Goal: Task Accomplishment & Management: Manage account settings

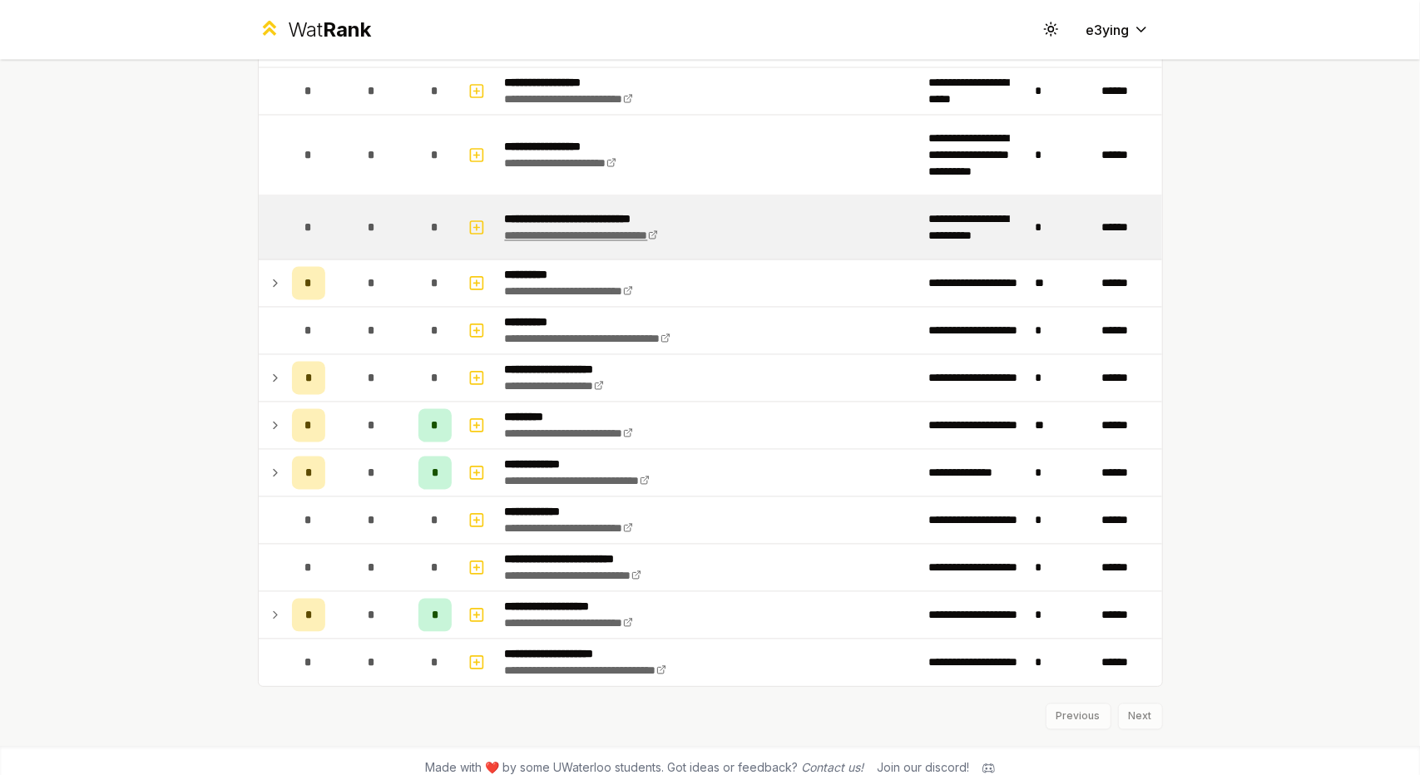
scroll to position [1717, 0]
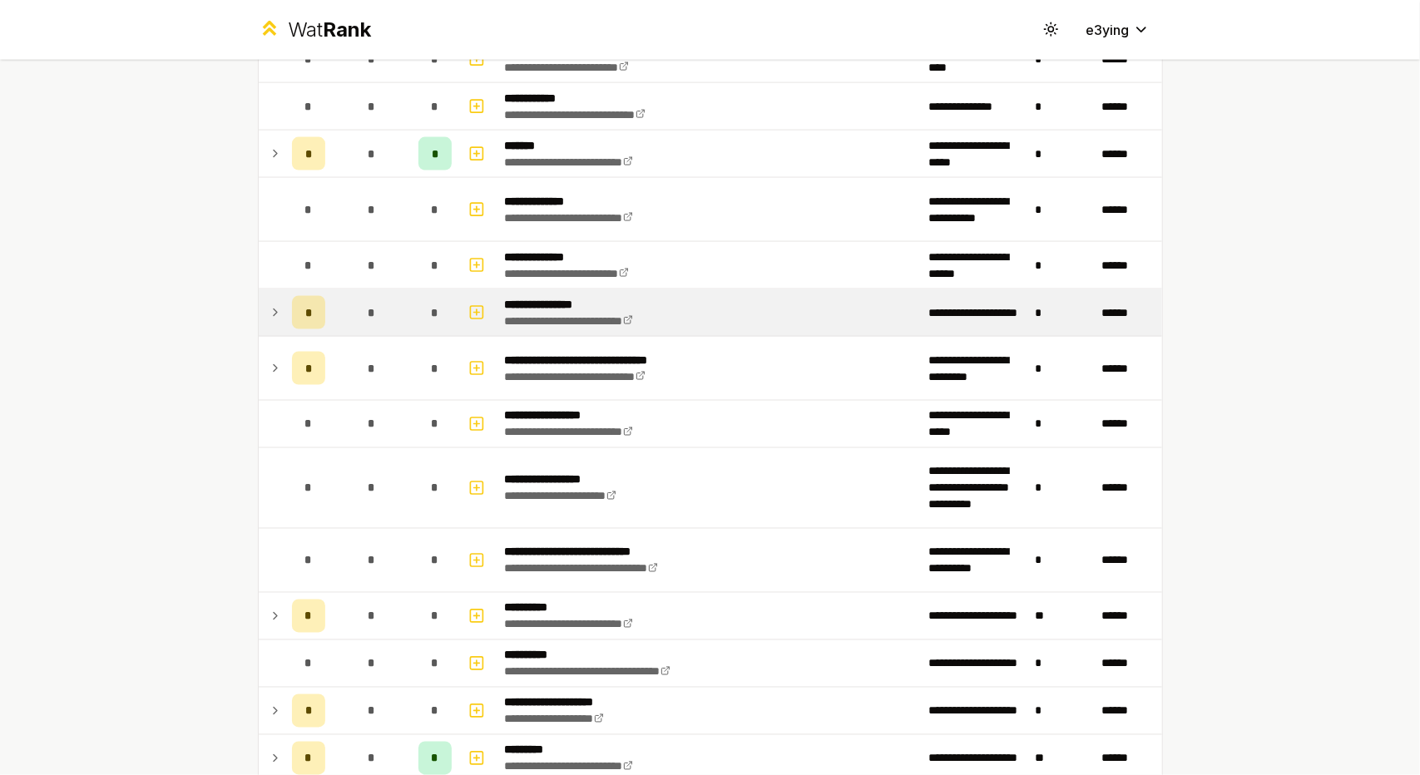
drag, startPoint x: 271, startPoint y: 299, endPoint x: 293, endPoint y: 304, distance: 22.2
click at [287, 296] on tr "**********" at bounding box center [710, 312] width 903 height 47
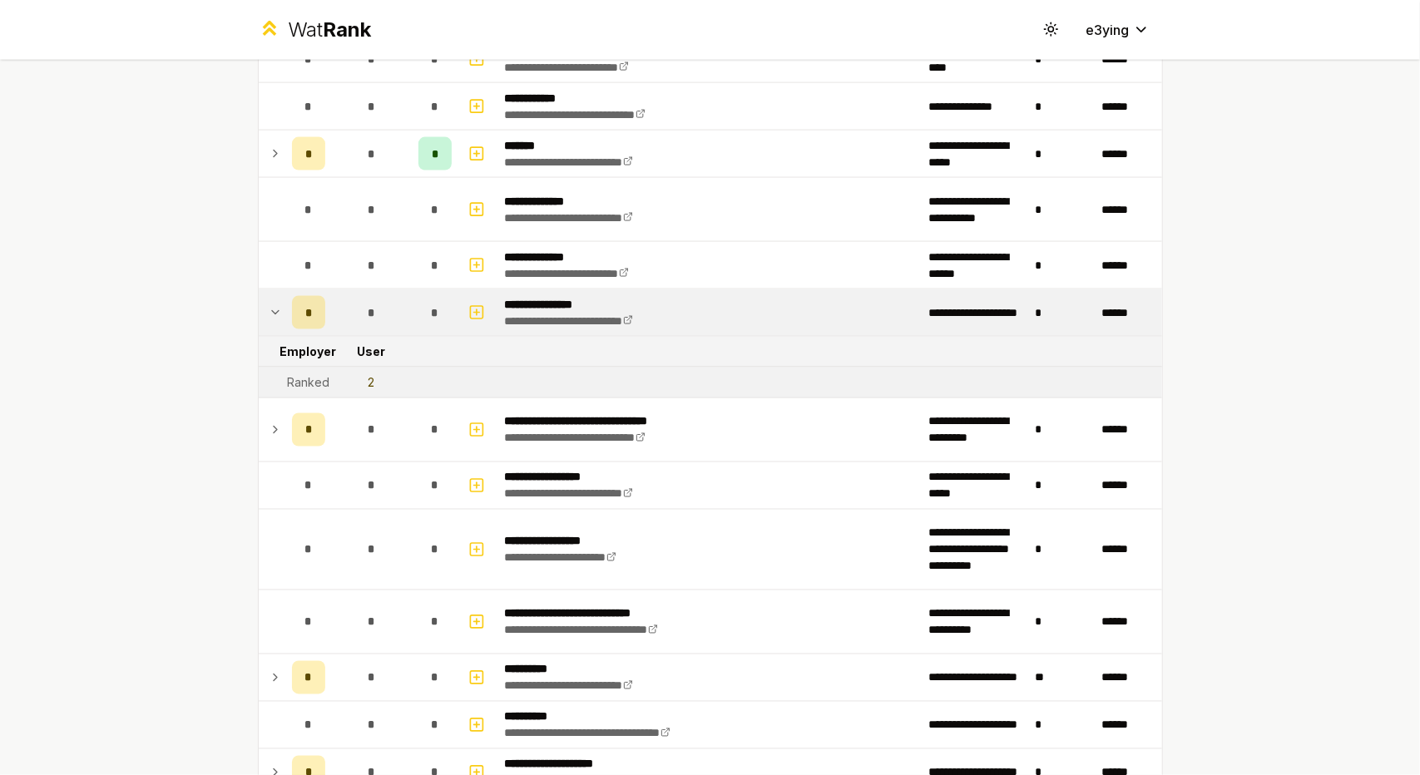
click at [272, 311] on icon at bounding box center [275, 312] width 7 height 3
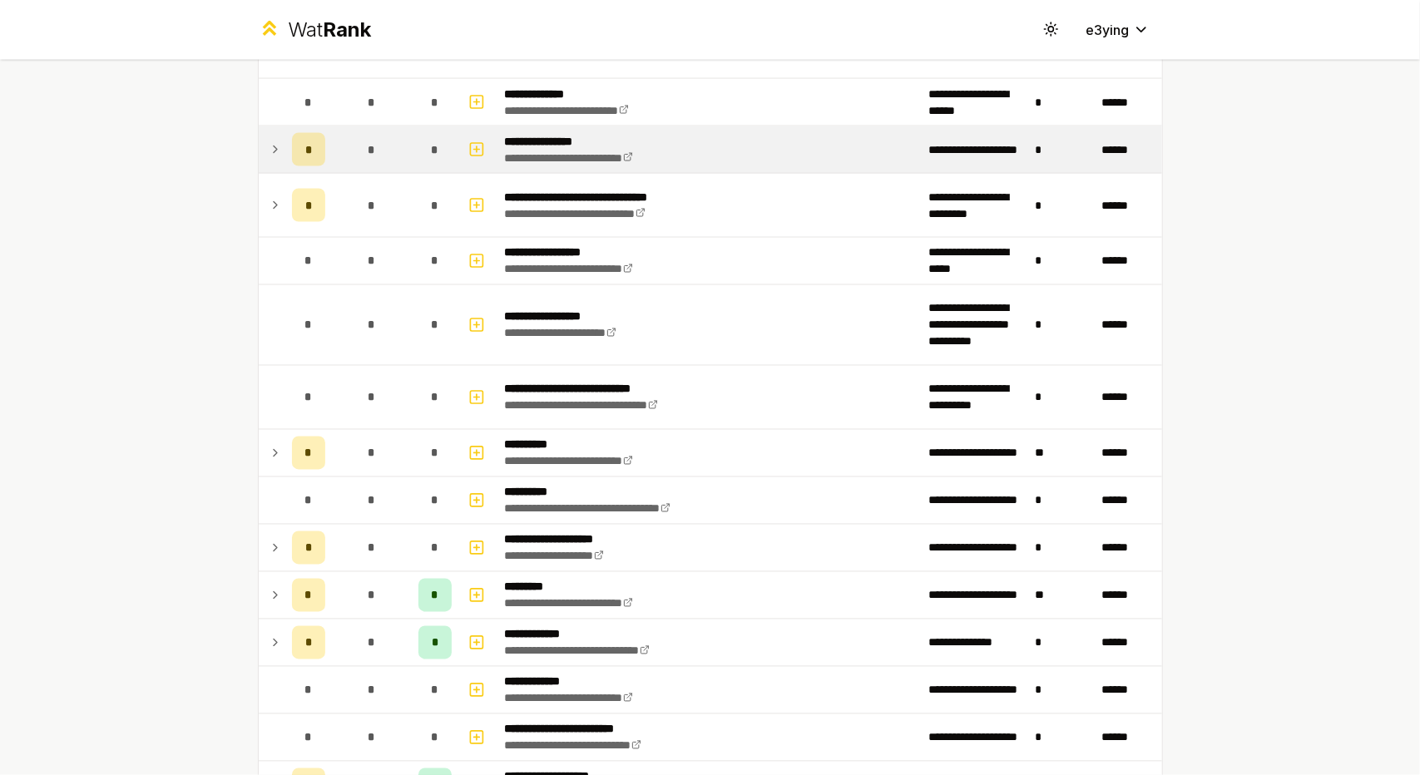
scroll to position [1883, 0]
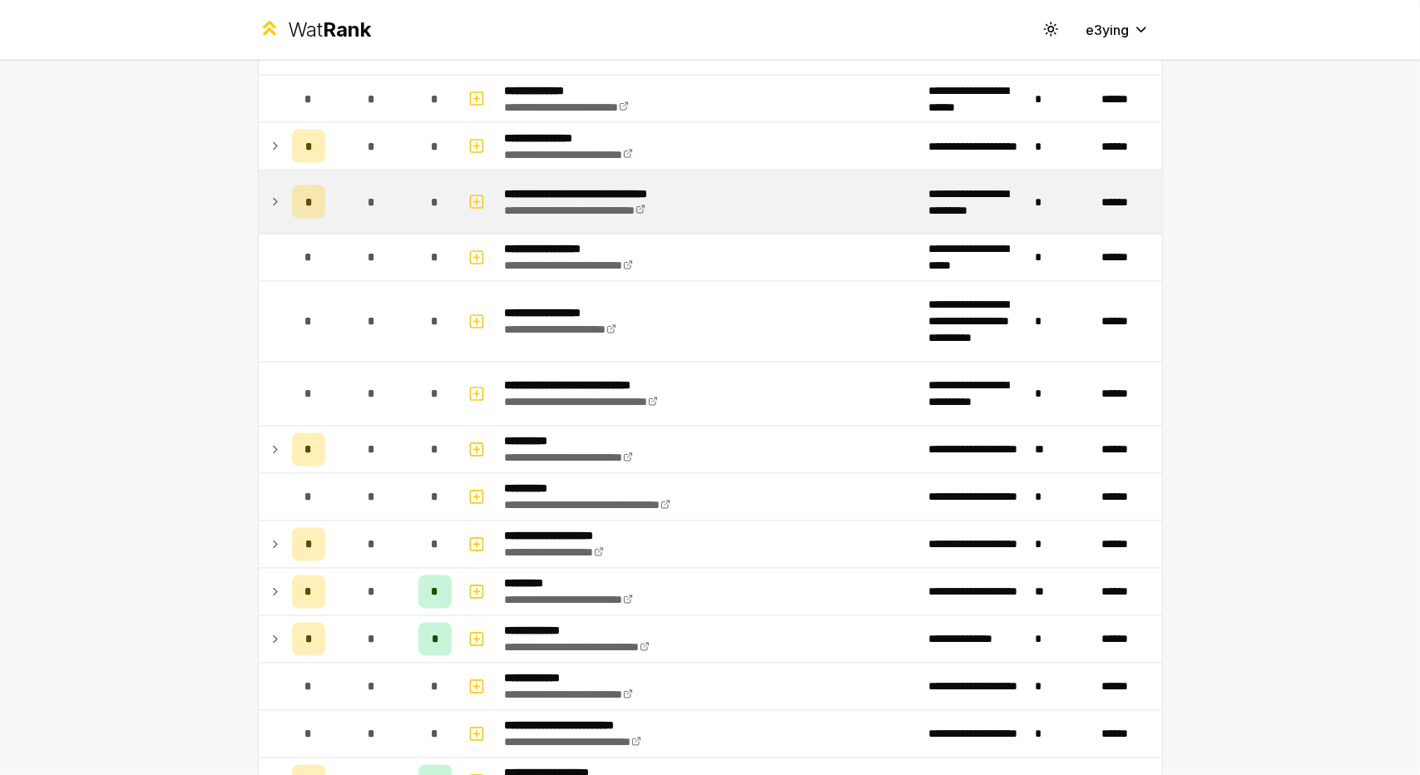
click at [269, 205] on td at bounding box center [272, 201] width 27 height 63
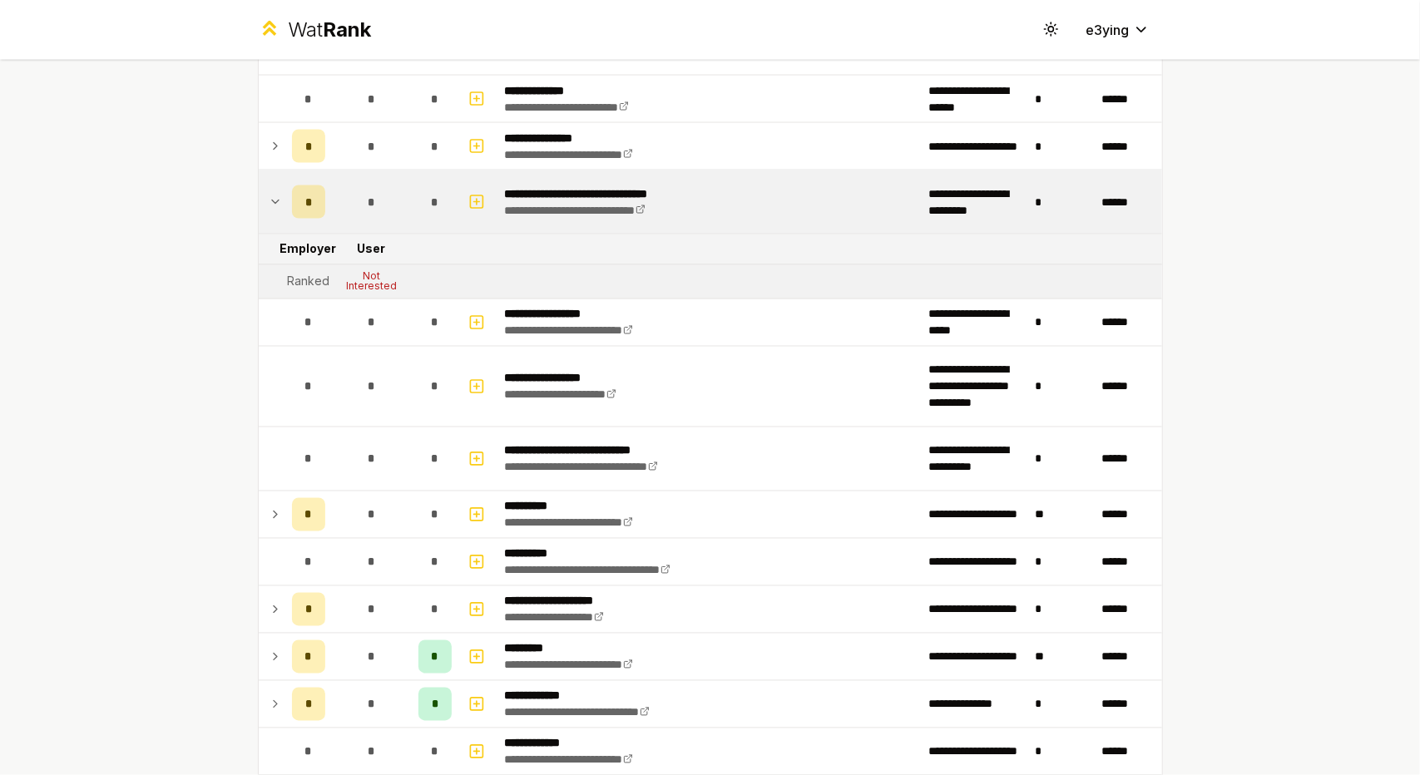
click at [269, 205] on td at bounding box center [272, 201] width 27 height 63
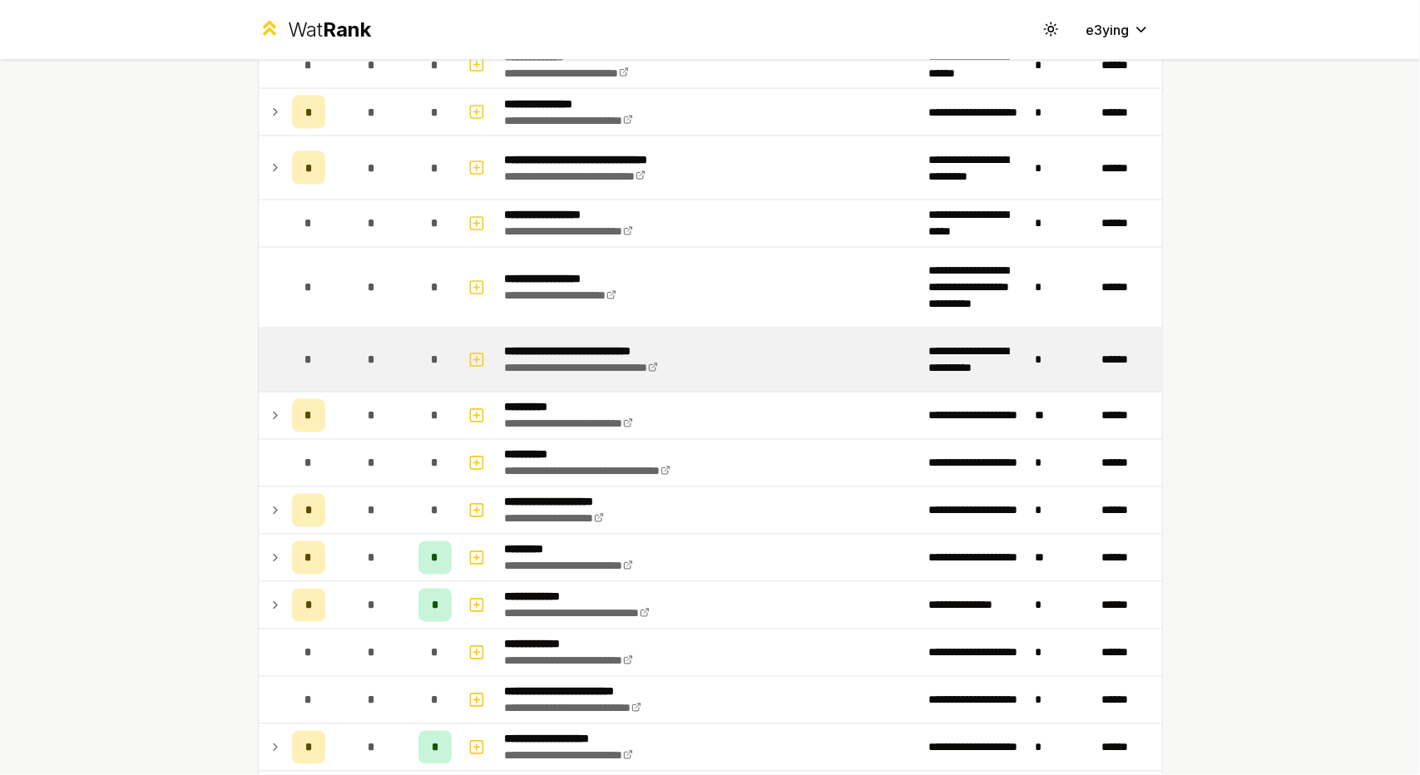
scroll to position [2049, 0]
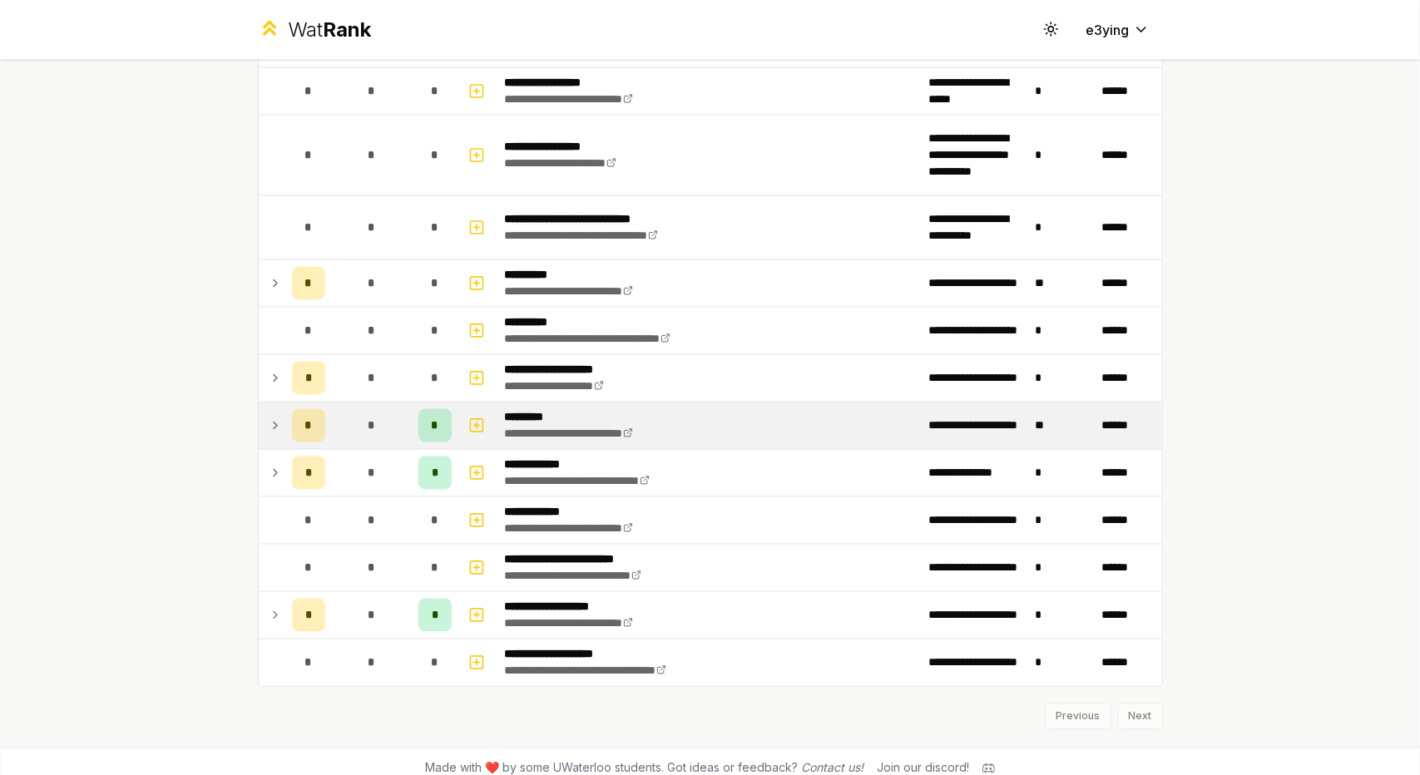
click at [285, 410] on td "*" at bounding box center [308, 426] width 47 height 47
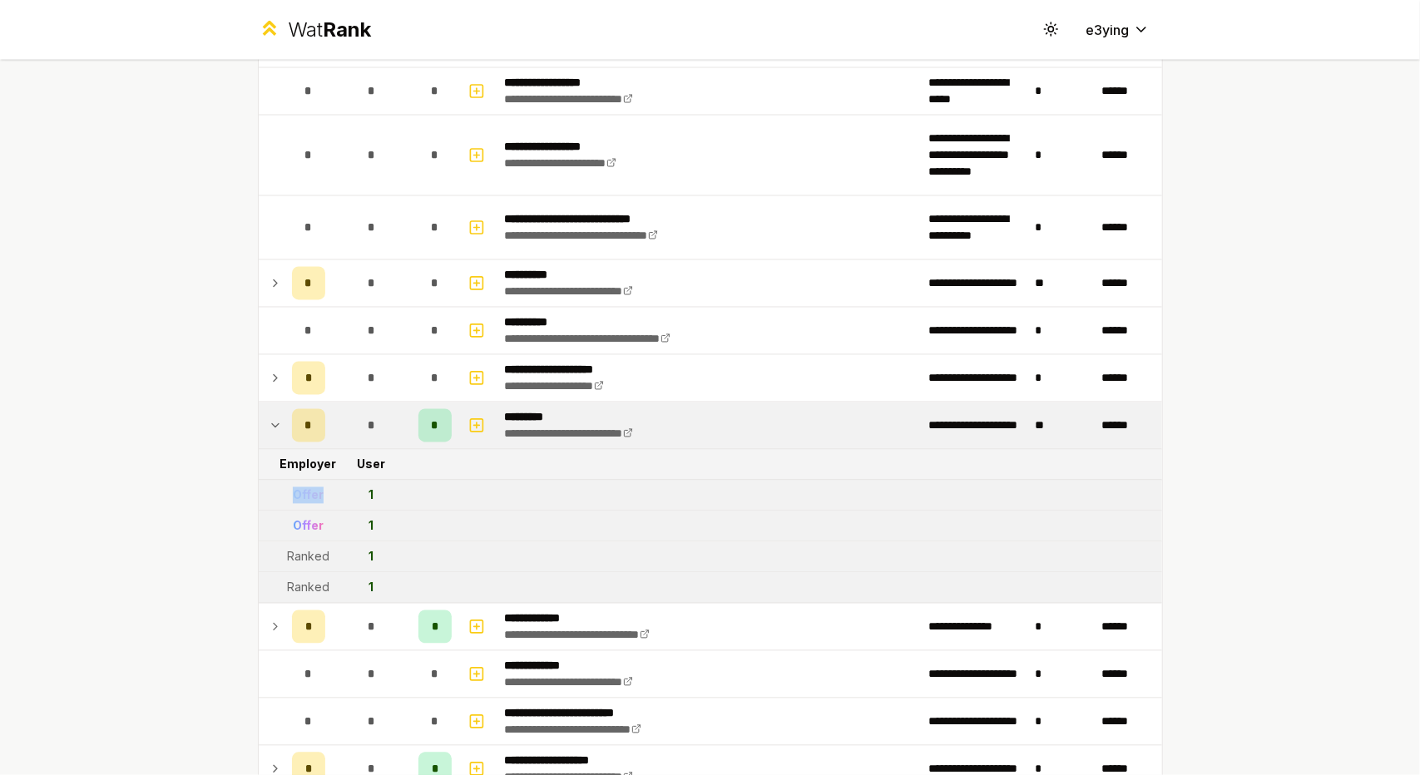
click at [290, 487] on td "Offer" at bounding box center [308, 496] width 47 height 30
click at [293, 487] on div "Offer" at bounding box center [308, 495] width 31 height 17
drag, startPoint x: 397, startPoint y: 524, endPoint x: 295, endPoint y: 489, distance: 107.3
click at [293, 488] on div "Offer" at bounding box center [308, 495] width 31 height 17
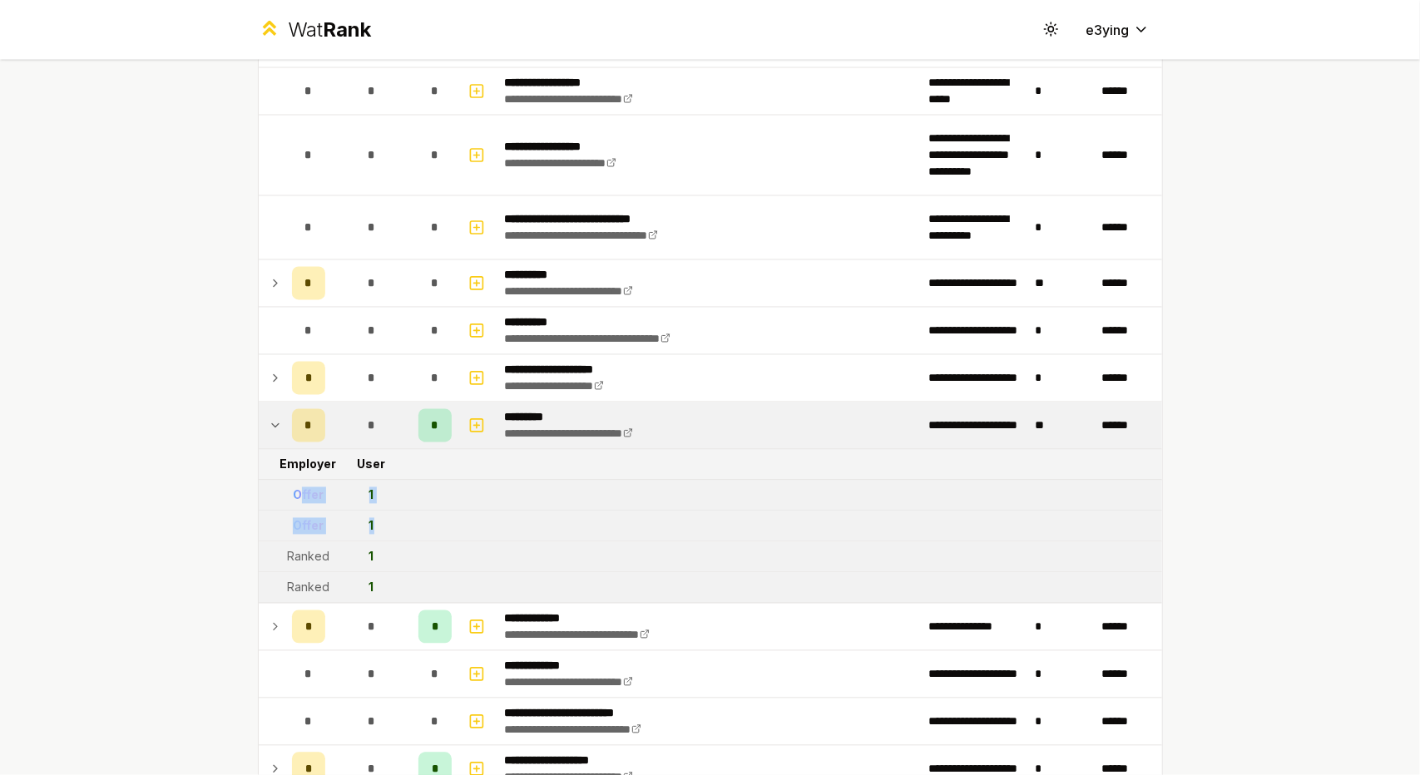
click at [399, 511] on td "1" at bounding box center [372, 526] width 80 height 30
drag, startPoint x: 409, startPoint y: 515, endPoint x: 276, endPoint y: 492, distance: 134.9
click at [276, 492] on td at bounding box center [272, 496] width 27 height 30
drag, startPoint x: 371, startPoint y: 506, endPoint x: 263, endPoint y: 469, distance: 114.4
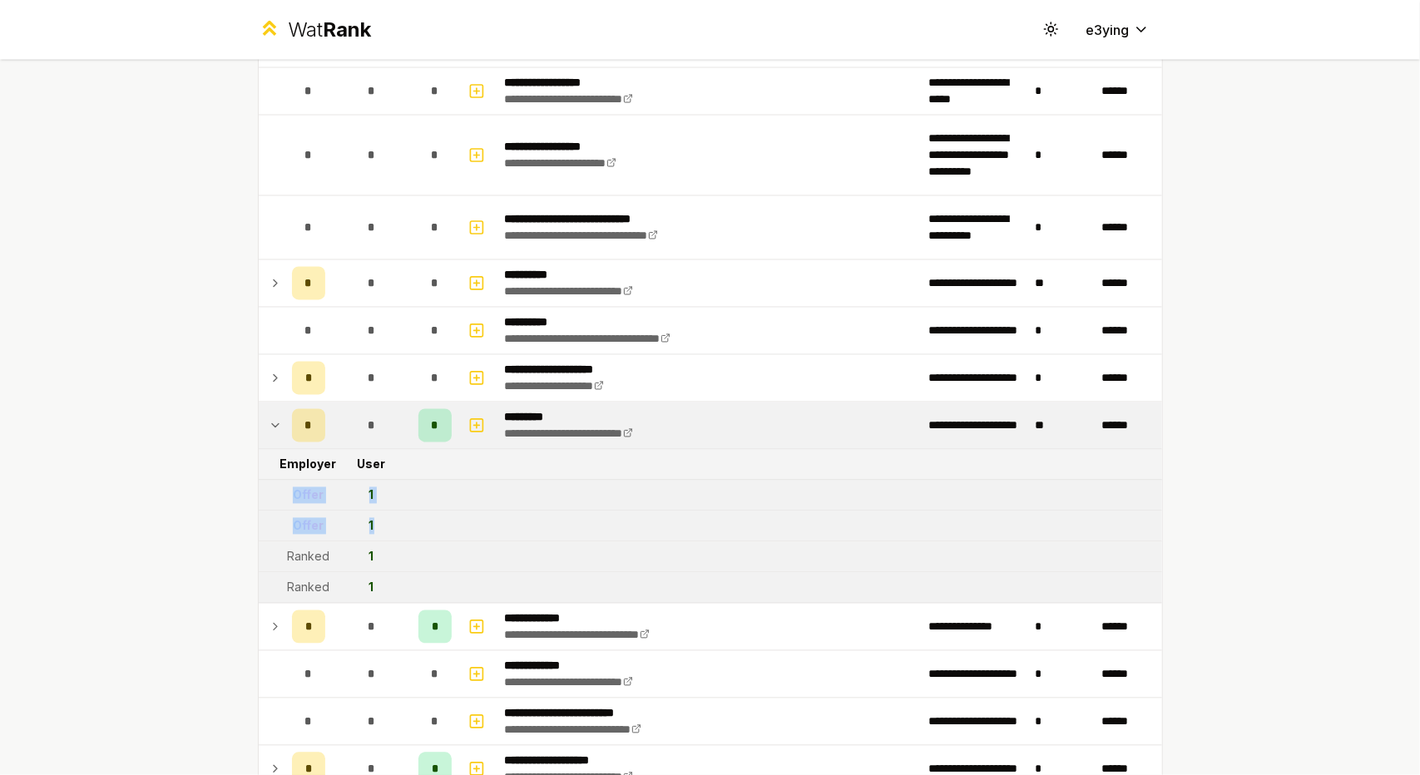
click at [263, 481] on td at bounding box center [272, 496] width 27 height 30
drag, startPoint x: 407, startPoint y: 503, endPoint x: 254, endPoint y: 475, distance: 154.8
click at [259, 481] on td at bounding box center [272, 496] width 27 height 30
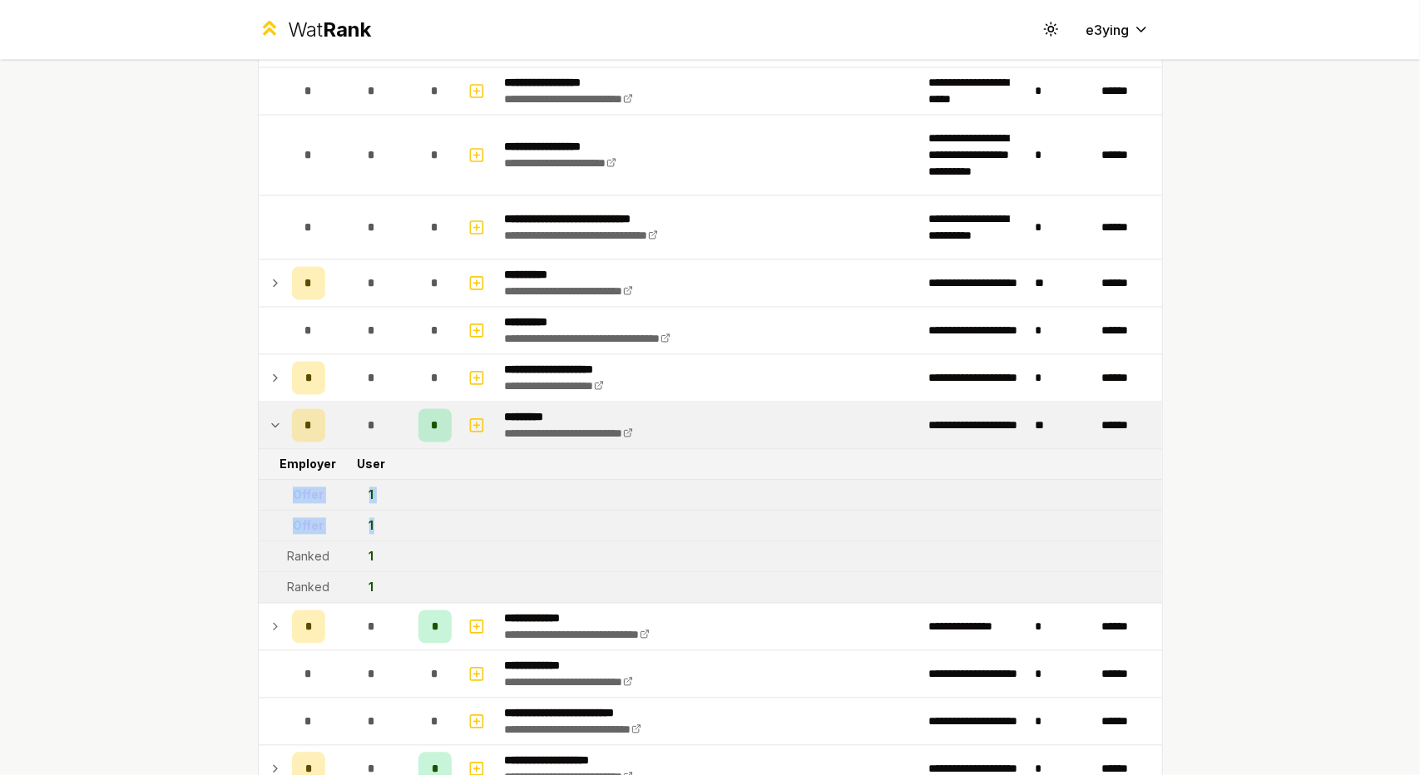
drag, startPoint x: 409, startPoint y: 517, endPoint x: 252, endPoint y: 475, distance: 162.8
click at [259, 481] on td at bounding box center [272, 496] width 27 height 30
drag, startPoint x: 406, startPoint y: 507, endPoint x: 284, endPoint y: 475, distance: 125.7
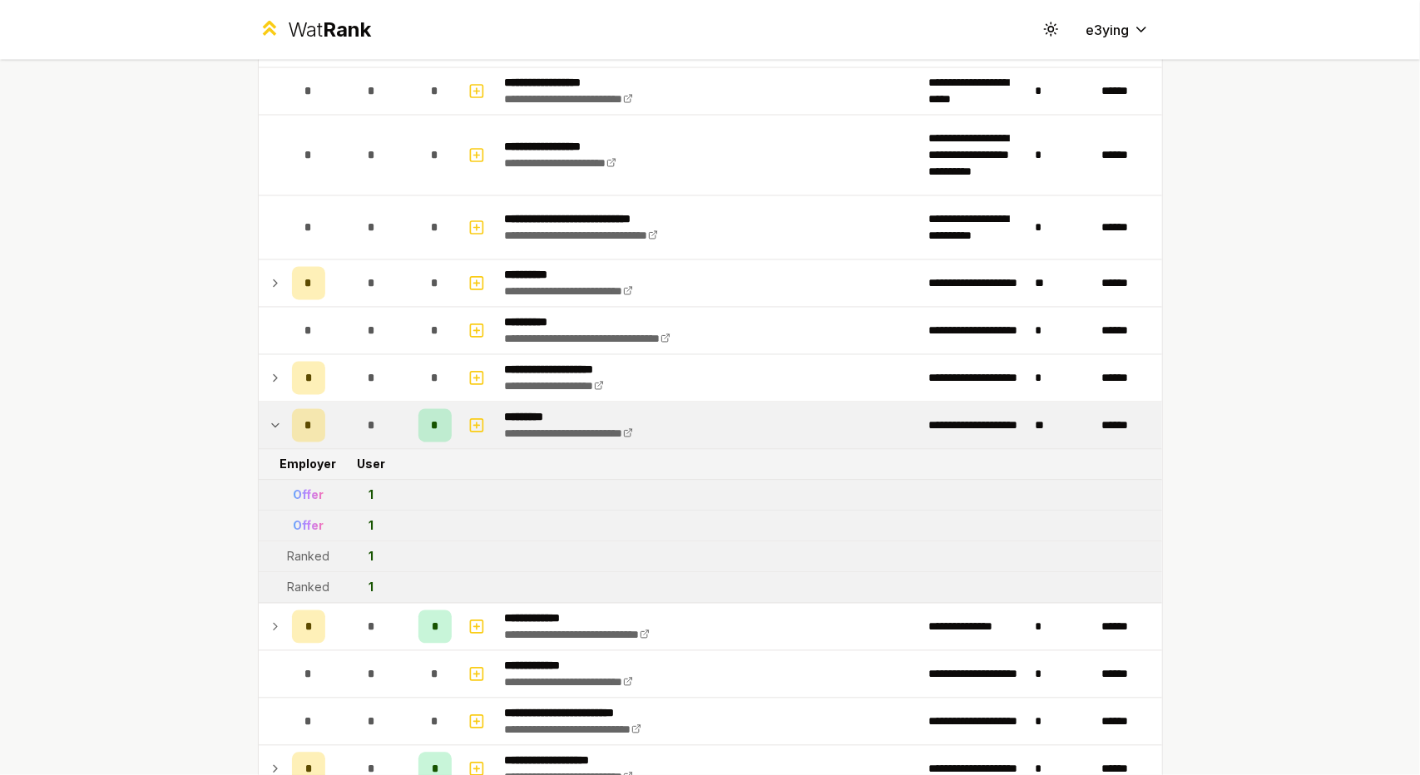
click at [277, 481] on td at bounding box center [272, 496] width 27 height 30
drag, startPoint x: 403, startPoint y: 505, endPoint x: 257, endPoint y: 471, distance: 149.5
click at [259, 481] on td at bounding box center [272, 496] width 27 height 30
drag, startPoint x: 400, startPoint y: 509, endPoint x: 279, endPoint y: 481, distance: 124.7
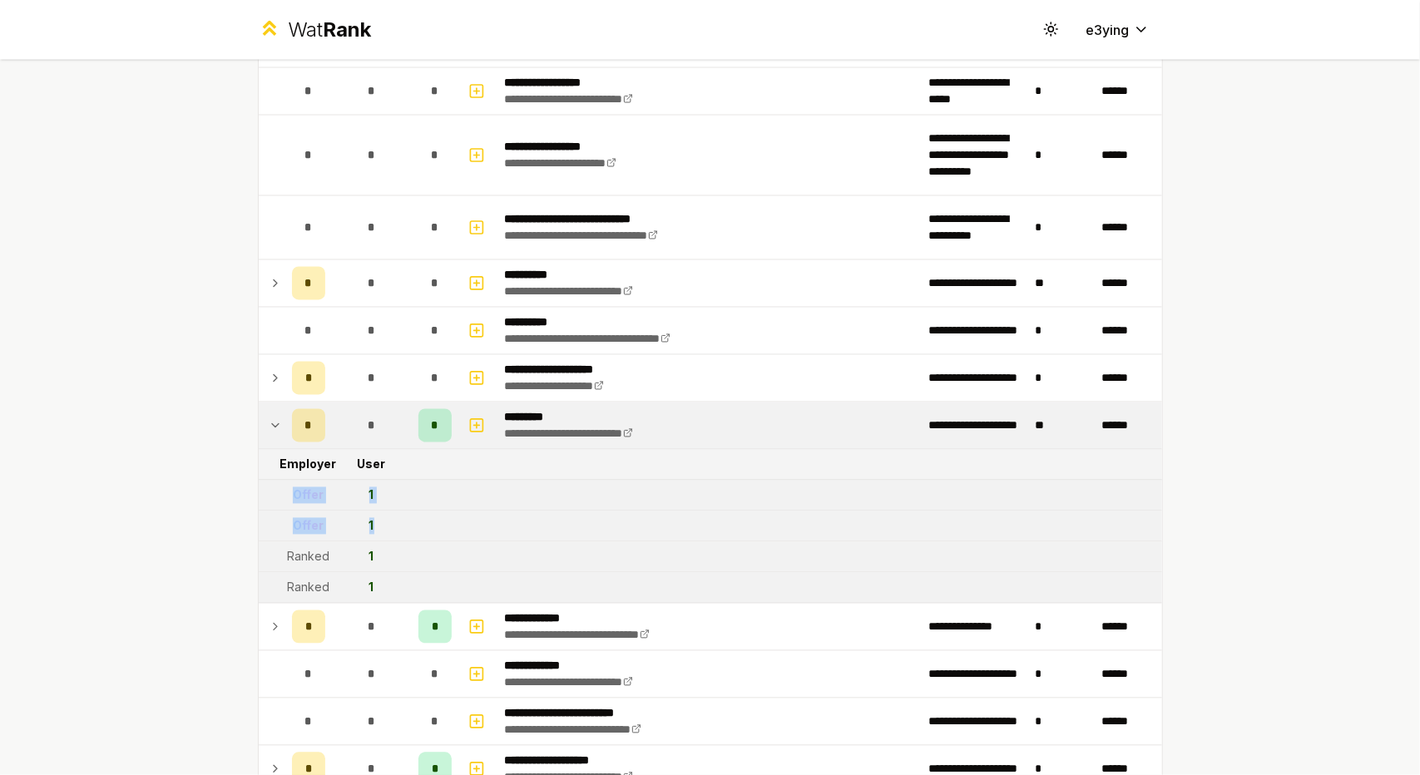
click at [285, 481] on td "Offer" at bounding box center [308, 496] width 47 height 30
drag, startPoint x: 386, startPoint y: 503, endPoint x: 270, endPoint y: 477, distance: 118.6
click at [270, 481] on td at bounding box center [272, 496] width 27 height 30
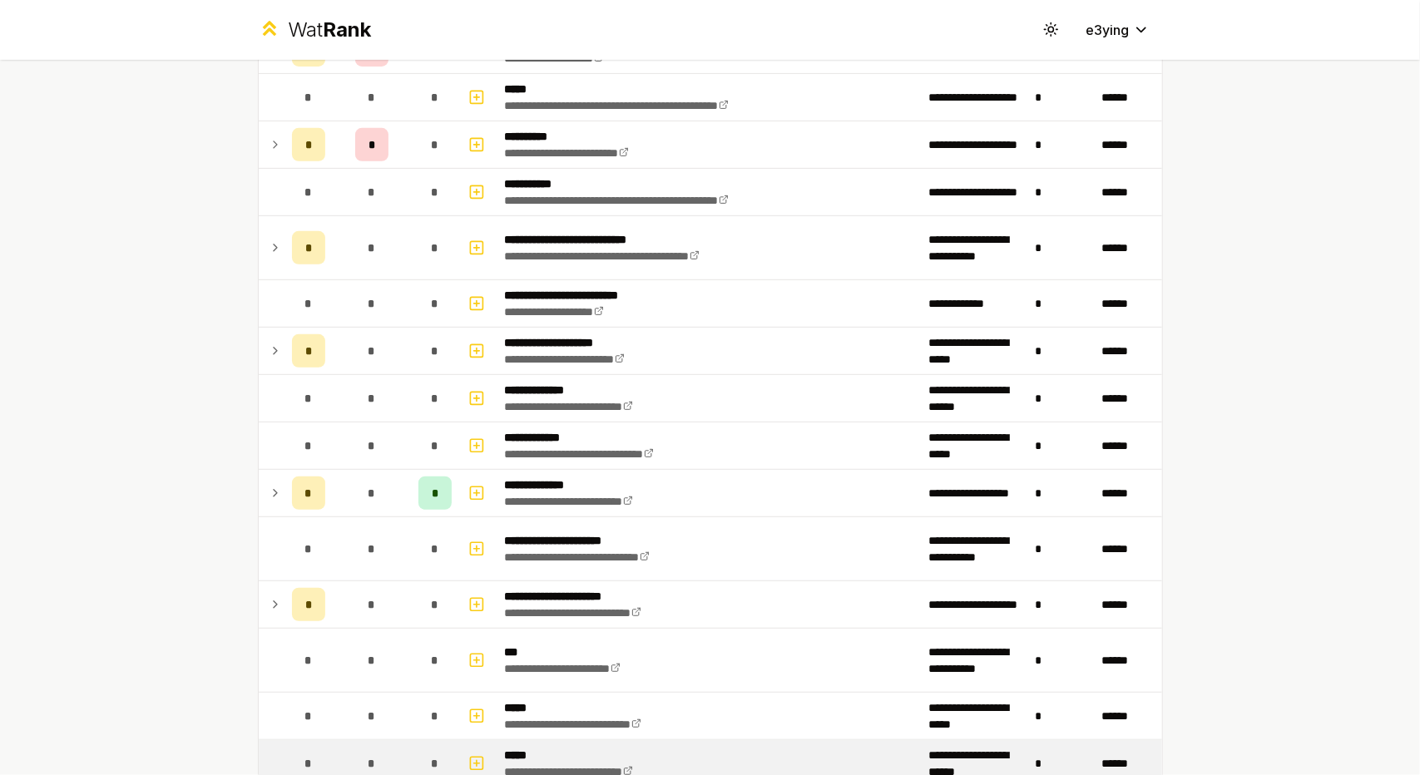
scroll to position [456, 0]
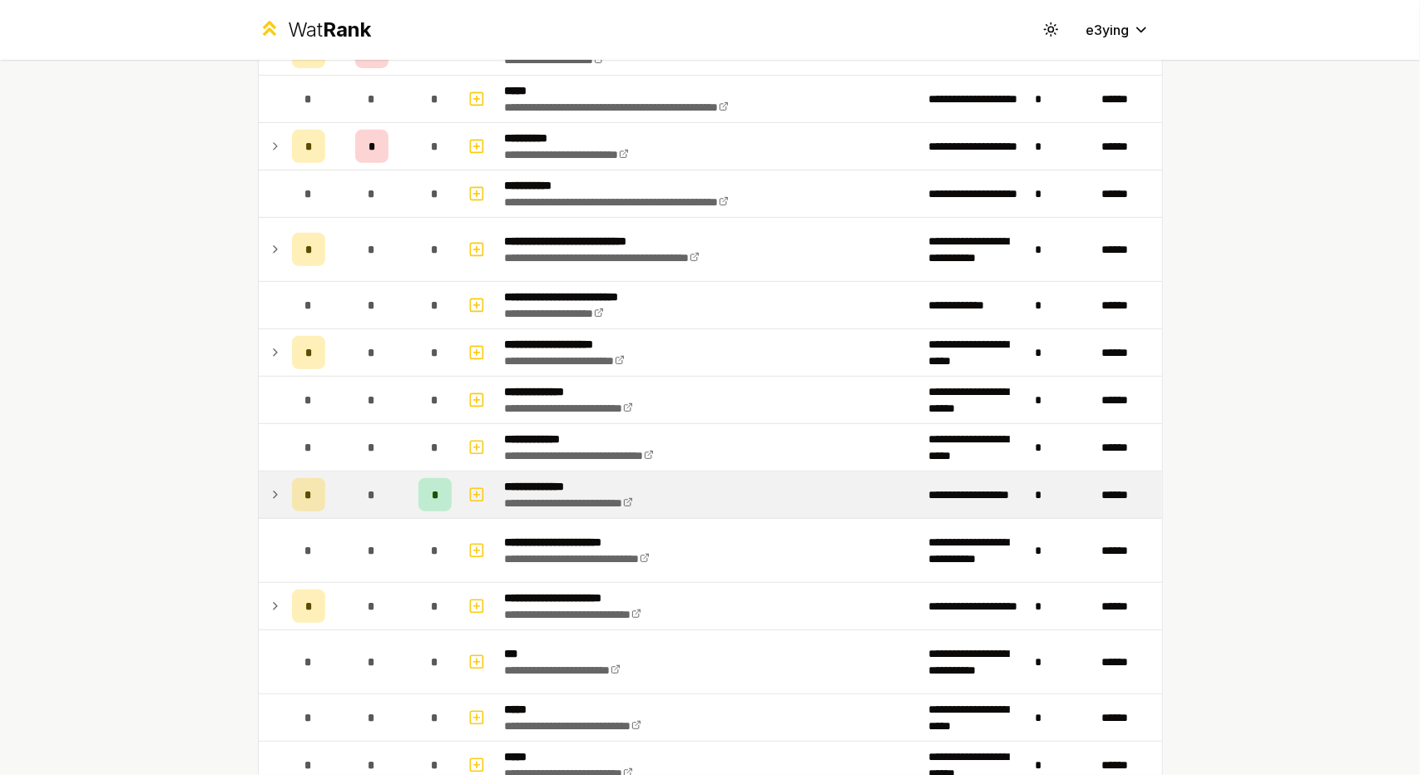
click at [259, 492] on td at bounding box center [272, 495] width 27 height 47
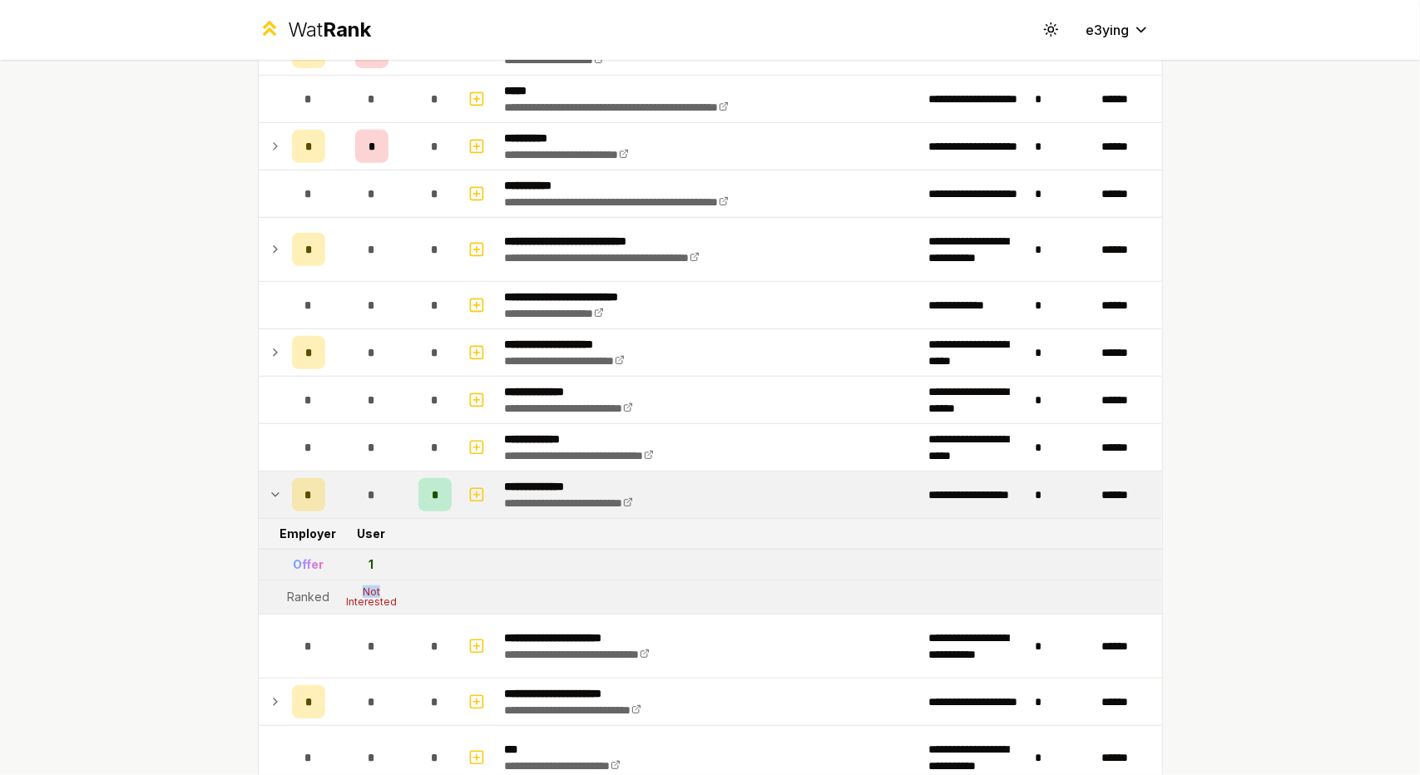
drag, startPoint x: 401, startPoint y: 590, endPoint x: 344, endPoint y: 581, distance: 57.2
click at [353, 583] on td "Not Interested" at bounding box center [372, 597] width 80 height 33
click at [344, 587] on div "Not Interested" at bounding box center [371, 597] width 67 height 20
drag, startPoint x: 420, startPoint y: 595, endPoint x: 428, endPoint y: 596, distance: 8.5
click at [426, 595] on tr "Ranked Not Interested" at bounding box center [710, 598] width 903 height 34
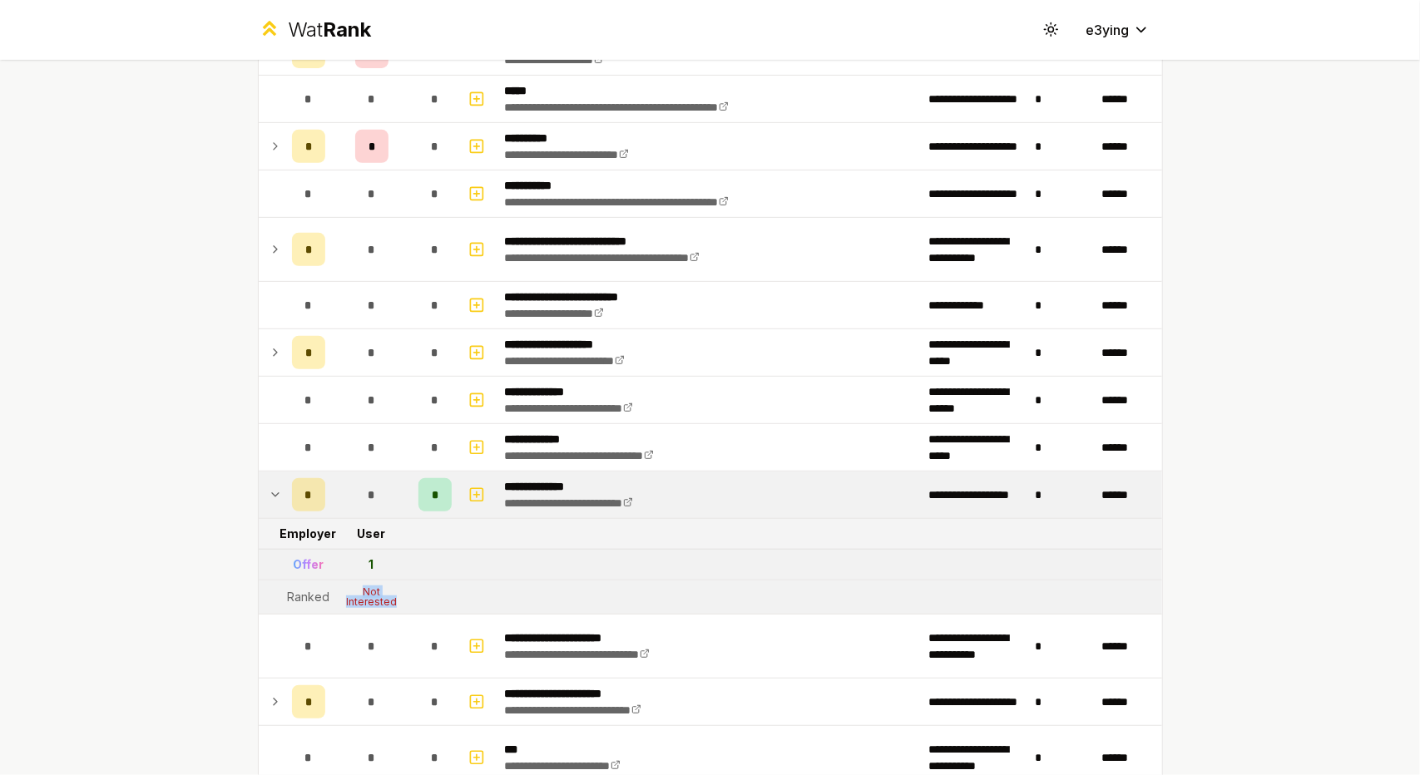
click at [429, 596] on tr "Ranked Not Interested" at bounding box center [710, 598] width 903 height 34
drag, startPoint x: 429, startPoint y: 596, endPoint x: 348, endPoint y: 585, distance: 82.3
click at [348, 585] on tr "Ranked Not Interested" at bounding box center [710, 598] width 903 height 34
click at [348, 587] on div "Not Interested" at bounding box center [371, 597] width 67 height 20
drag, startPoint x: 332, startPoint y: 585, endPoint x: 393, endPoint y: 599, distance: 62.3
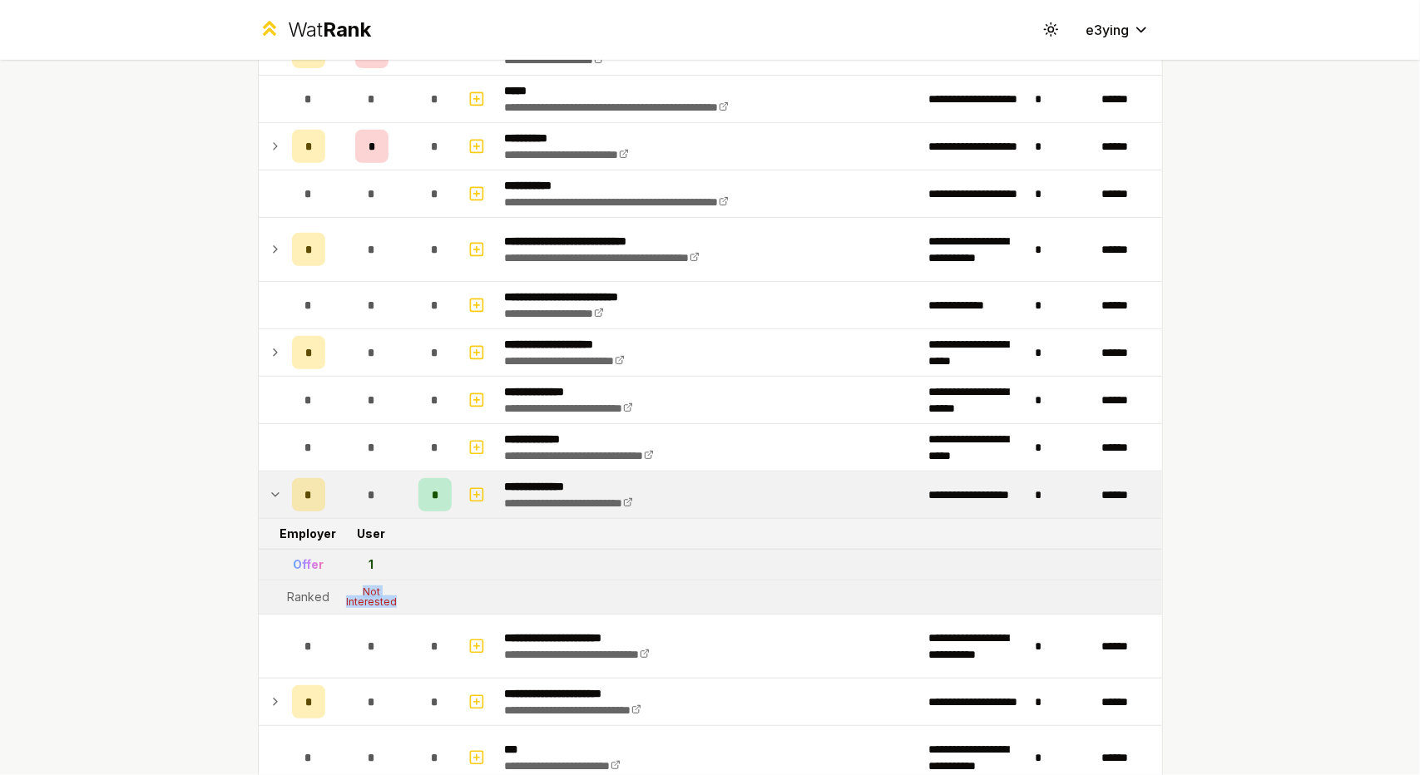
click at [391, 598] on div "Not Interested" at bounding box center [371, 597] width 67 height 20
click at [394, 599] on div "Not Interested" at bounding box center [371, 597] width 67 height 20
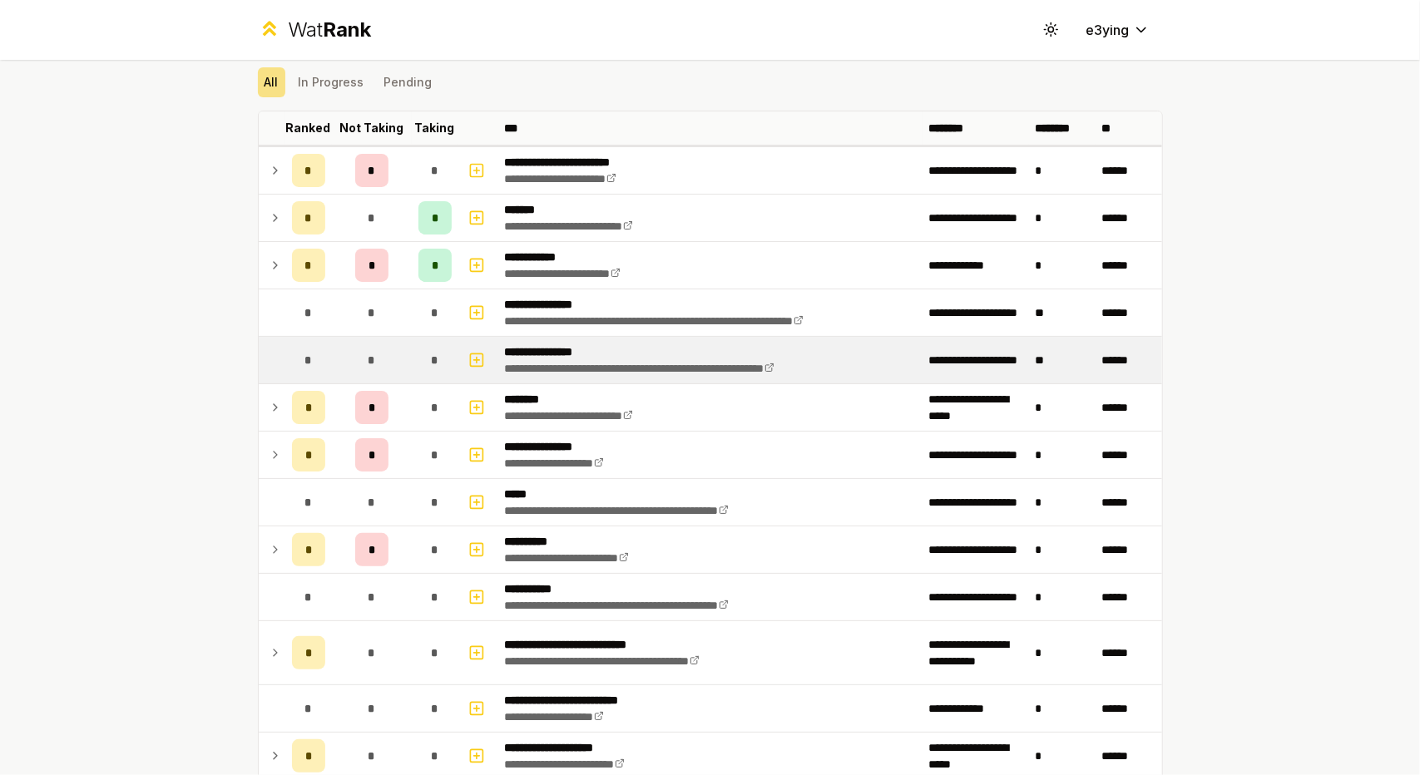
scroll to position [0, 0]
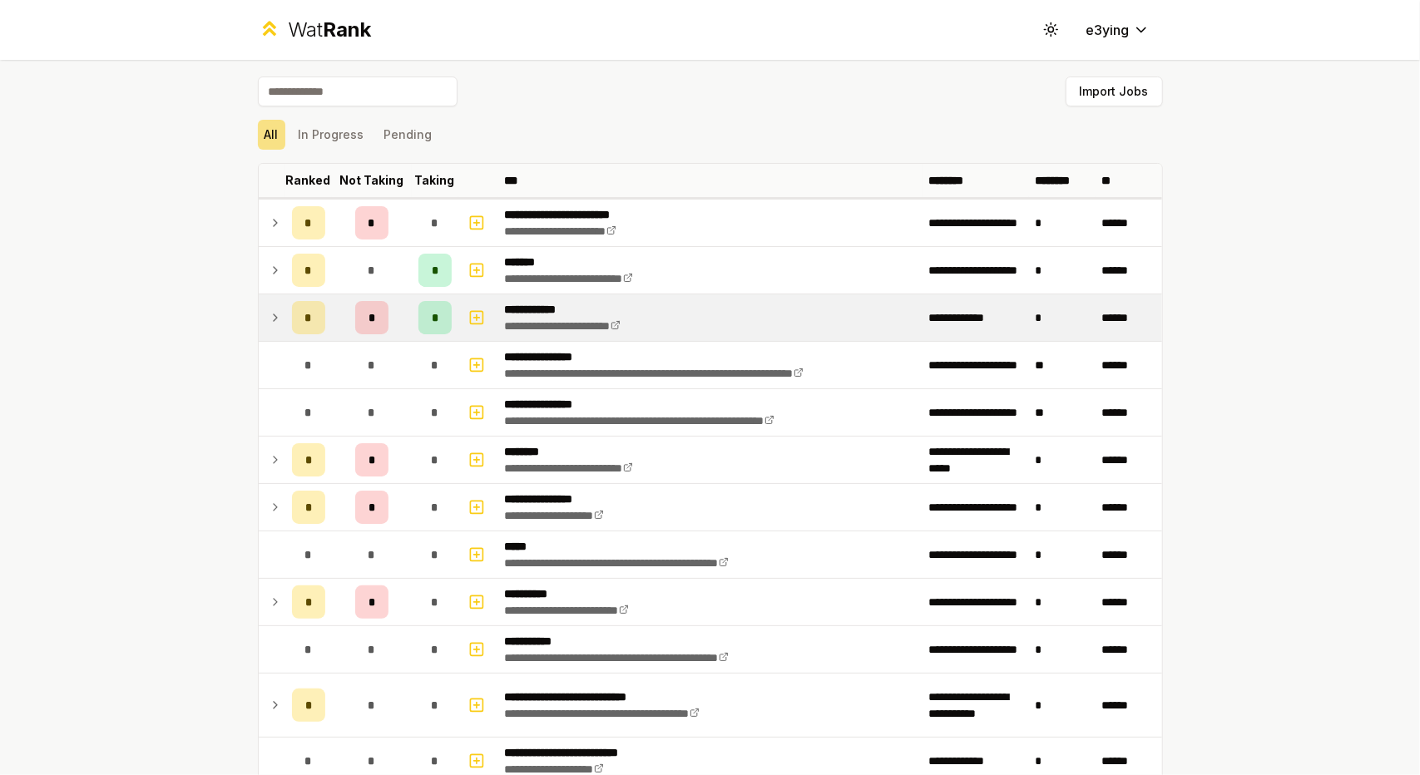
click at [285, 312] on td "*" at bounding box center [308, 317] width 47 height 47
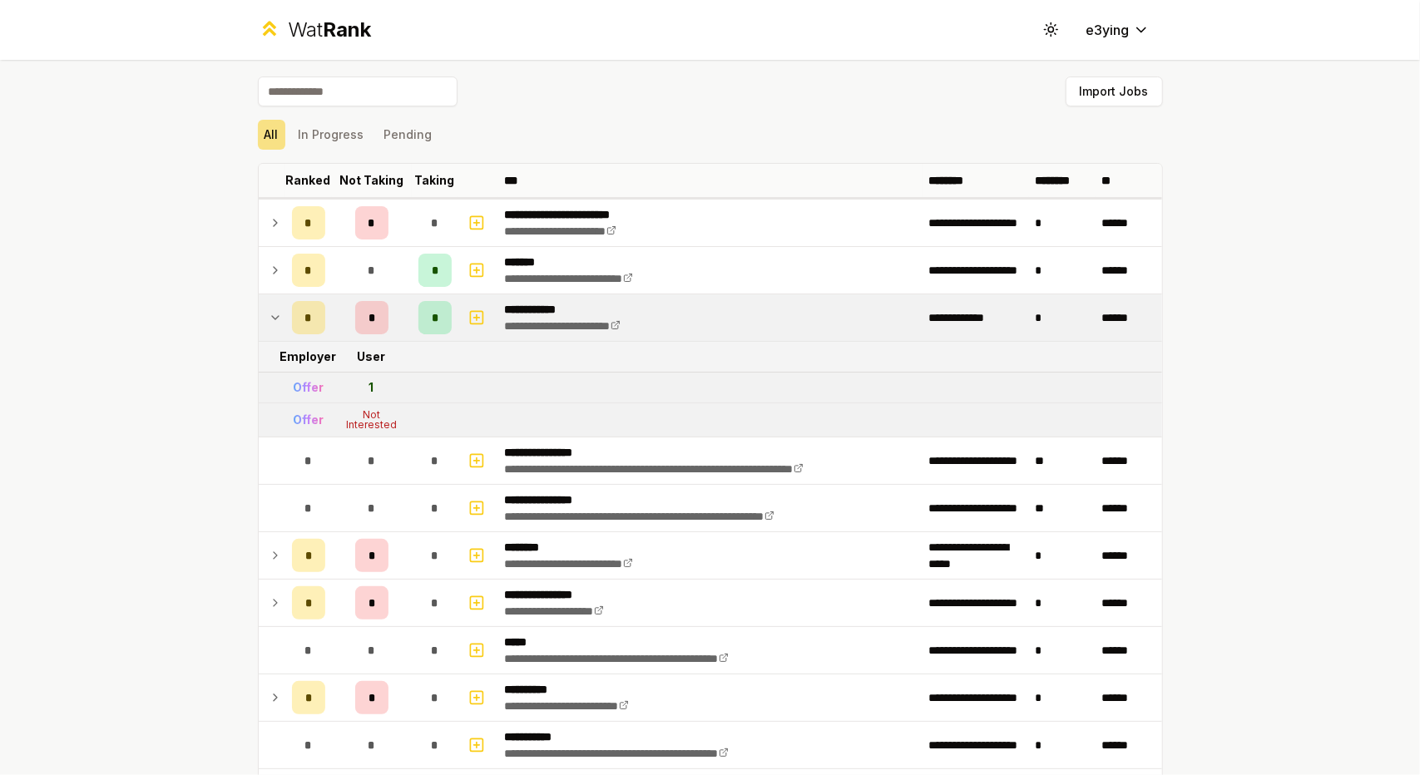
click at [276, 313] on td at bounding box center [272, 317] width 27 height 47
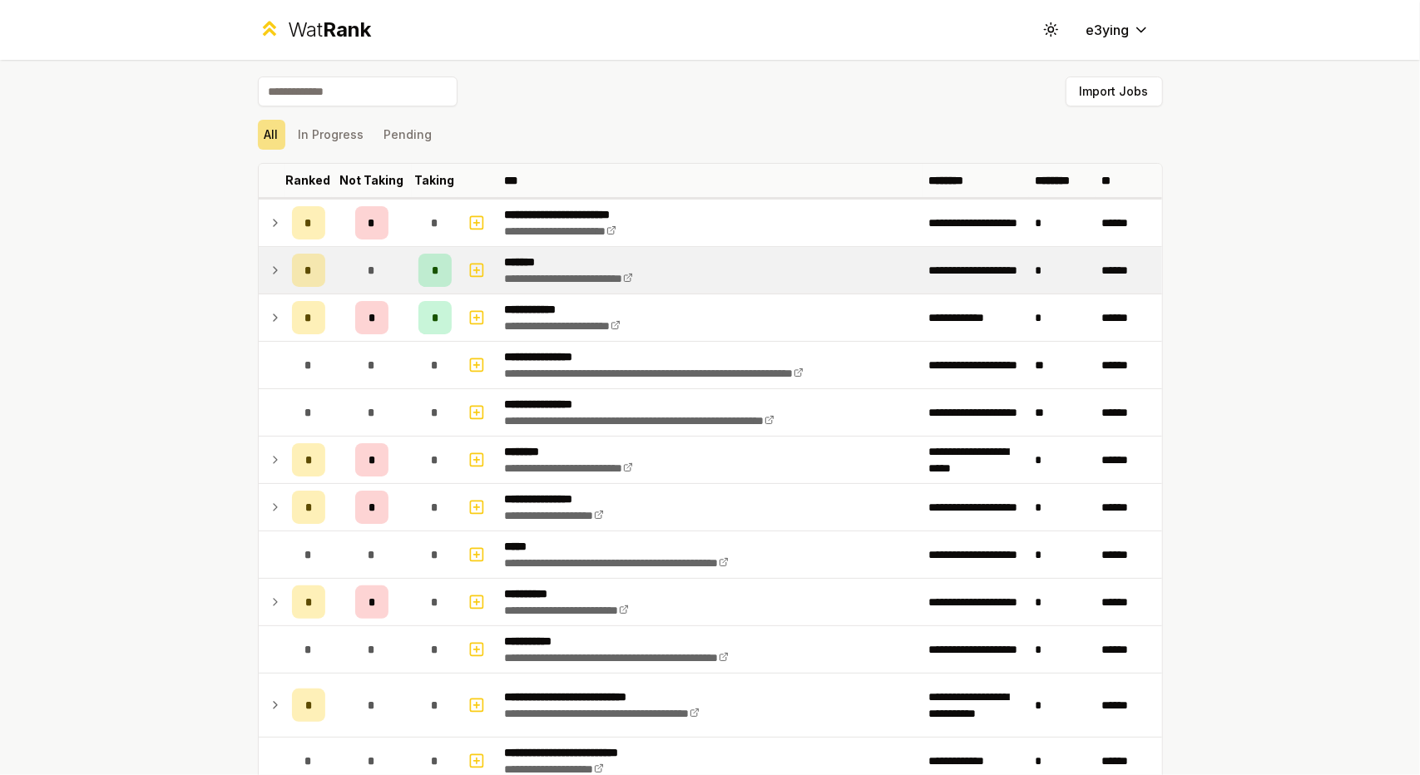
click at [259, 259] on td at bounding box center [272, 270] width 27 height 47
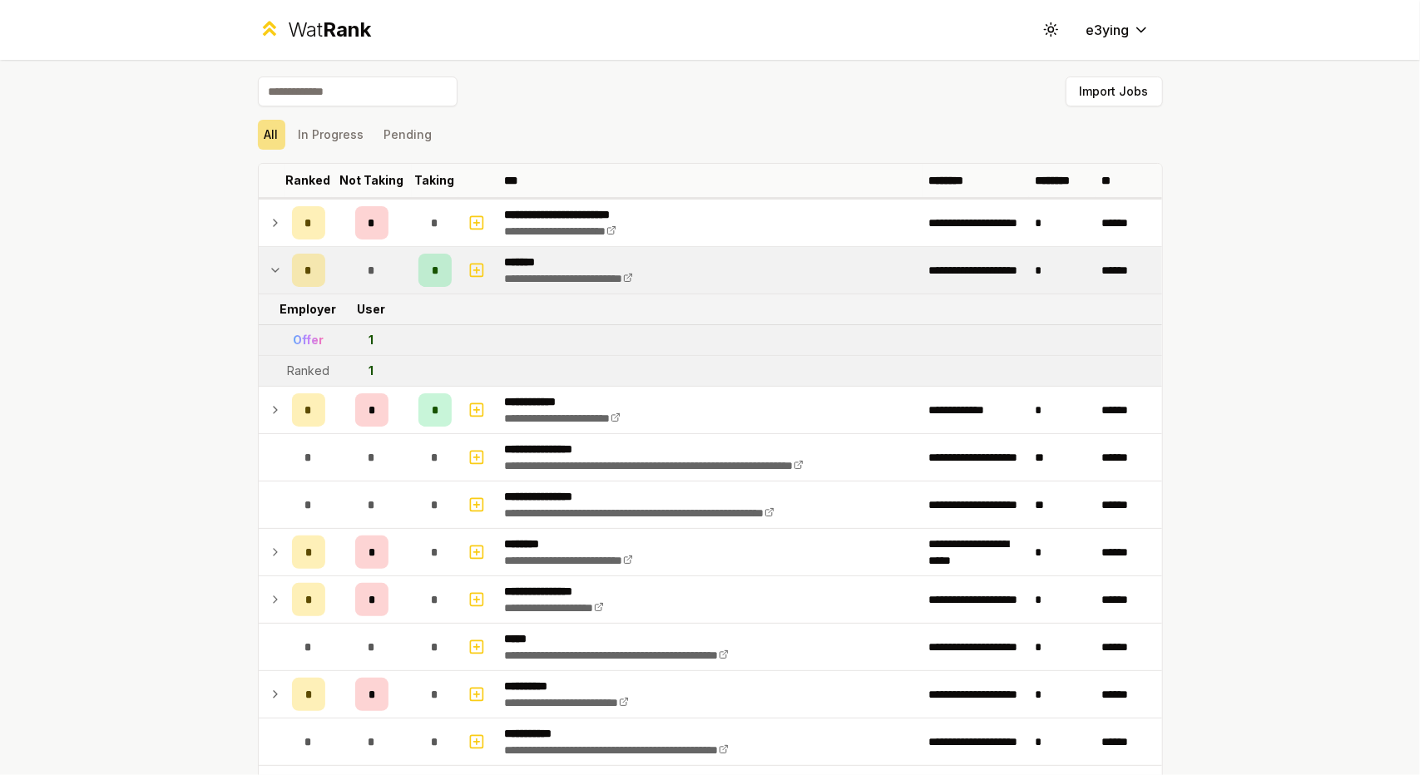
click at [259, 270] on td at bounding box center [272, 270] width 27 height 47
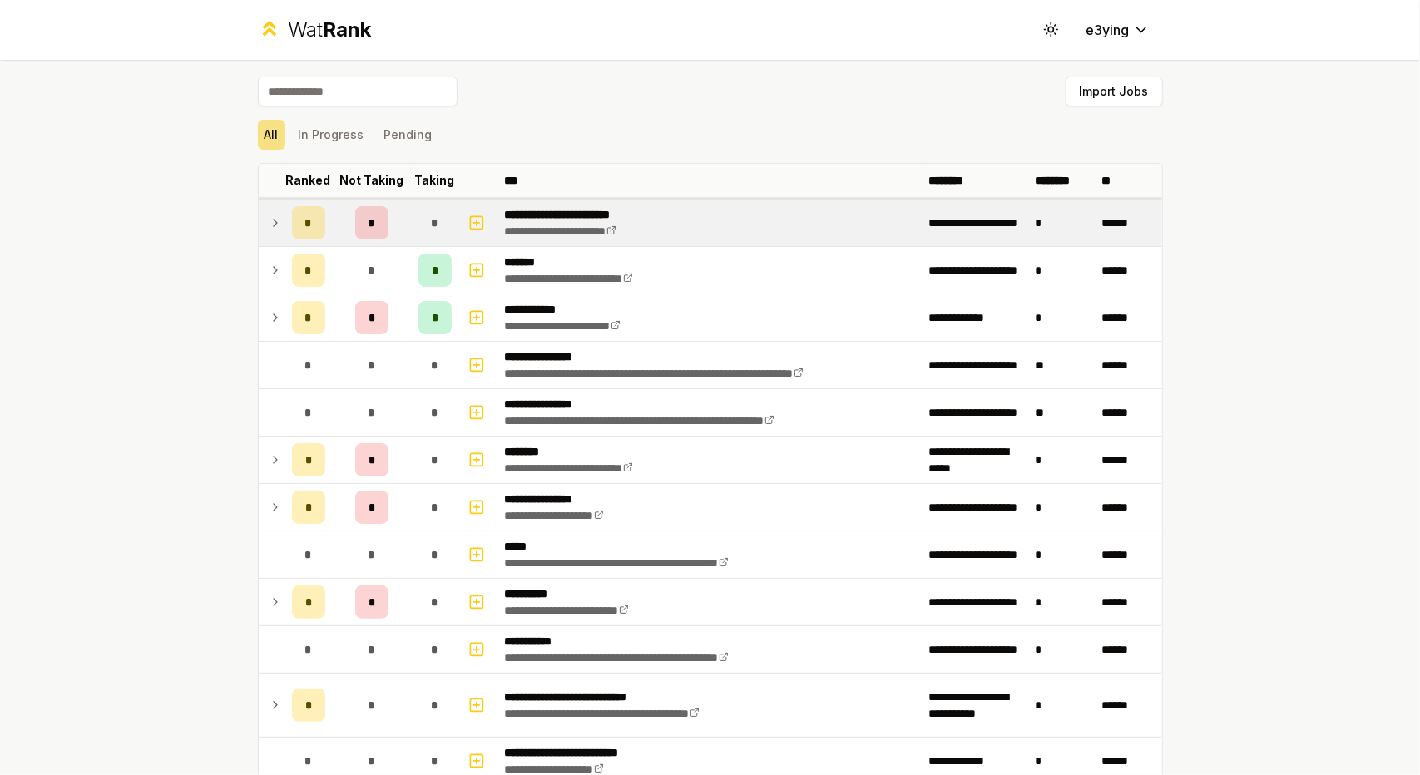
click at [267, 240] on td at bounding box center [272, 223] width 27 height 47
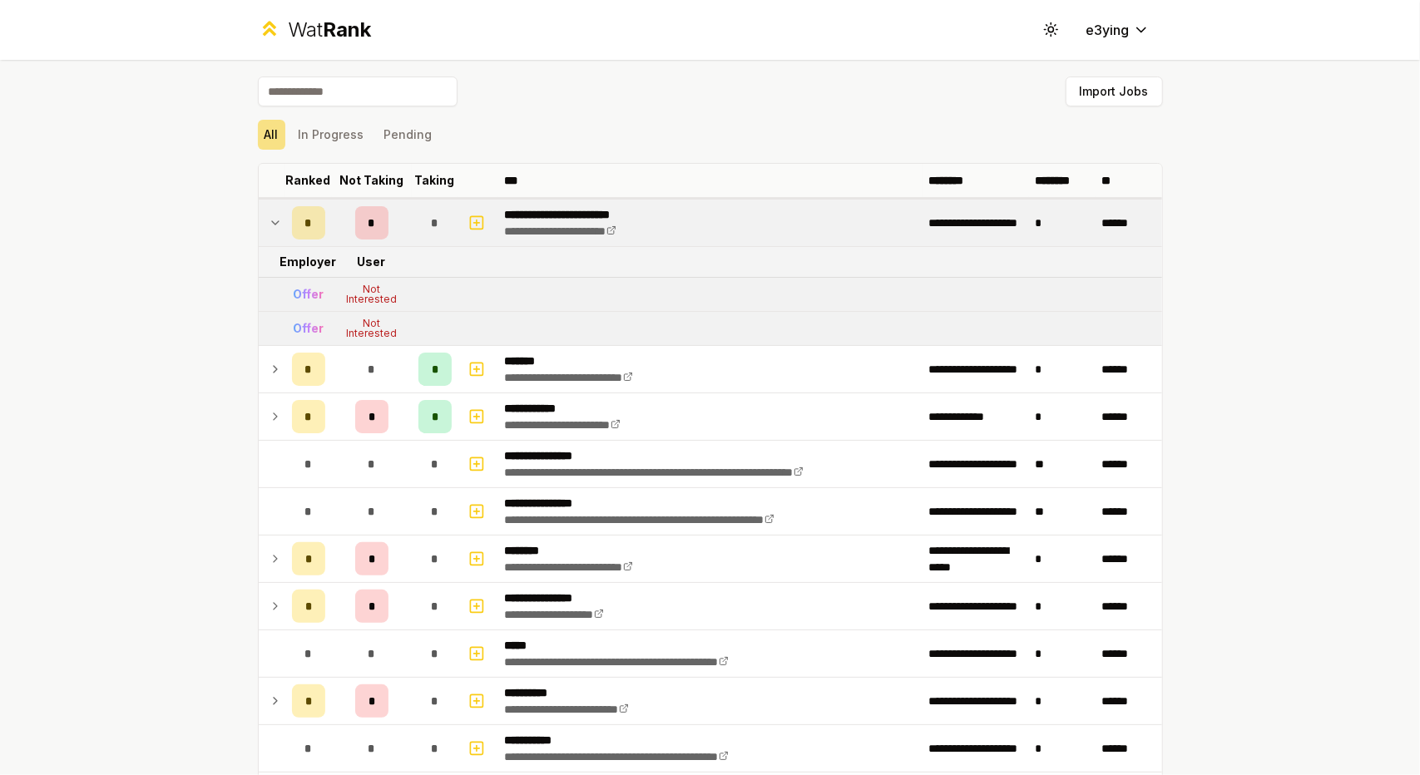
click at [267, 236] on td at bounding box center [272, 223] width 27 height 47
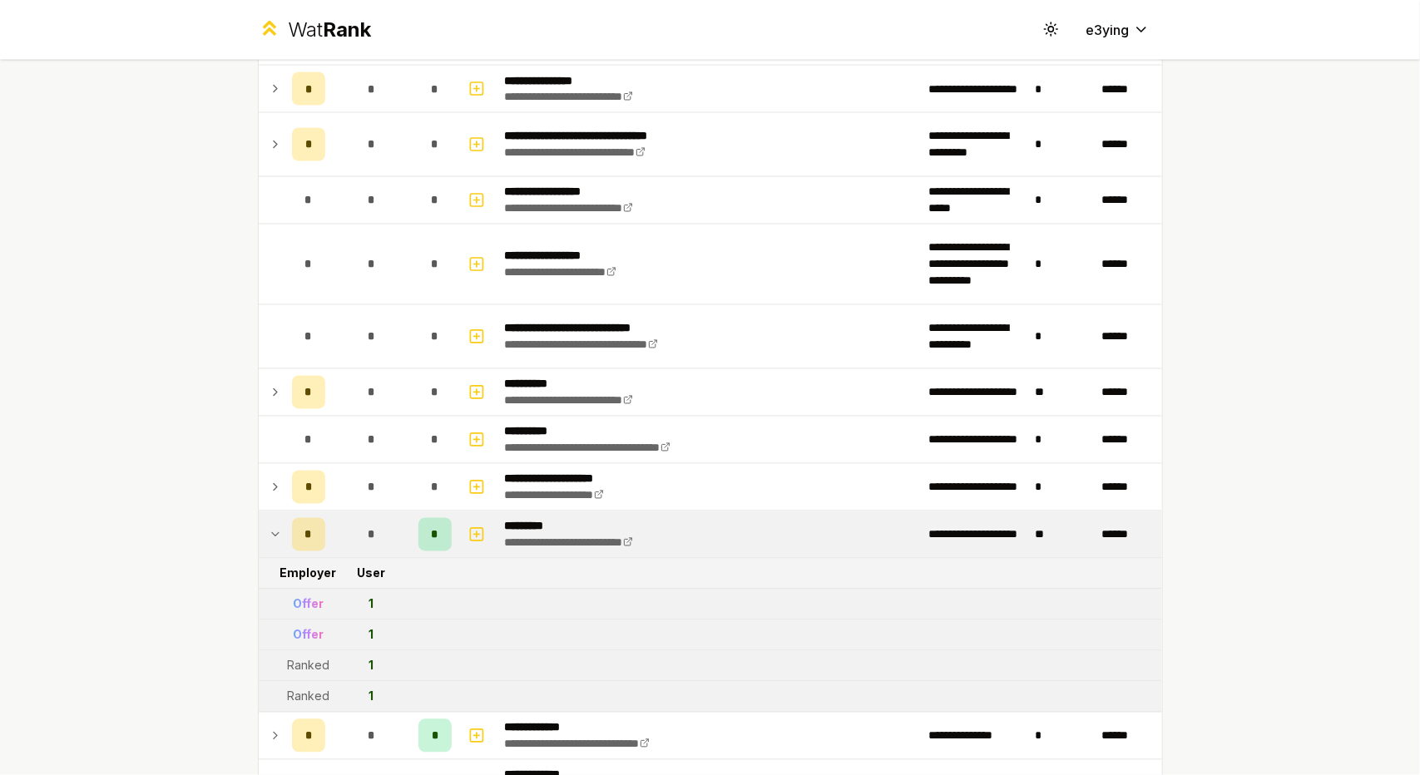
scroll to position [2297, 0]
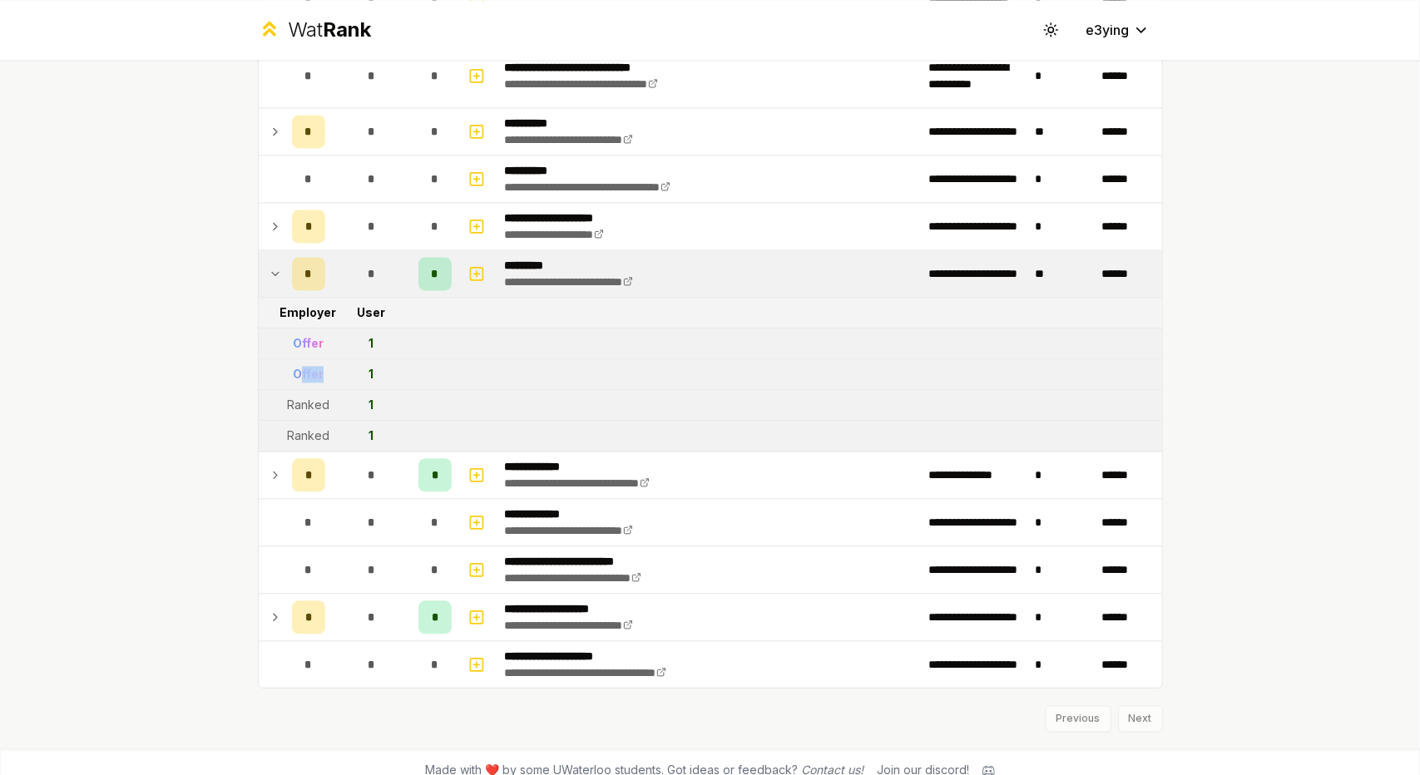
drag, startPoint x: 316, startPoint y: 352, endPoint x: 289, endPoint y: 353, distance: 26.7
click at [289, 359] on td "Offer" at bounding box center [308, 374] width 47 height 30
click at [293, 366] on div "Offer" at bounding box center [308, 374] width 31 height 17
drag, startPoint x: 314, startPoint y: 358, endPoint x: 280, endPoint y: 358, distance: 33.3
click at [285, 359] on td "Offer" at bounding box center [308, 374] width 47 height 30
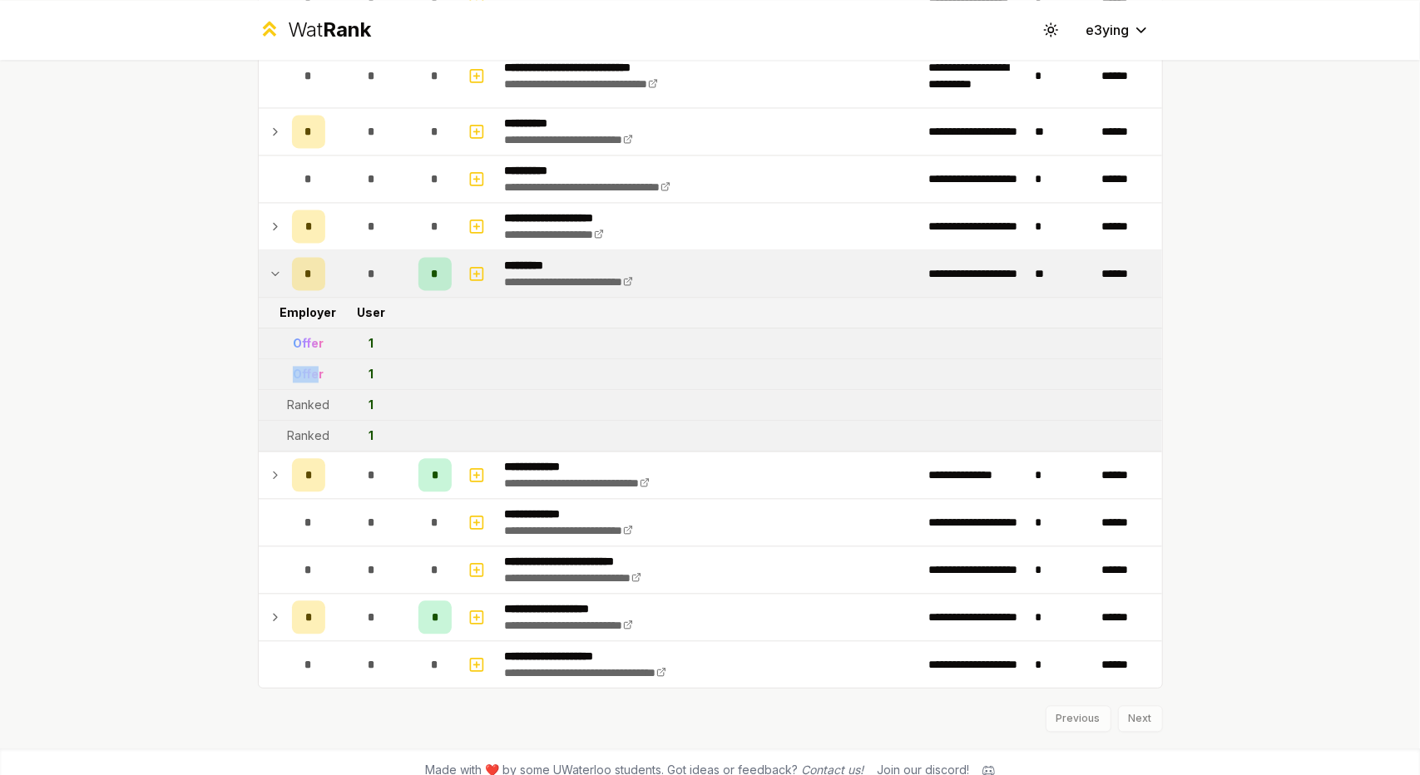
click at [285, 359] on td "Offer" at bounding box center [308, 374] width 47 height 30
click at [299, 366] on div "Offer" at bounding box center [308, 374] width 31 height 17
click at [304, 338] on td "Offer" at bounding box center [308, 344] width 47 height 30
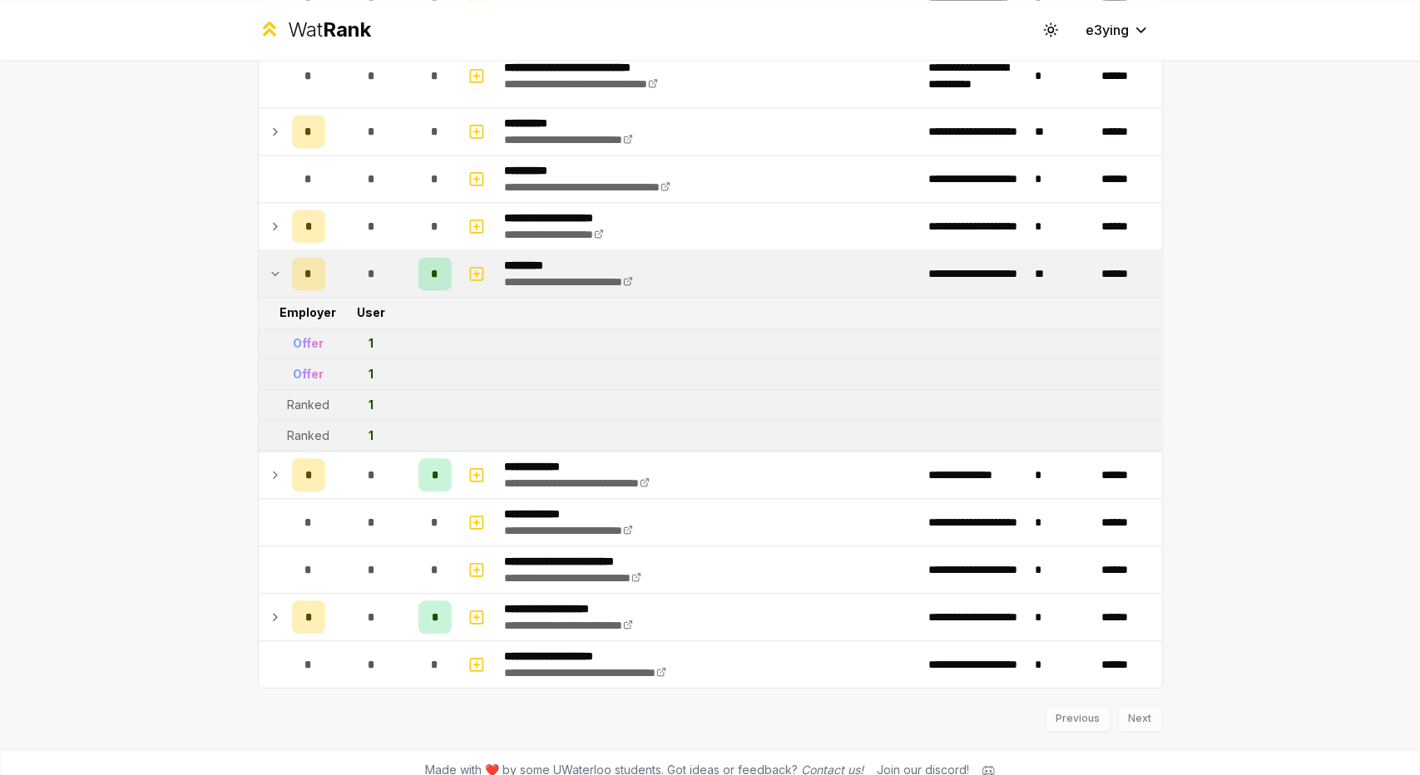
click at [305, 366] on div "Offer" at bounding box center [308, 374] width 31 height 17
click at [303, 338] on td "Offer" at bounding box center [308, 344] width 47 height 30
click at [313, 372] on td "Offer" at bounding box center [308, 374] width 47 height 30
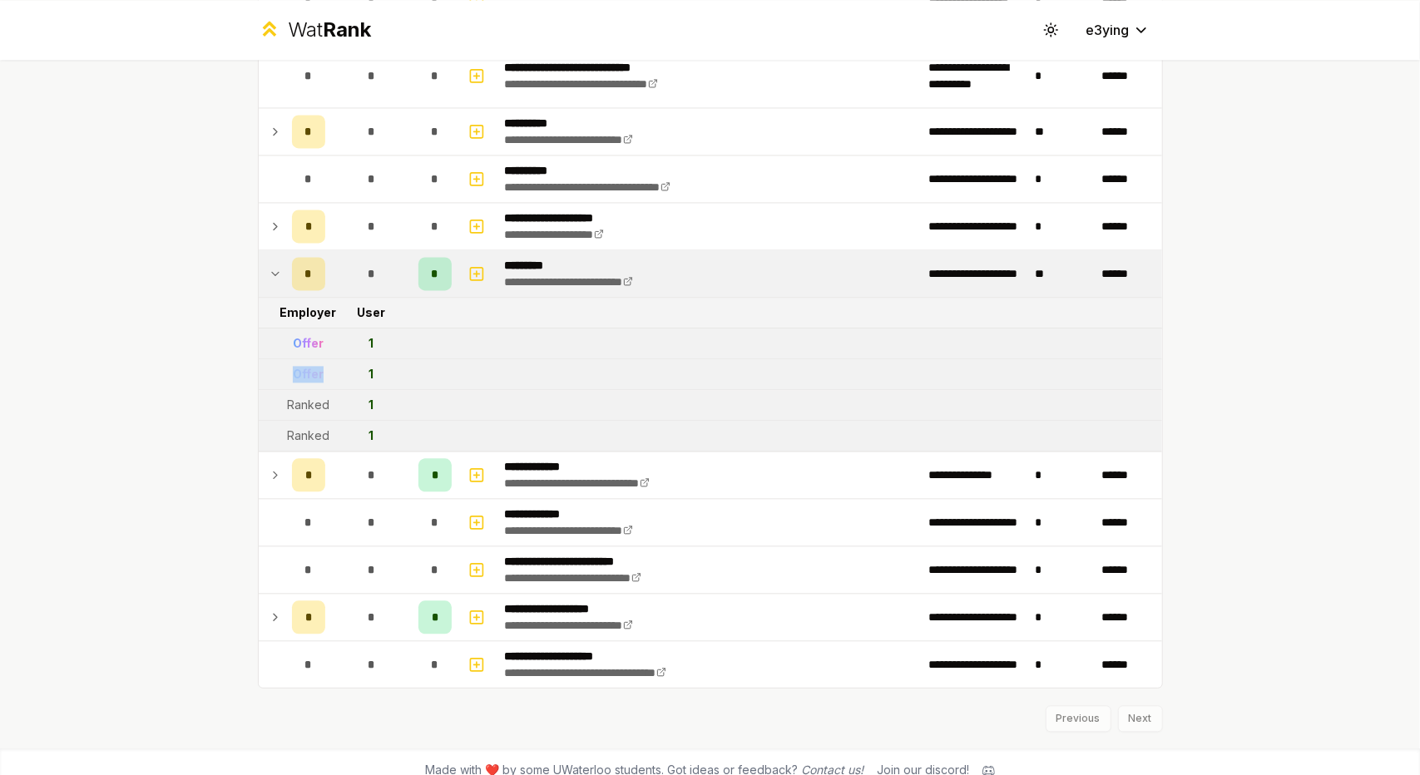
click at [313, 372] on td "Offer" at bounding box center [308, 374] width 47 height 30
click at [295, 336] on div "Offer" at bounding box center [308, 343] width 31 height 17
click at [295, 335] on div "Offer" at bounding box center [308, 343] width 31 height 17
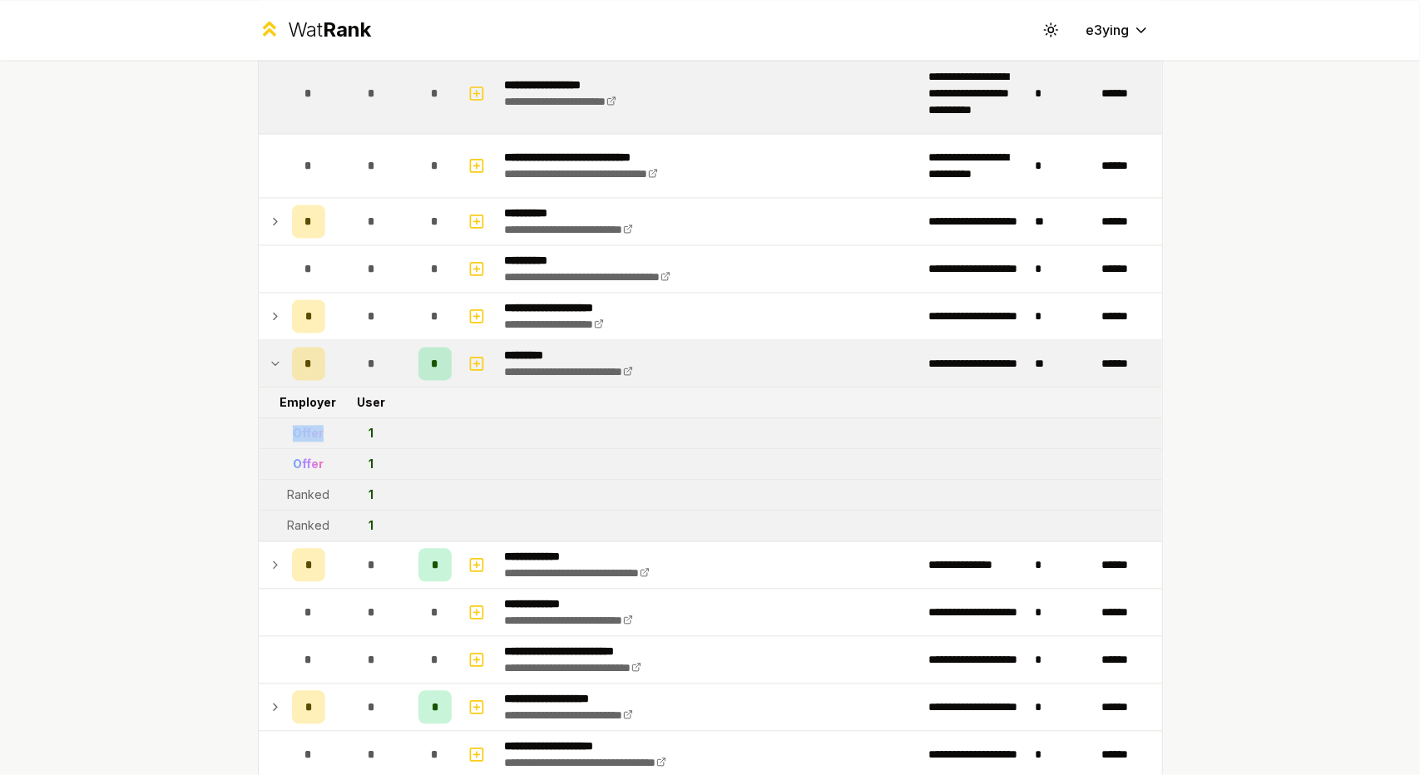
scroll to position [2214, 0]
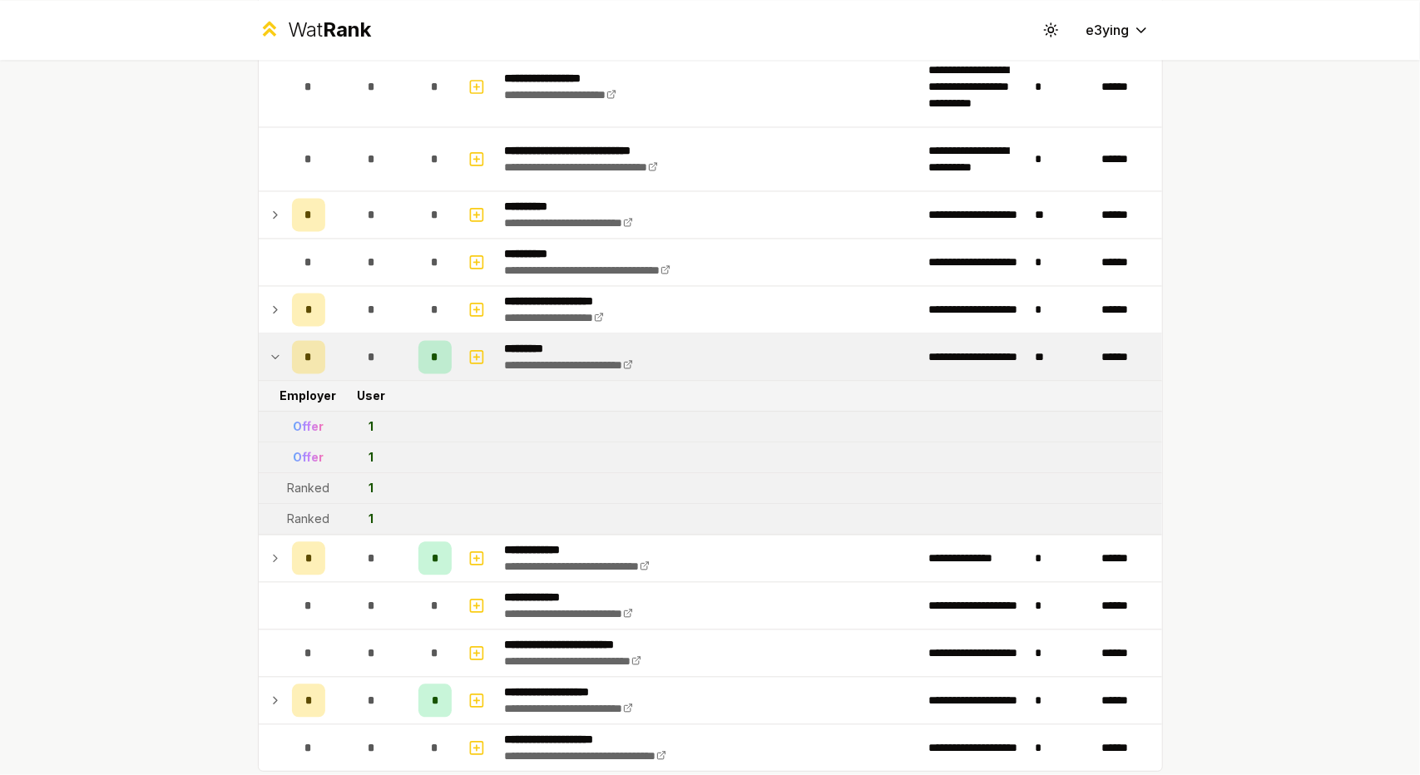
drag, startPoint x: 398, startPoint y: 436, endPoint x: 407, endPoint y: 437, distance: 9.2
click at [407, 442] on tr "Offer 1" at bounding box center [710, 457] width 903 height 31
drag, startPoint x: 407, startPoint y: 437, endPoint x: 294, endPoint y: 398, distance: 118.6
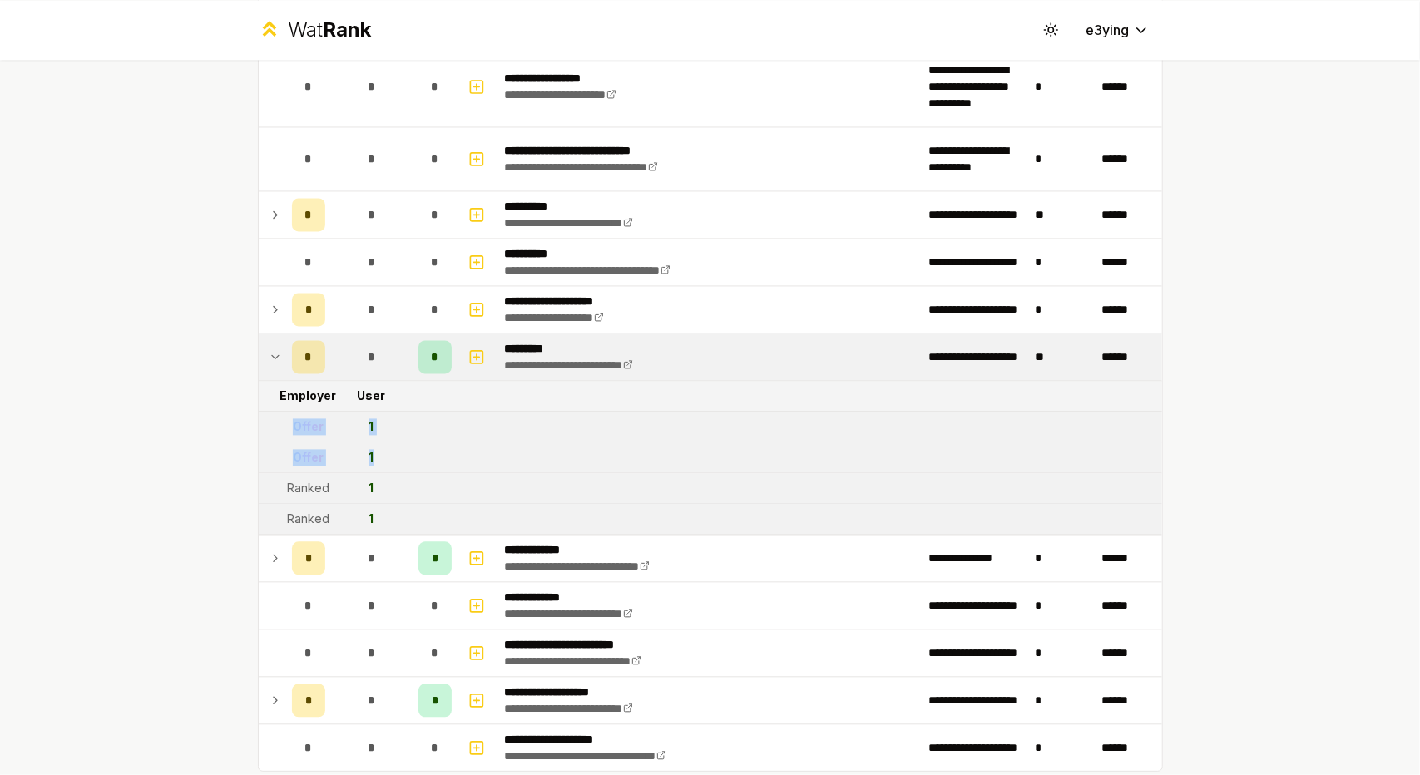
click at [294, 412] on td "Offer" at bounding box center [308, 427] width 47 height 30
drag, startPoint x: 376, startPoint y: 450, endPoint x: 258, endPoint y: 403, distance: 127.3
click at [259, 412] on td at bounding box center [272, 427] width 27 height 30
drag, startPoint x: 402, startPoint y: 457, endPoint x: 283, endPoint y: 403, distance: 130.6
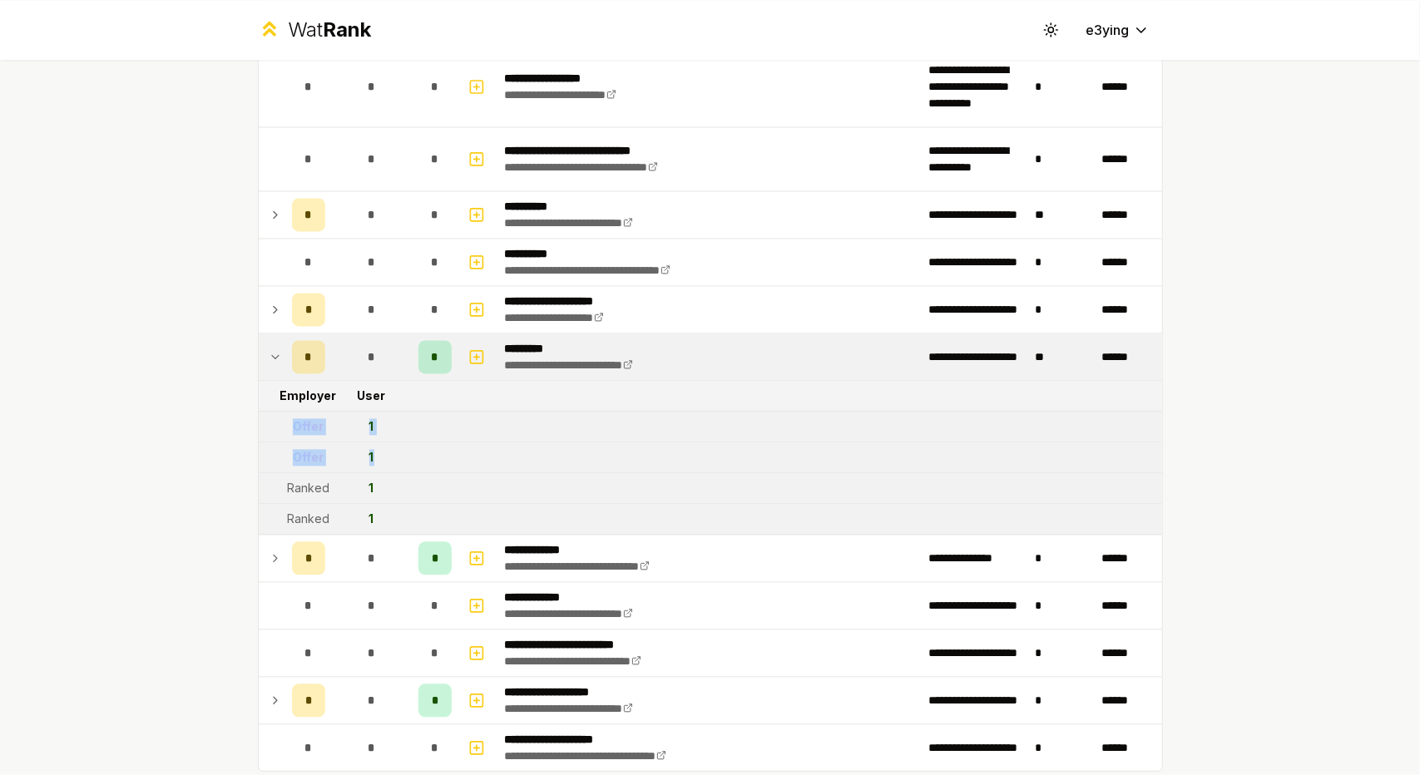
click at [285, 412] on td "Offer" at bounding box center [308, 427] width 47 height 30
drag, startPoint x: 370, startPoint y: 438, endPoint x: 301, endPoint y: 410, distance: 74.6
click at [430, 449] on tr "Offer 1" at bounding box center [710, 457] width 903 height 31
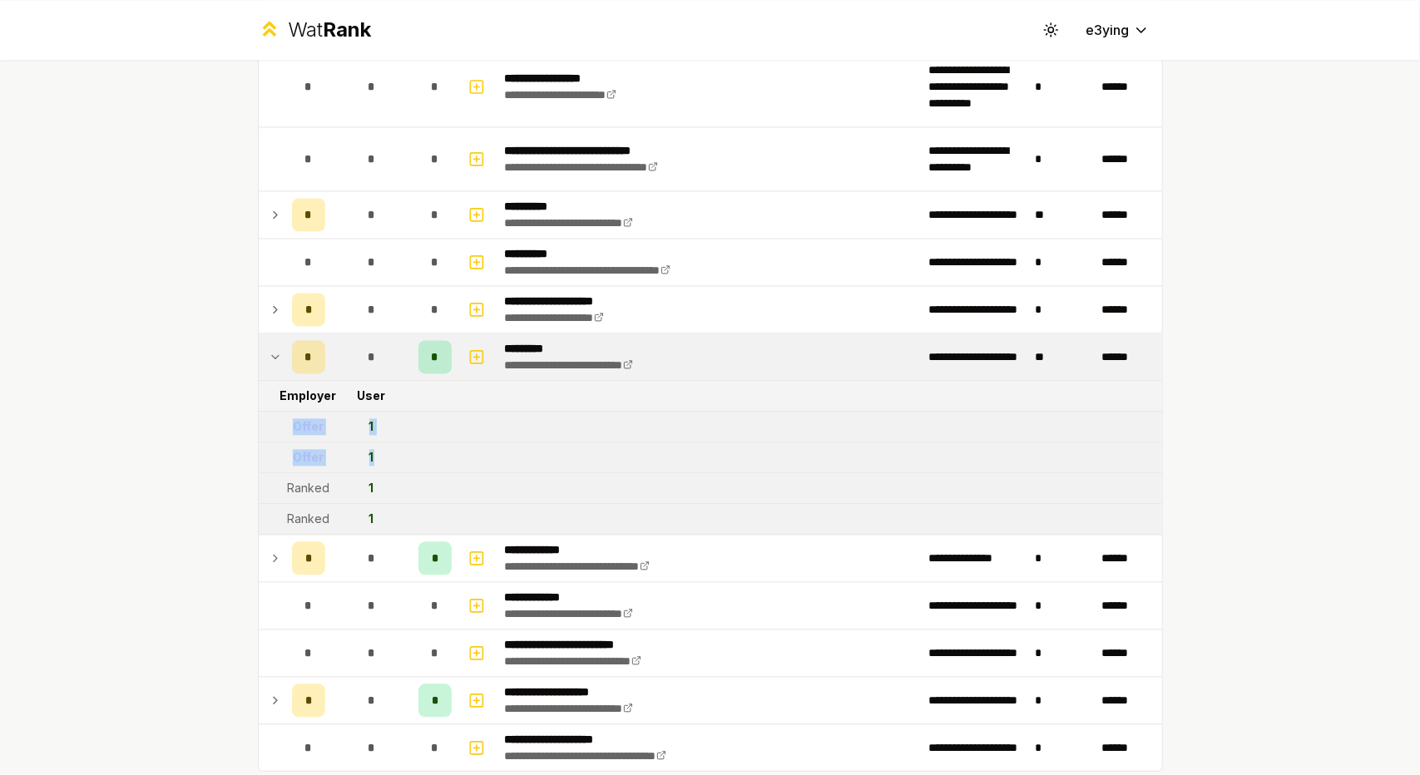
drag, startPoint x: 421, startPoint y: 445, endPoint x: 261, endPoint y: 408, distance: 164.0
click at [365, 425] on td "1" at bounding box center [372, 427] width 80 height 30
click at [392, 442] on td "1" at bounding box center [372, 457] width 80 height 30
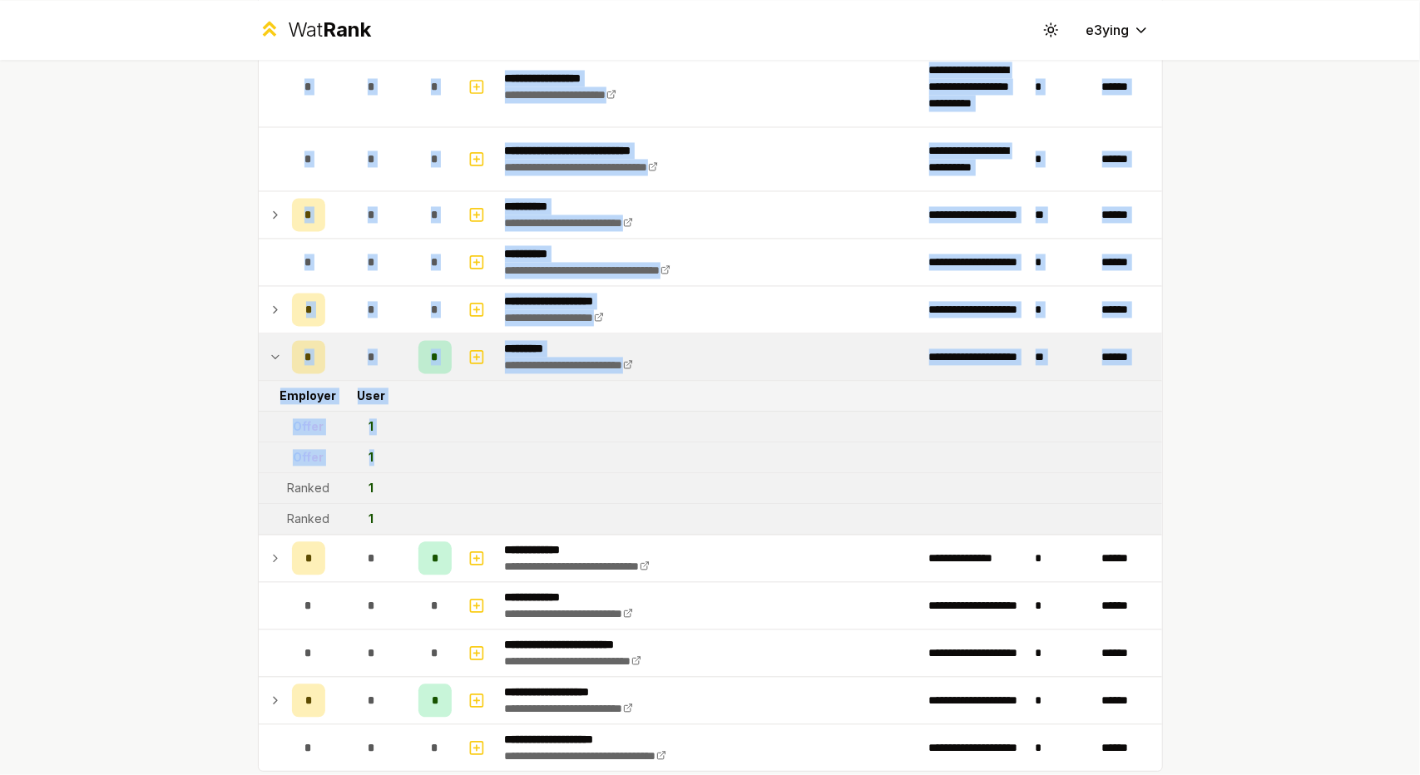
drag, startPoint x: 404, startPoint y: 442, endPoint x: 227, endPoint y: 408, distance: 180.4
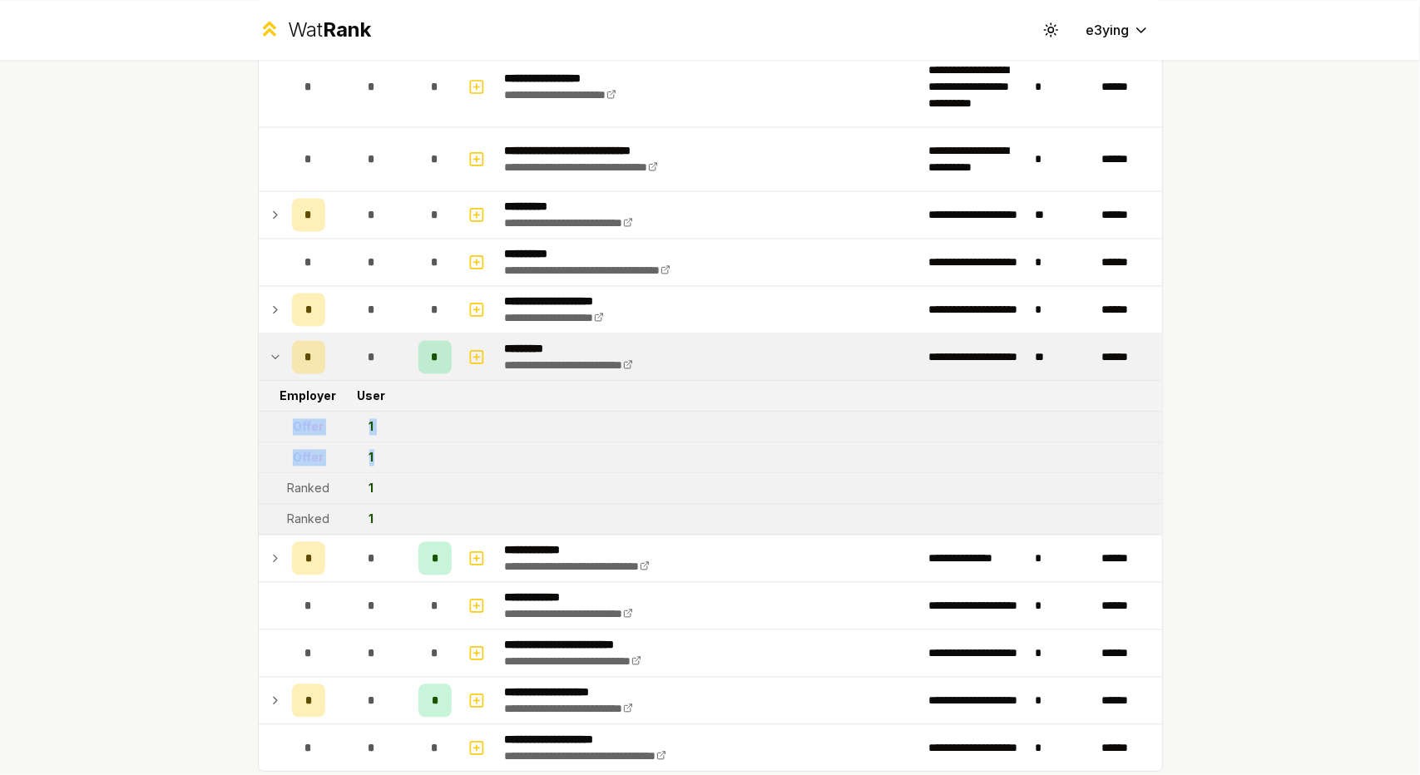
drag, startPoint x: 376, startPoint y: 447, endPoint x: 262, endPoint y: 410, distance: 119.7
click at [262, 412] on td at bounding box center [272, 427] width 27 height 30
drag, startPoint x: 398, startPoint y: 451, endPoint x: 279, endPoint y: 409, distance: 125.2
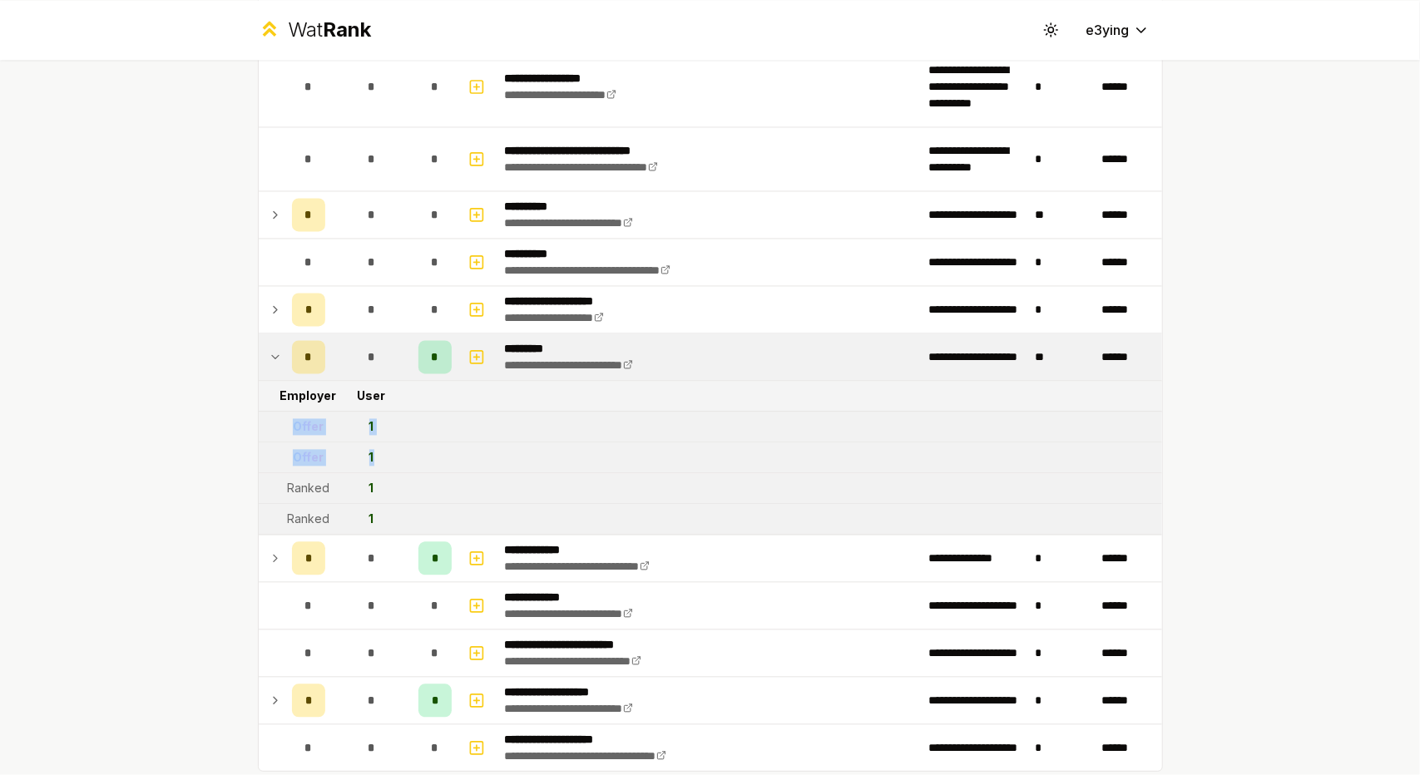
click at [285, 412] on td "Offer" at bounding box center [308, 427] width 47 height 30
drag, startPoint x: 386, startPoint y: 442, endPoint x: 264, endPoint y: 406, distance: 127.4
click at [264, 412] on td at bounding box center [272, 427] width 27 height 30
drag, startPoint x: 321, startPoint y: 437, endPoint x: 295, endPoint y: 437, distance: 25.8
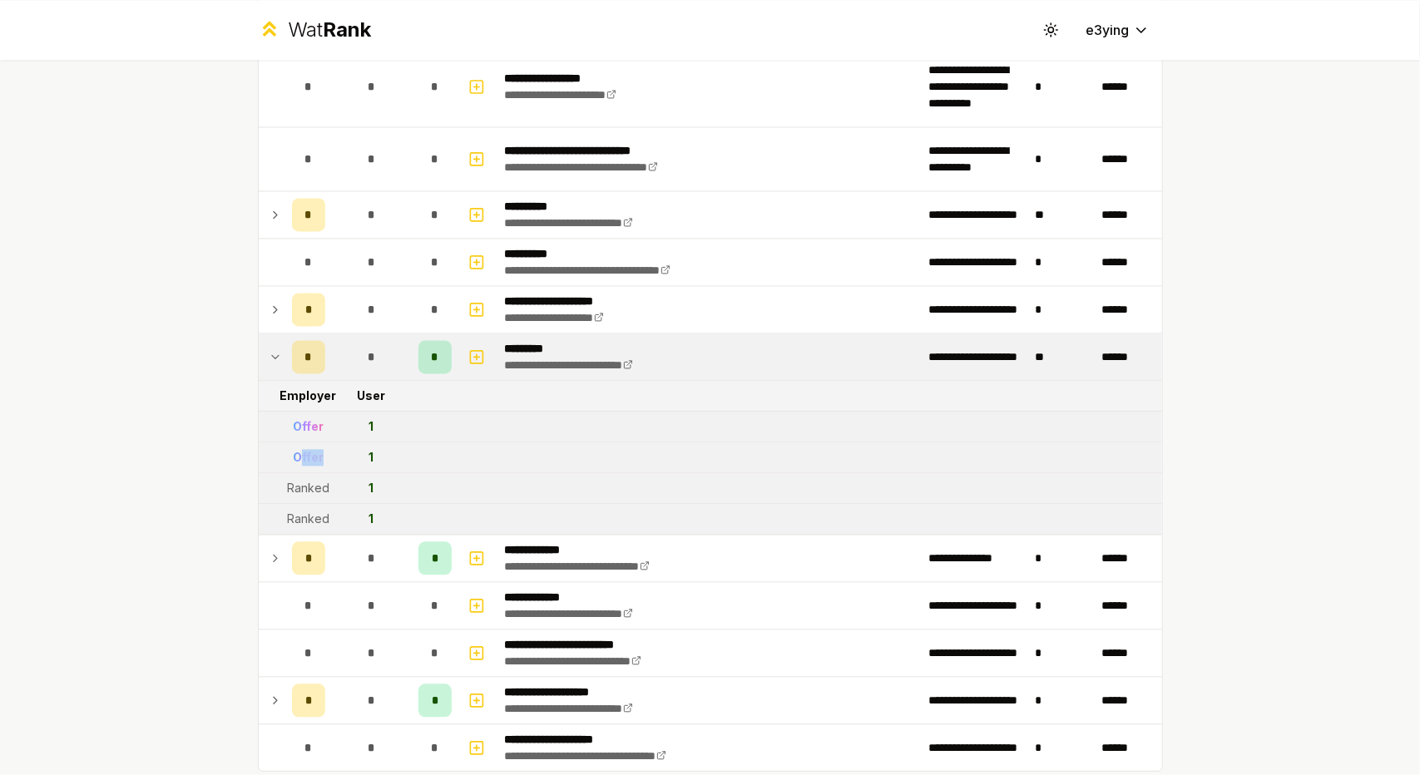
click at [295, 442] on td "Offer" at bounding box center [308, 457] width 47 height 30
click at [295, 449] on div "Offer" at bounding box center [308, 457] width 31 height 17
drag, startPoint x: 382, startPoint y: 450, endPoint x: 280, endPoint y: 415, distance: 107.3
click at [285, 415] on td "Offer" at bounding box center [308, 427] width 47 height 30
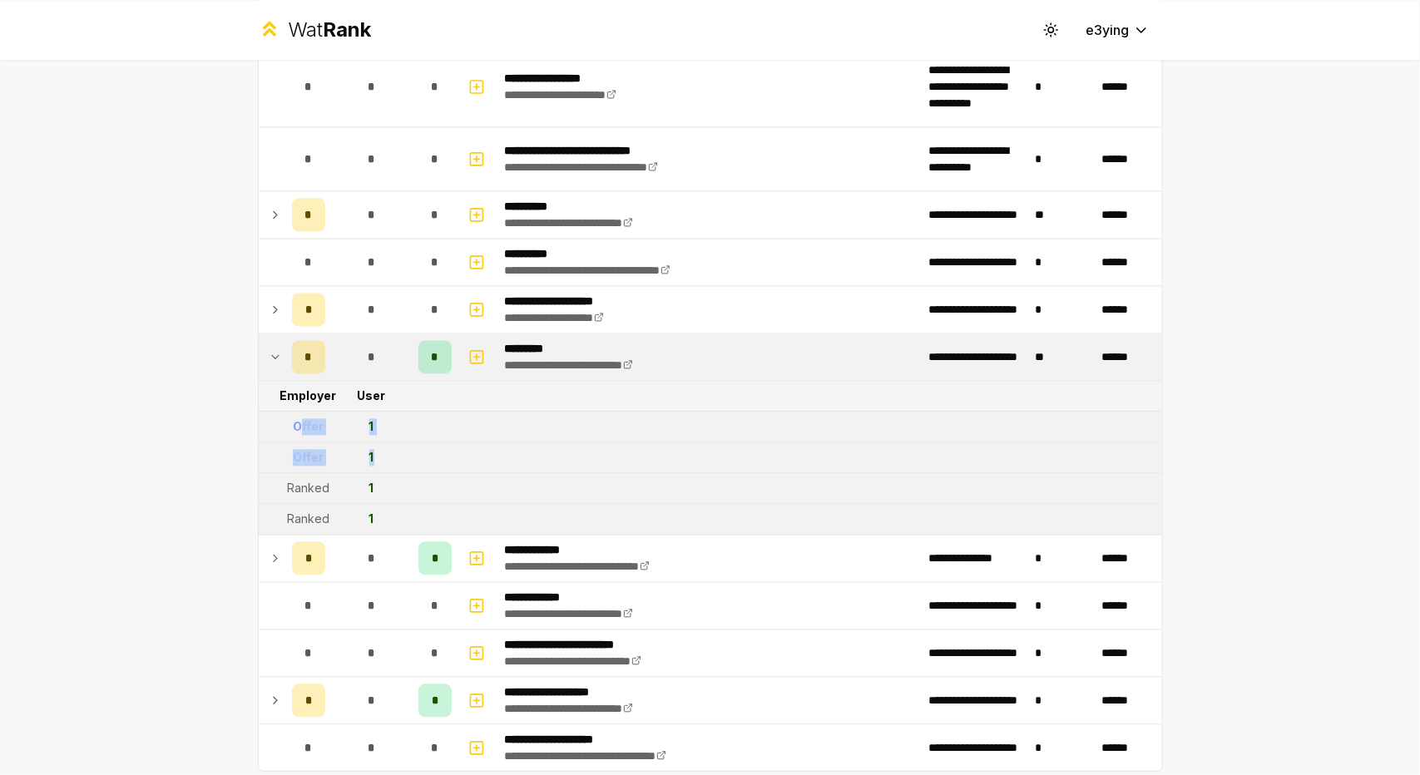
drag, startPoint x: 381, startPoint y: 444, endPoint x: 294, endPoint y: 425, distance: 88.6
click at [294, 425] on td "Offer" at bounding box center [308, 427] width 47 height 30
drag, startPoint x: 404, startPoint y: 453, endPoint x: 304, endPoint y: 429, distance: 103.5
click at [304, 442] on tr "Offer 1" at bounding box center [710, 457] width 903 height 31
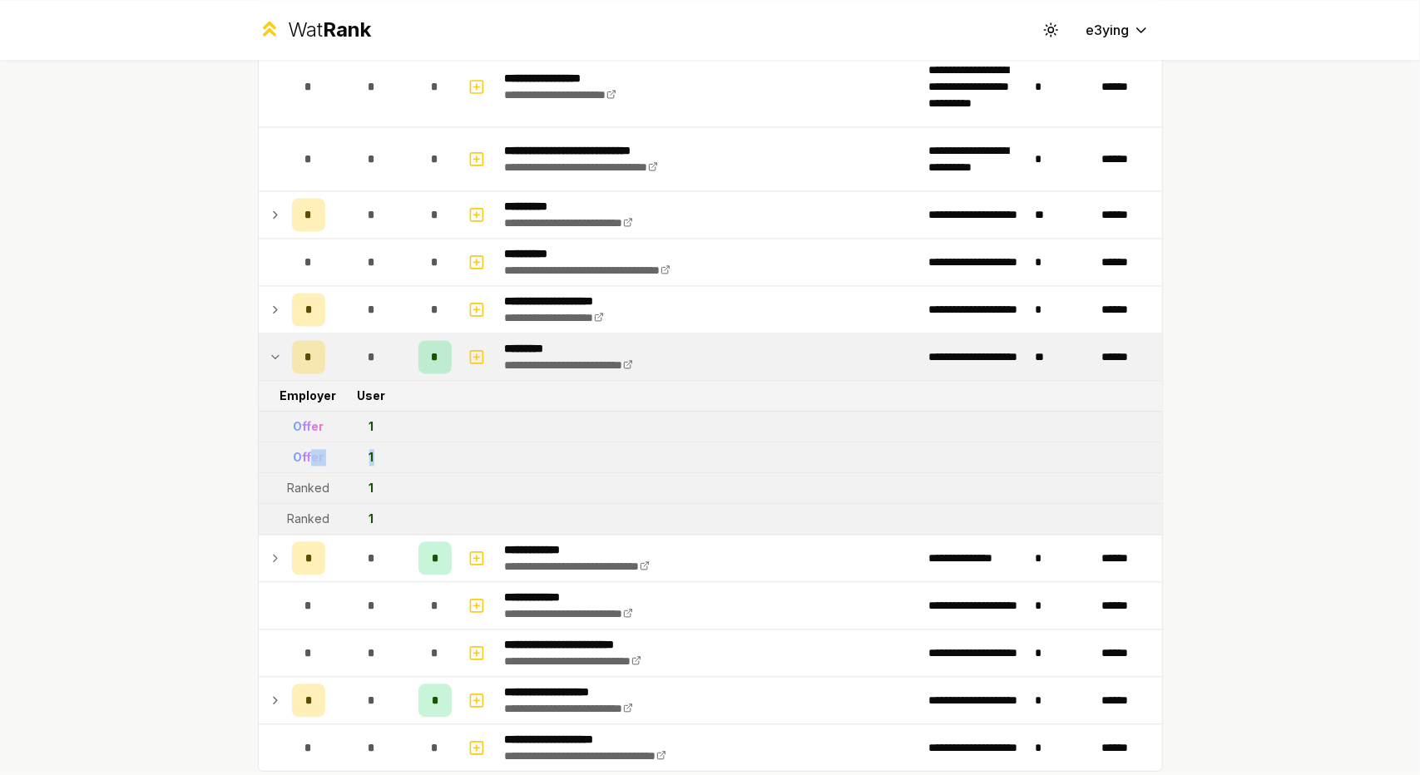
click at [304, 442] on td "Offer" at bounding box center [308, 457] width 47 height 30
drag, startPoint x: 458, startPoint y: 453, endPoint x: 329, endPoint y: 424, distance: 132.2
click at [389, 442] on td "1" at bounding box center [372, 457] width 80 height 30
drag, startPoint x: 390, startPoint y: 442, endPoint x: 273, endPoint y: 418, distance: 119.6
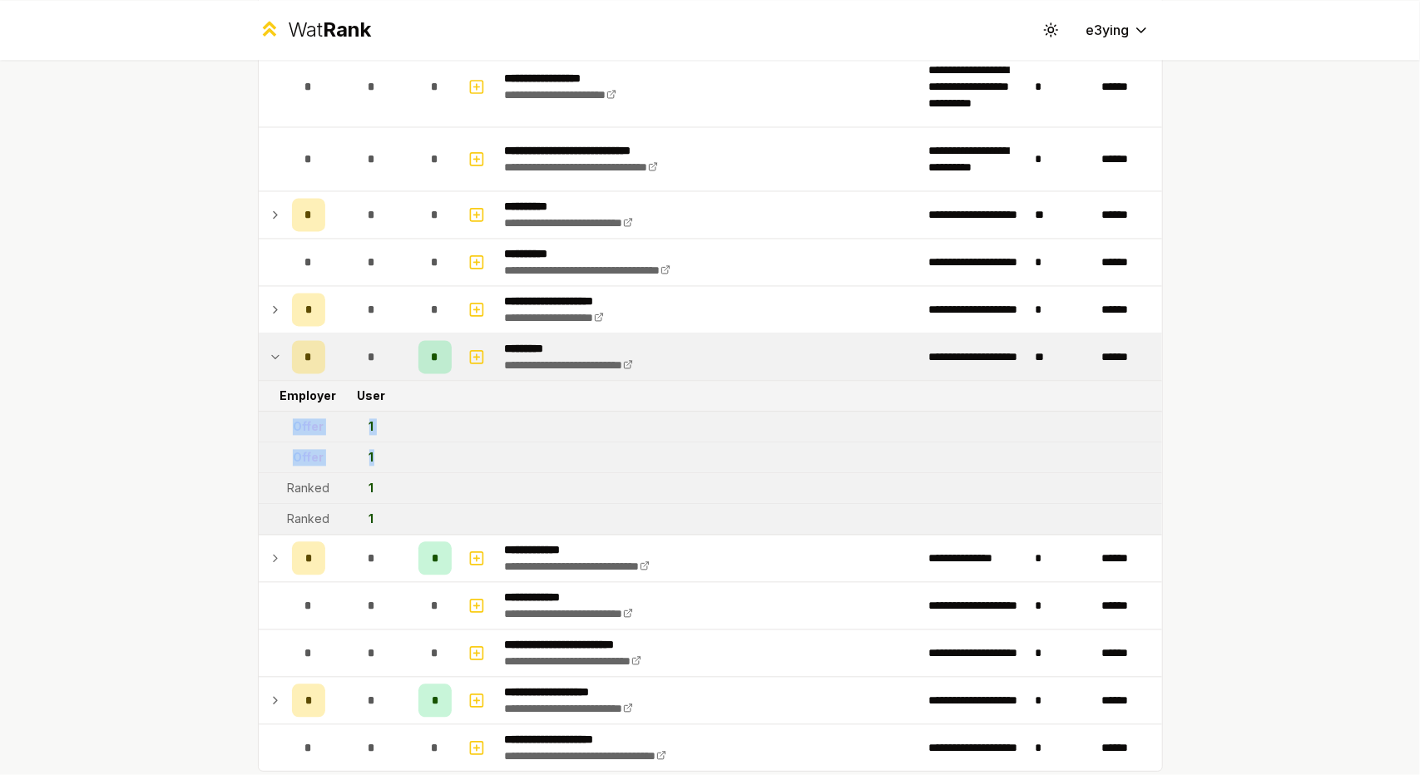
click at [273, 418] on td at bounding box center [272, 427] width 27 height 30
click at [367, 442] on td "1" at bounding box center [372, 457] width 80 height 30
drag, startPoint x: 377, startPoint y: 437, endPoint x: 269, endPoint y: 415, distance: 110.3
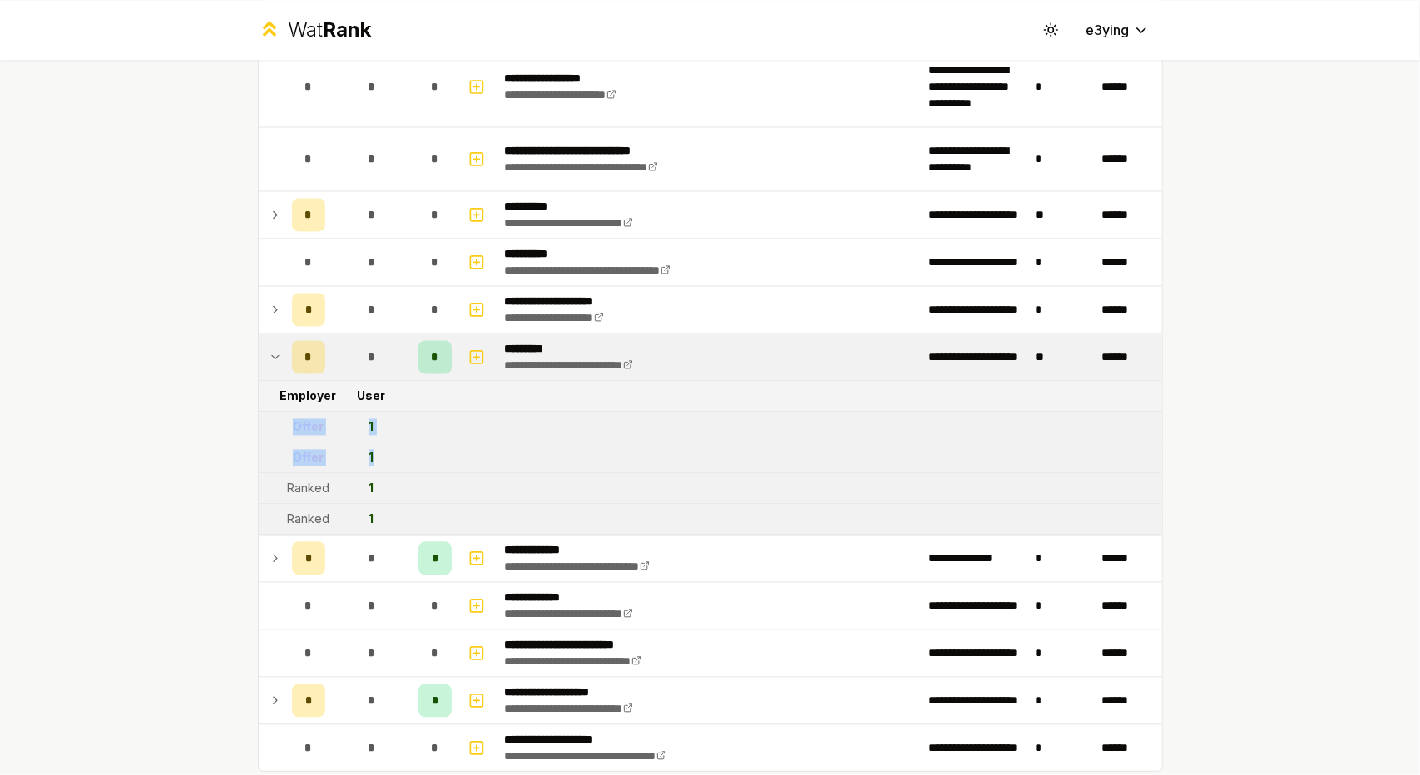
click at [269, 415] on td at bounding box center [272, 427] width 27 height 30
drag, startPoint x: 401, startPoint y: 442, endPoint x: 285, endPoint y: 414, distance: 119.0
click at [285, 414] on td "Offer" at bounding box center [308, 427] width 47 height 30
drag, startPoint x: 375, startPoint y: 448, endPoint x: 302, endPoint y: 426, distance: 76.6
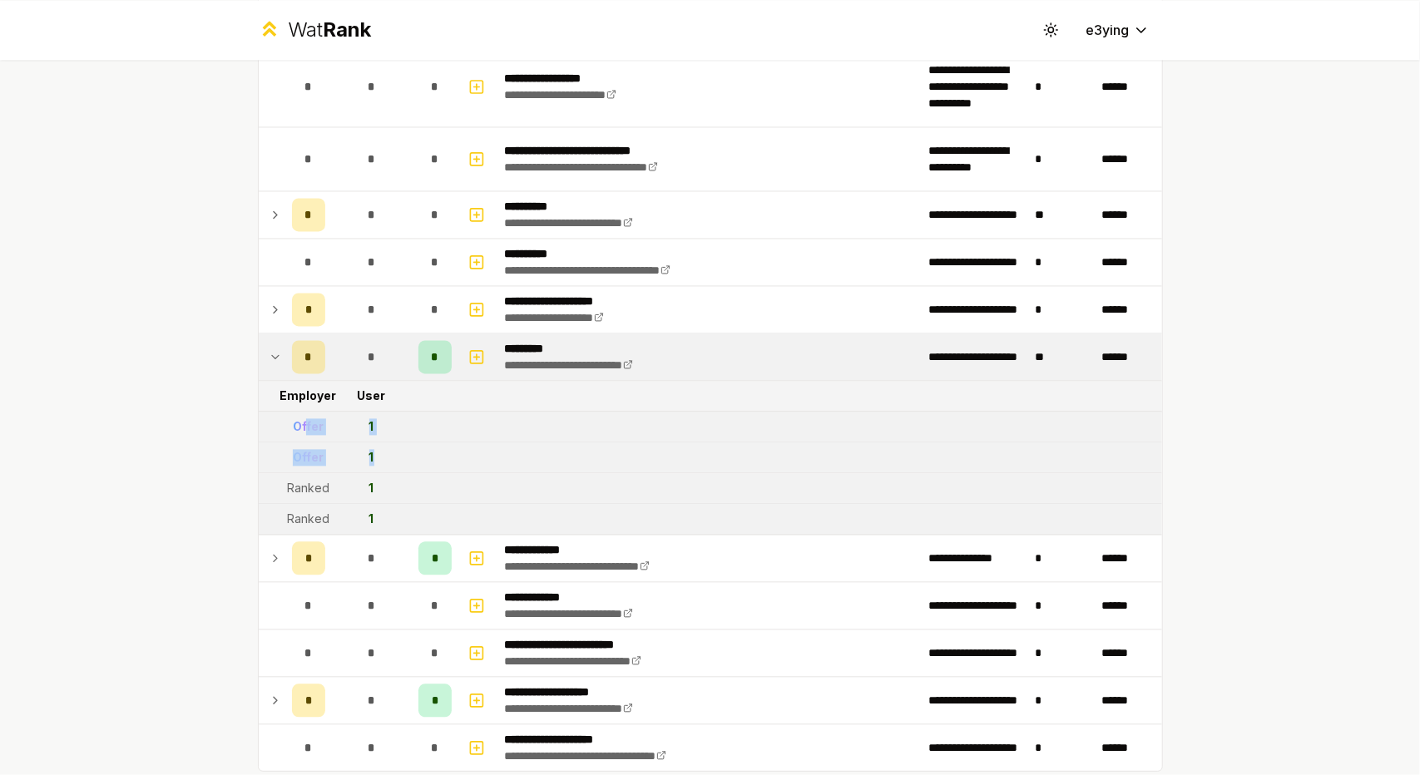
click at [285, 417] on td "Offer" at bounding box center [308, 427] width 47 height 30
drag, startPoint x: 279, startPoint y: 415, endPoint x: 389, endPoint y: 450, distance: 115.2
click at [389, 450] on td "1" at bounding box center [372, 457] width 80 height 30
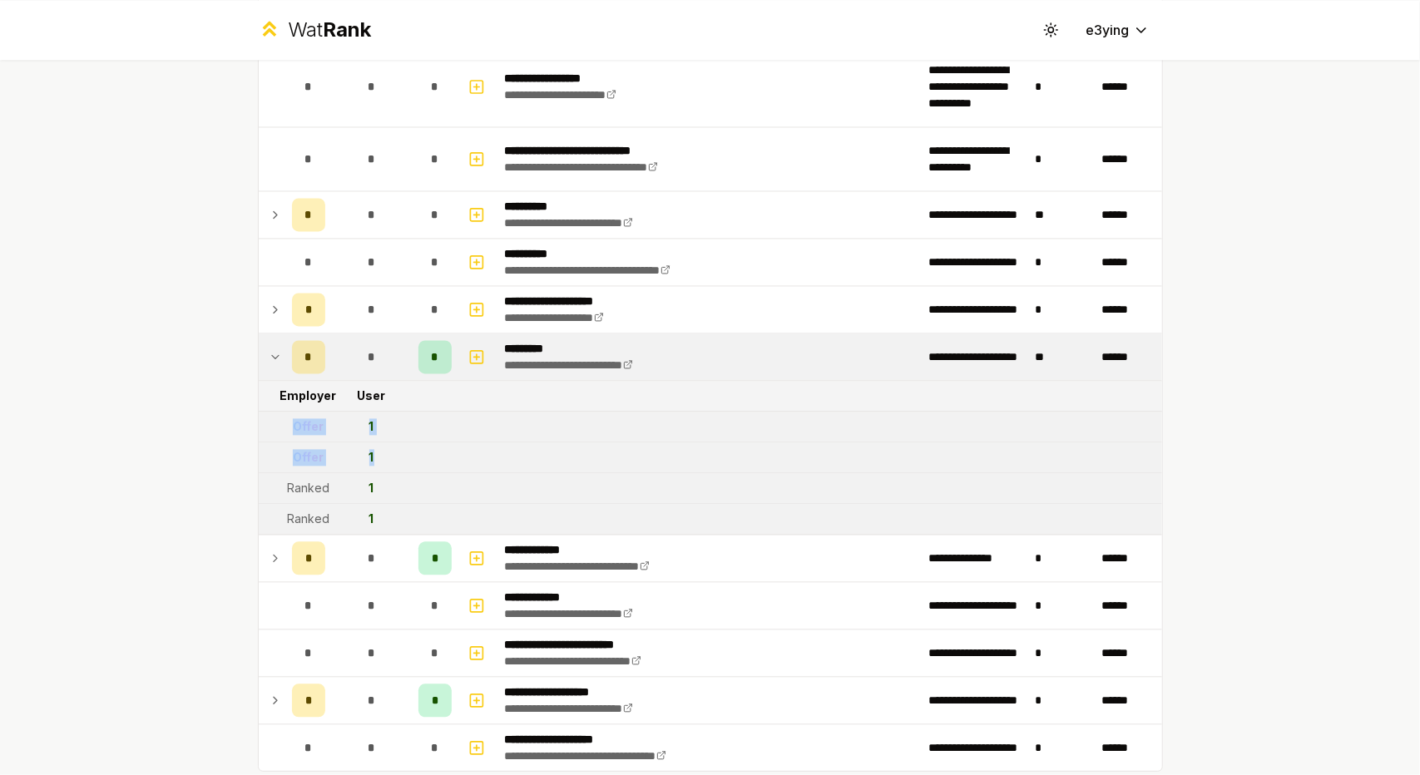
drag, startPoint x: 383, startPoint y: 445, endPoint x: 273, endPoint y: 411, distance: 115.0
click at [273, 412] on td at bounding box center [272, 427] width 27 height 30
drag, startPoint x: 291, startPoint y: 412, endPoint x: 381, endPoint y: 431, distance: 91.8
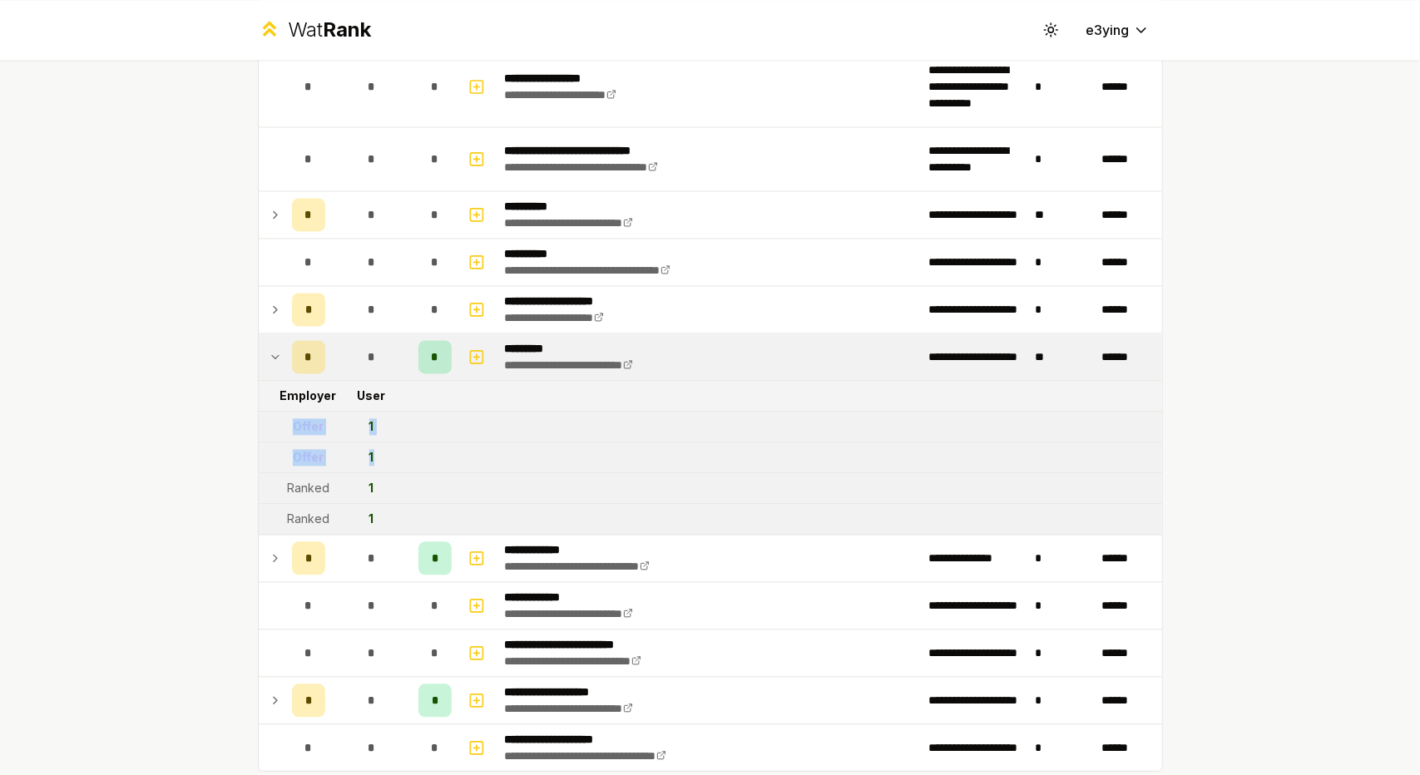
click at [381, 442] on td "1" at bounding box center [372, 457] width 80 height 30
drag, startPoint x: 381, startPoint y: 438, endPoint x: 287, endPoint y: 413, distance: 97.2
click at [293, 418] on div "Offer" at bounding box center [308, 426] width 31 height 17
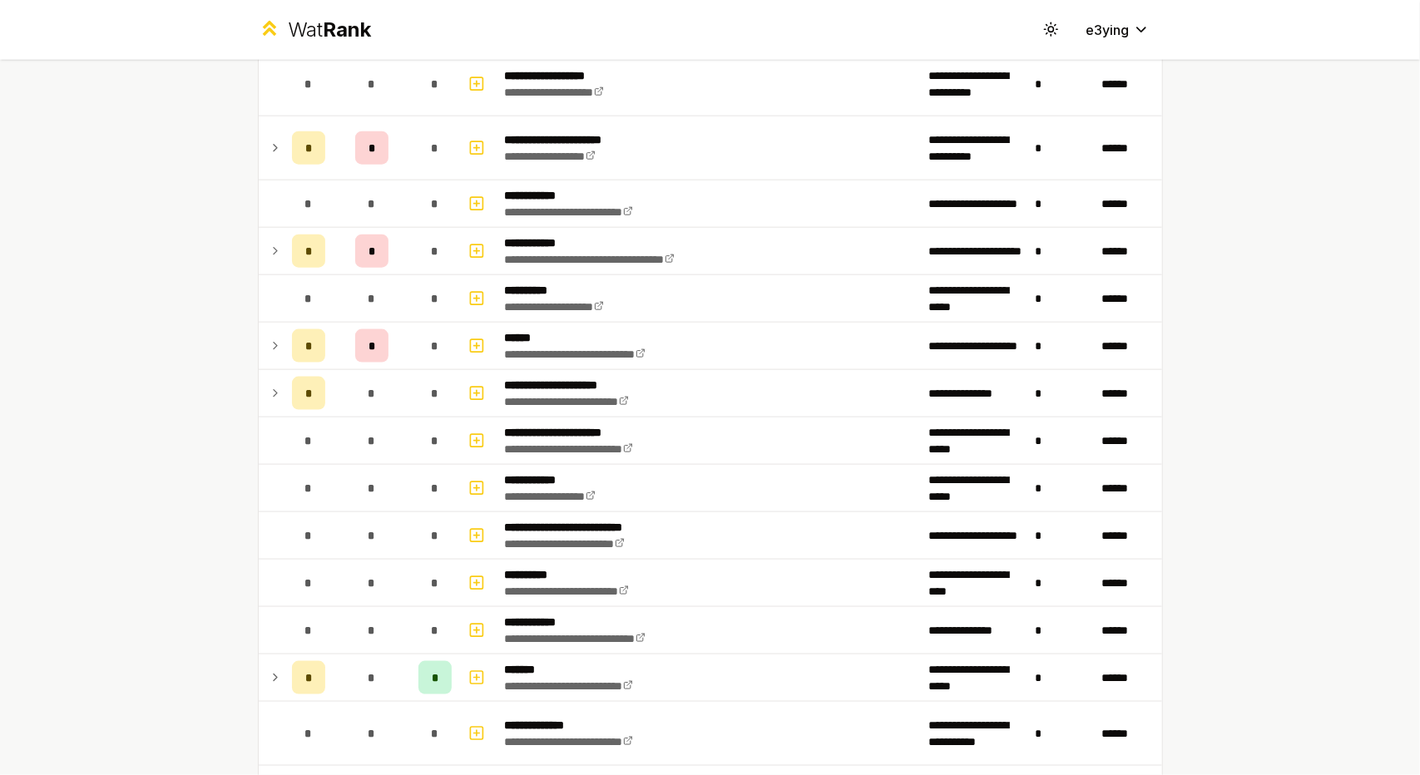
scroll to position [1297, 0]
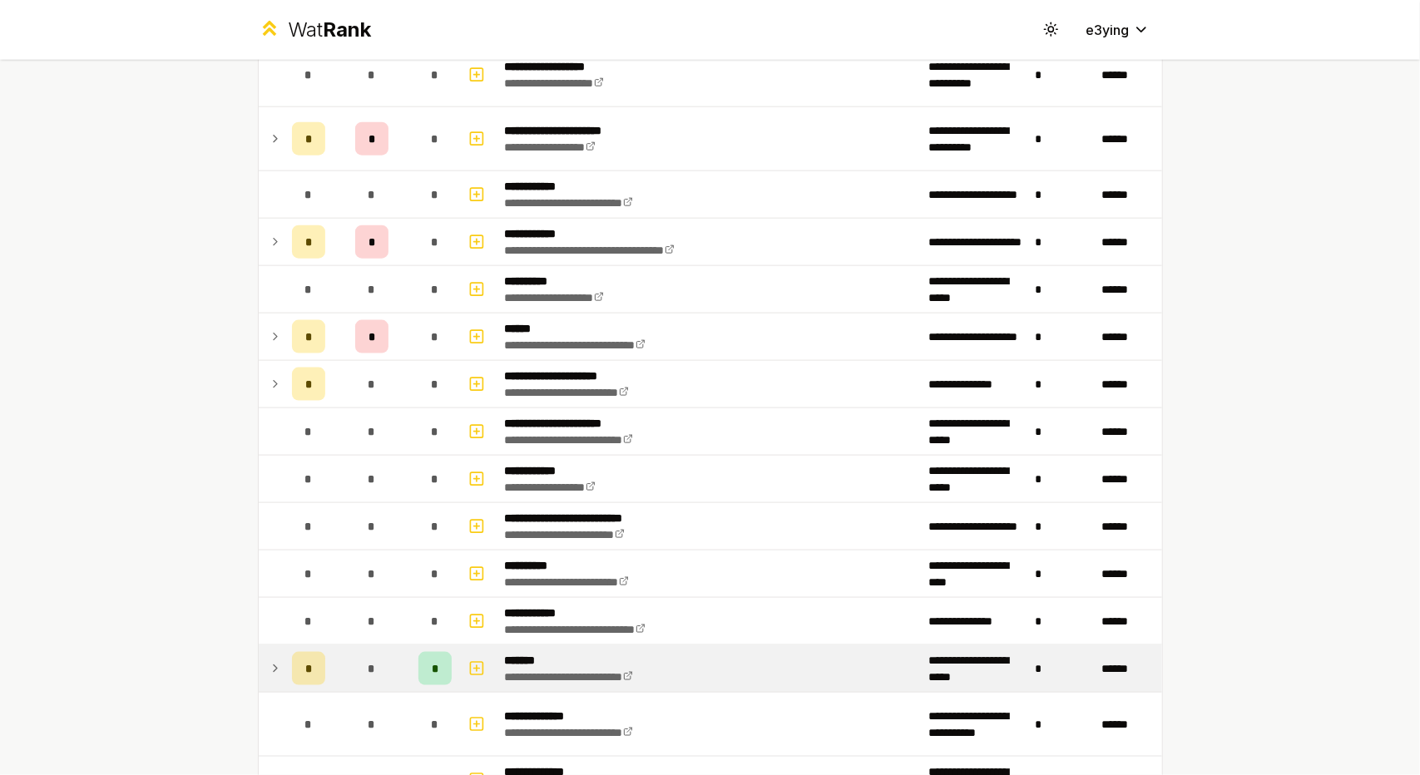
click at [269, 659] on icon at bounding box center [275, 669] width 13 height 20
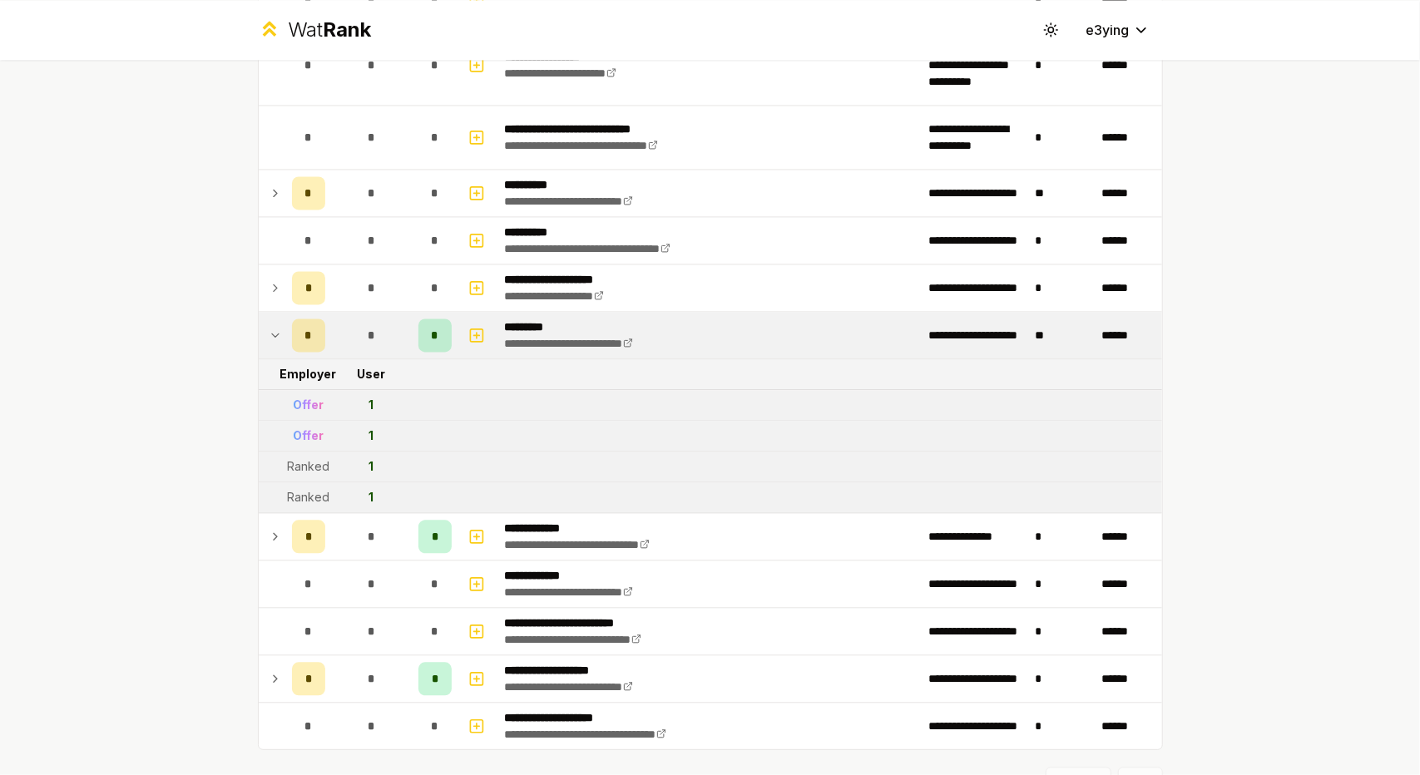
scroll to position [2162, 0]
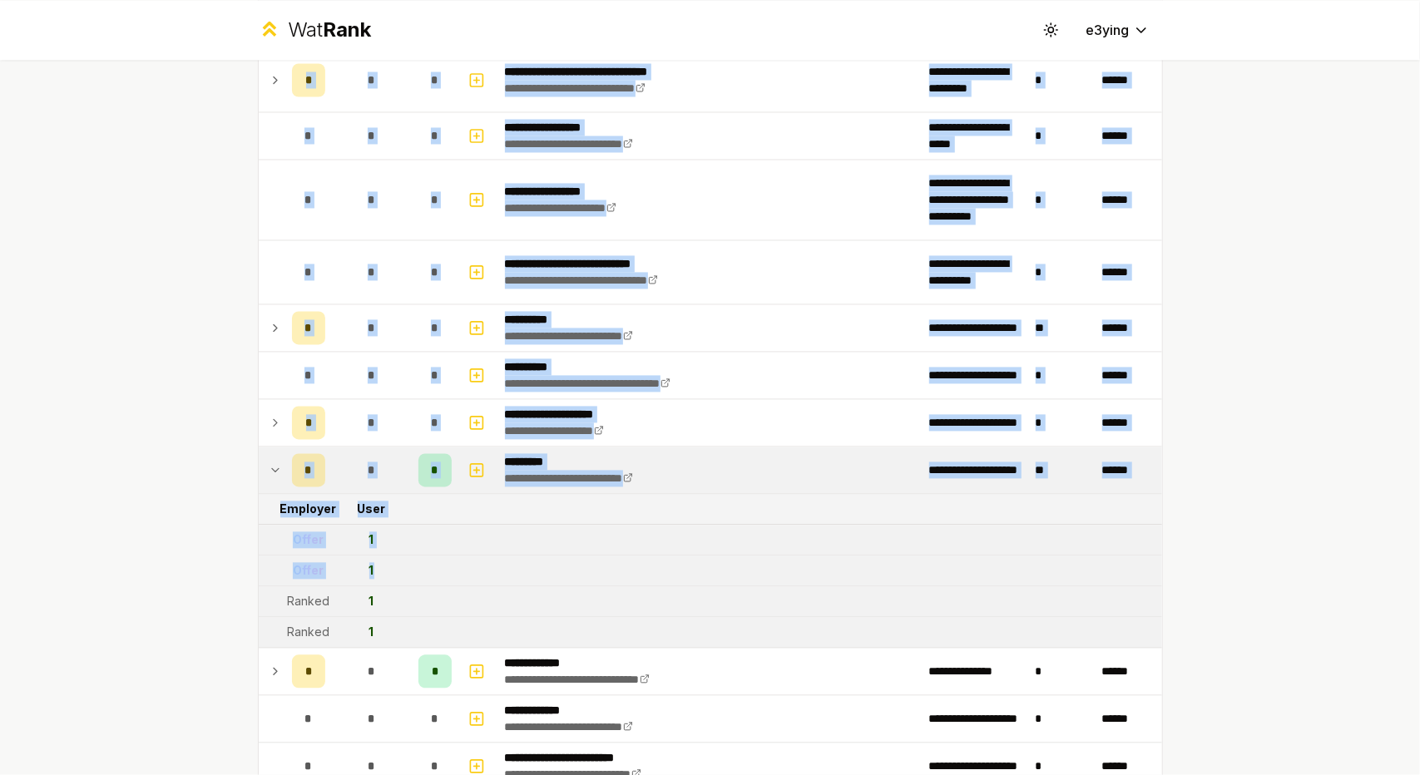
drag, startPoint x: 389, startPoint y: 570, endPoint x: 289, endPoint y: 533, distance: 106.3
click at [219, 535] on div "**********" at bounding box center [710, 387] width 1420 height 775
click at [293, 533] on div "Offer" at bounding box center [308, 539] width 31 height 17
click at [363, 556] on td "1" at bounding box center [372, 571] width 80 height 30
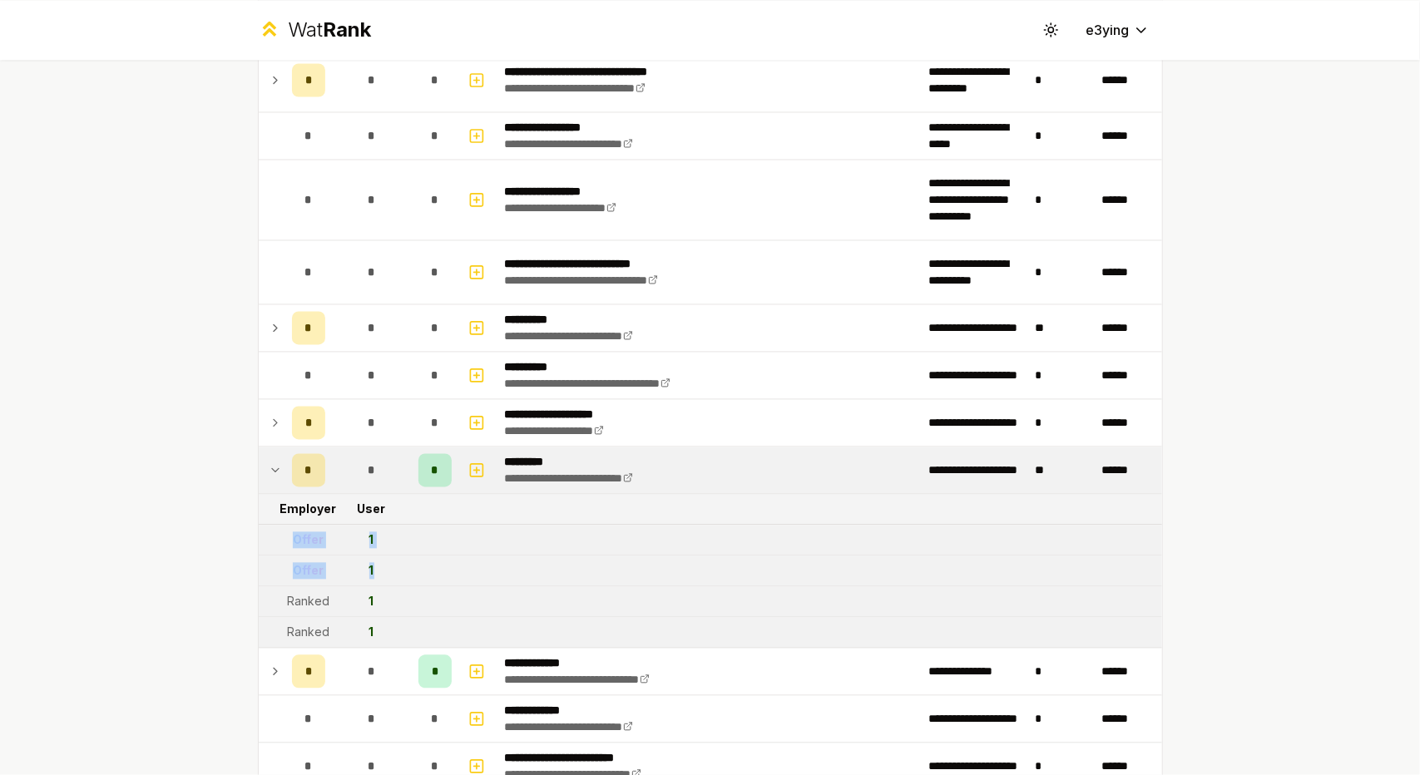
drag, startPoint x: 390, startPoint y: 547, endPoint x: 284, endPoint y: 530, distance: 107.9
click at [341, 539] on td "1" at bounding box center [372, 540] width 80 height 30
drag, startPoint x: 371, startPoint y: 551, endPoint x: 293, endPoint y: 530, distance: 81.1
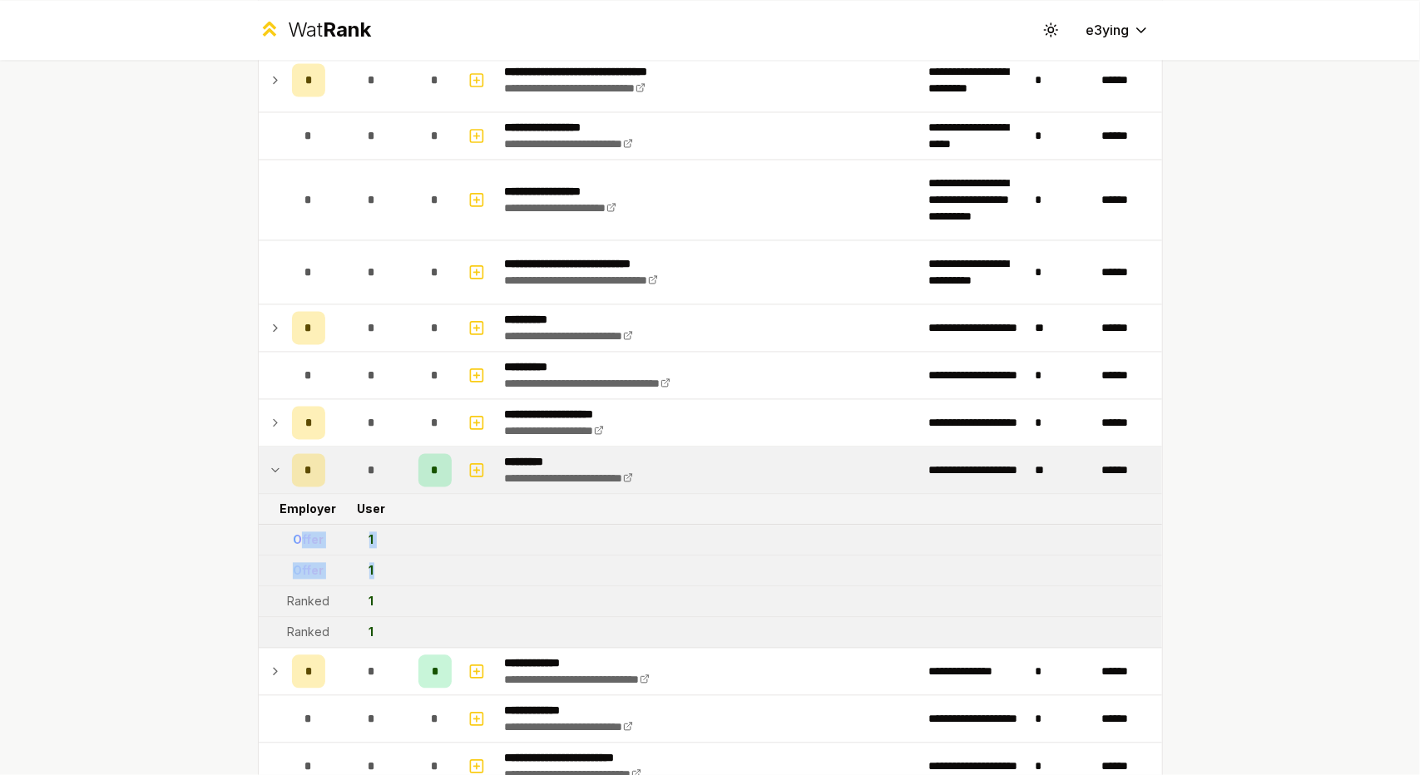
click at [293, 531] on div "Offer" at bounding box center [308, 539] width 31 height 17
drag, startPoint x: 371, startPoint y: 548, endPoint x: 269, endPoint y: 529, distance: 103.3
click at [269, 529] on td at bounding box center [272, 540] width 27 height 30
drag, startPoint x: 339, startPoint y: 545, endPoint x: 383, endPoint y: 553, distance: 44.0
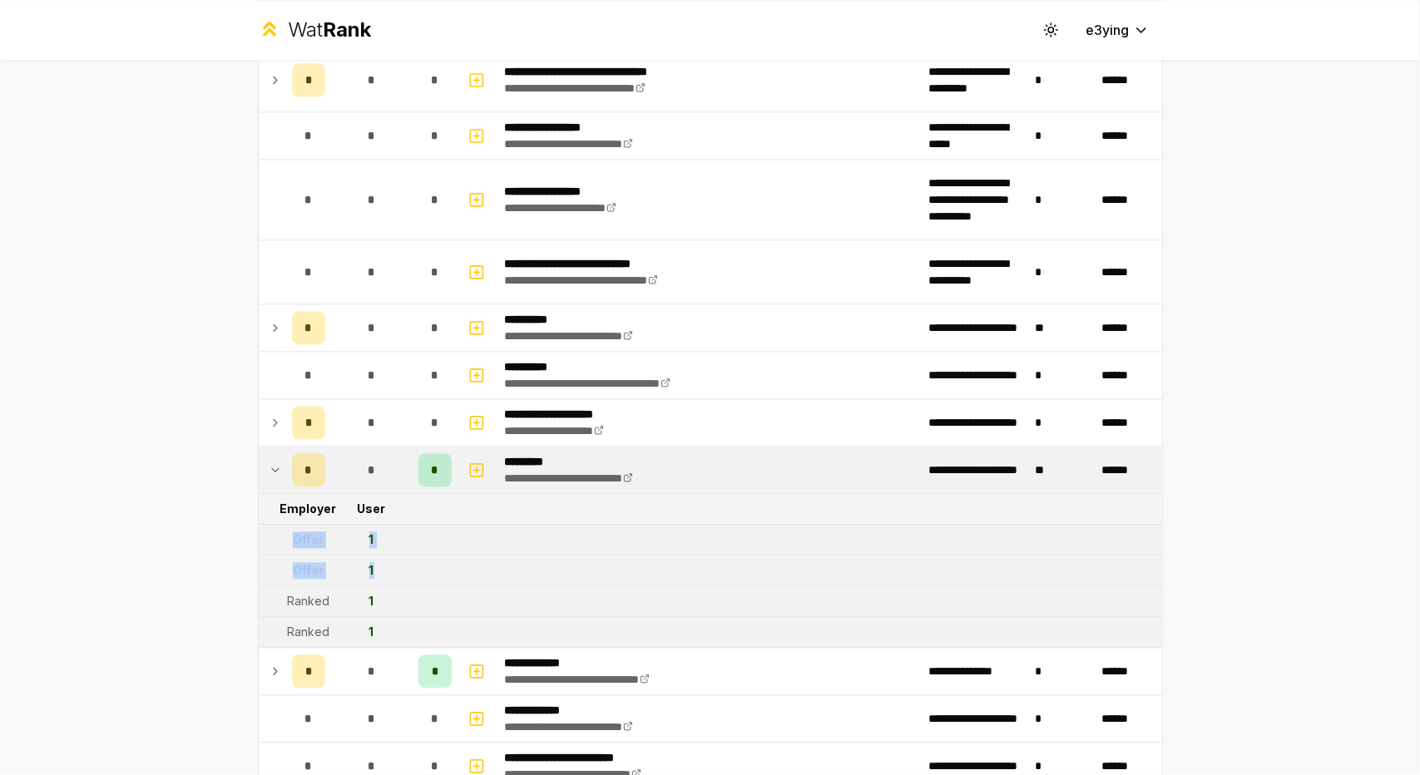
click at [383, 556] on td "1" at bounding box center [372, 571] width 80 height 30
click at [391, 559] on td "1" at bounding box center [372, 571] width 80 height 30
drag, startPoint x: 392, startPoint y: 559, endPoint x: 294, endPoint y: 535, distance: 100.3
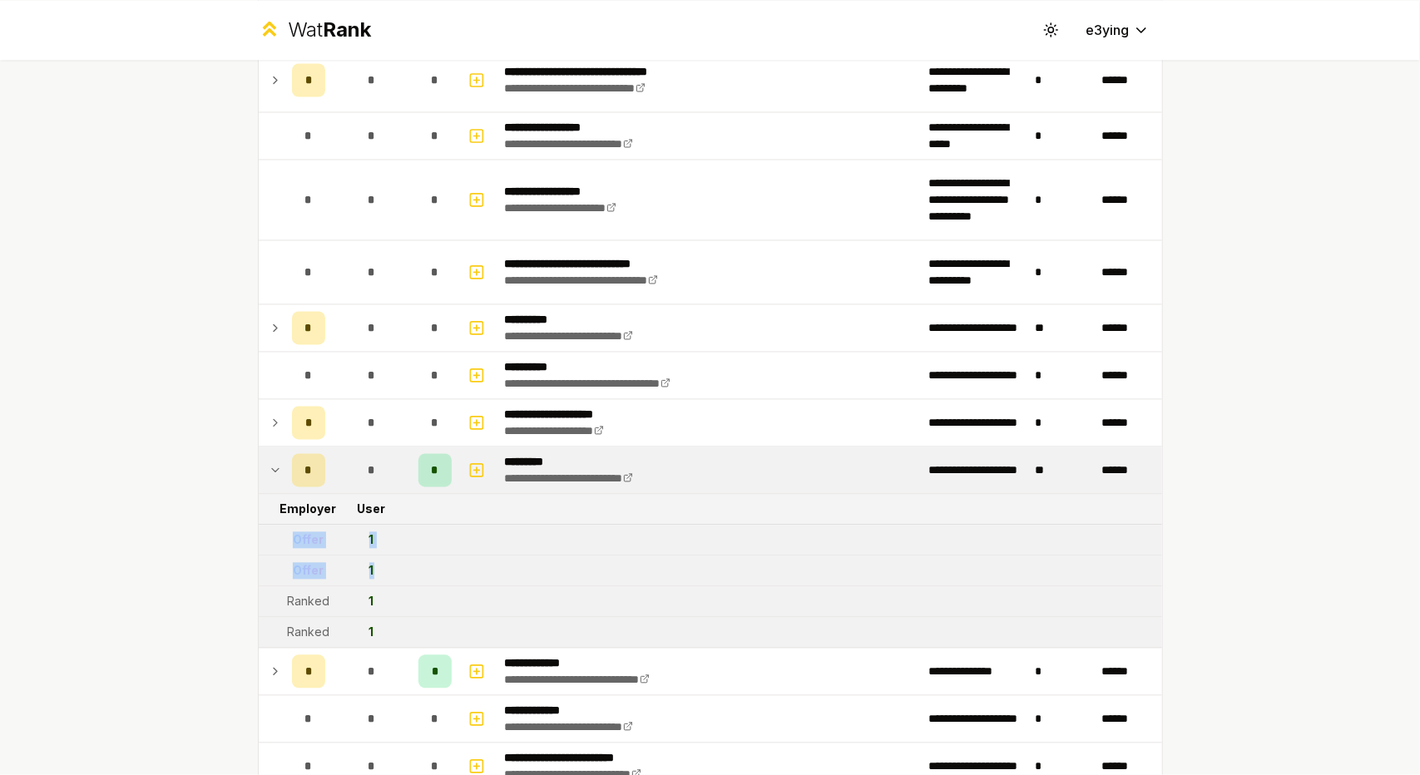
click at [294, 535] on td "Offer" at bounding box center [308, 540] width 47 height 30
drag, startPoint x: 286, startPoint y: 533, endPoint x: 388, endPoint y: 551, distance: 103.9
click at [388, 556] on td "1" at bounding box center [372, 571] width 80 height 30
drag, startPoint x: 394, startPoint y: 553, endPoint x: 269, endPoint y: 521, distance: 129.5
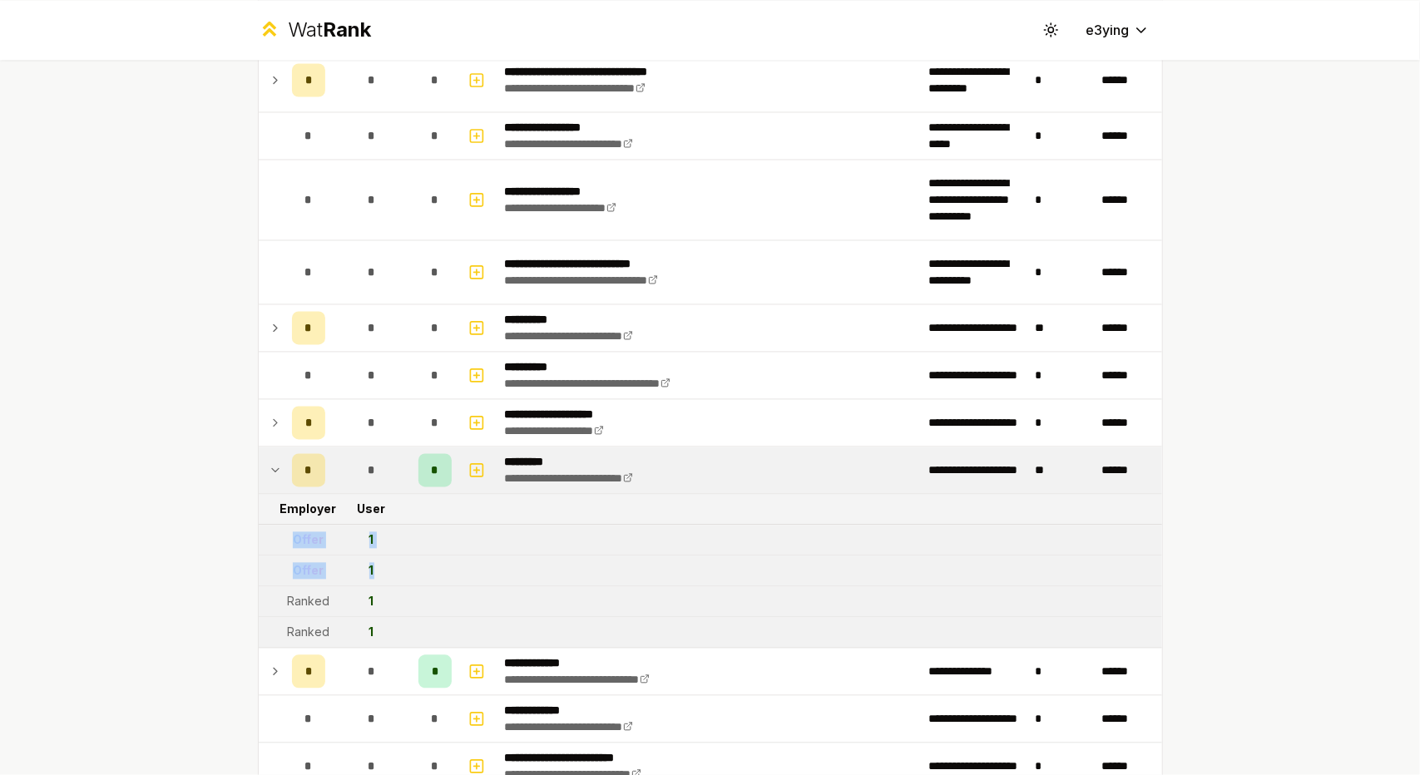
click at [269, 525] on td at bounding box center [272, 540] width 27 height 30
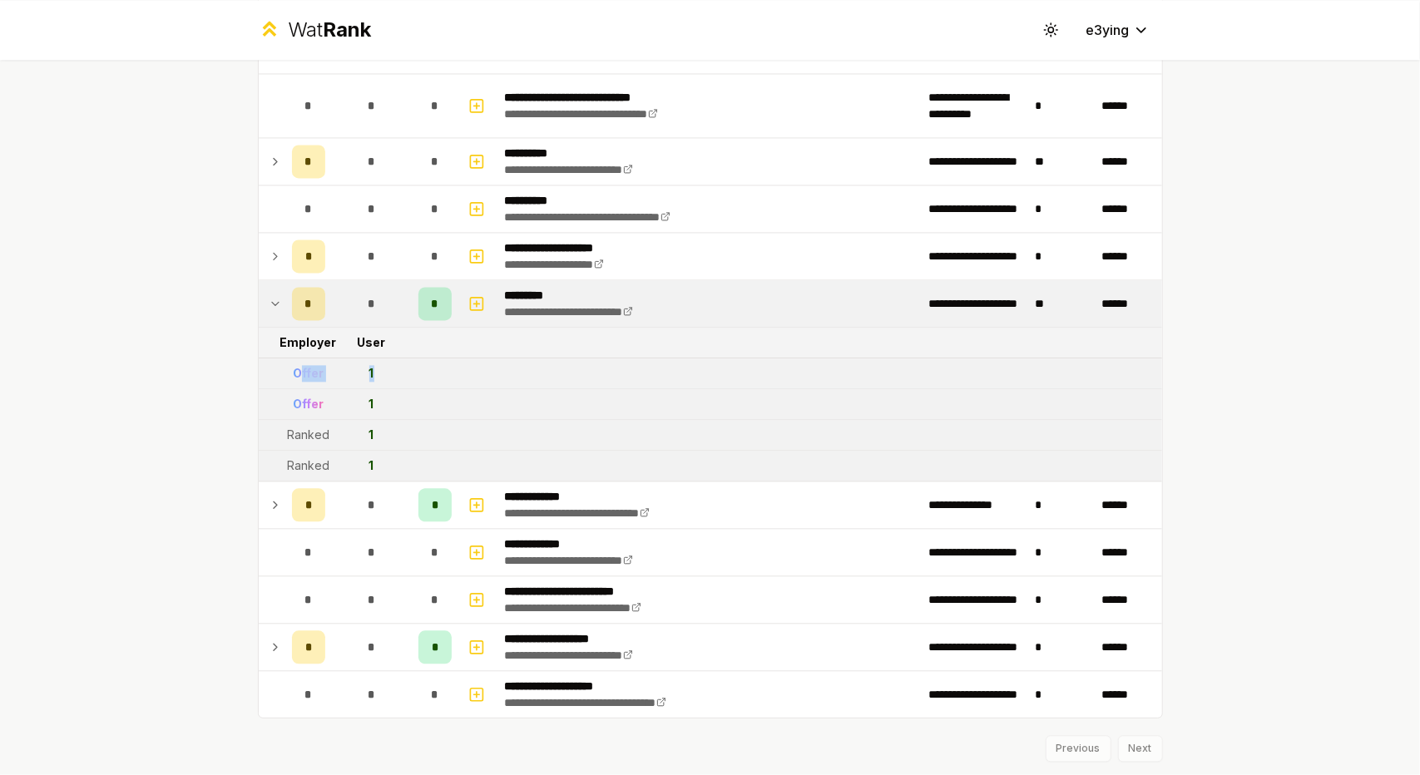
drag, startPoint x: 374, startPoint y: 365, endPoint x: 293, endPoint y: 360, distance: 81.7
click at [292, 360] on tr "Offer 1" at bounding box center [710, 373] width 903 height 31
click at [285, 363] on td "Offer" at bounding box center [308, 373] width 47 height 30
drag, startPoint x: 274, startPoint y: 364, endPoint x: 410, endPoint y: 365, distance: 136.4
click at [410, 365] on tr "Offer 1" at bounding box center [710, 373] width 903 height 31
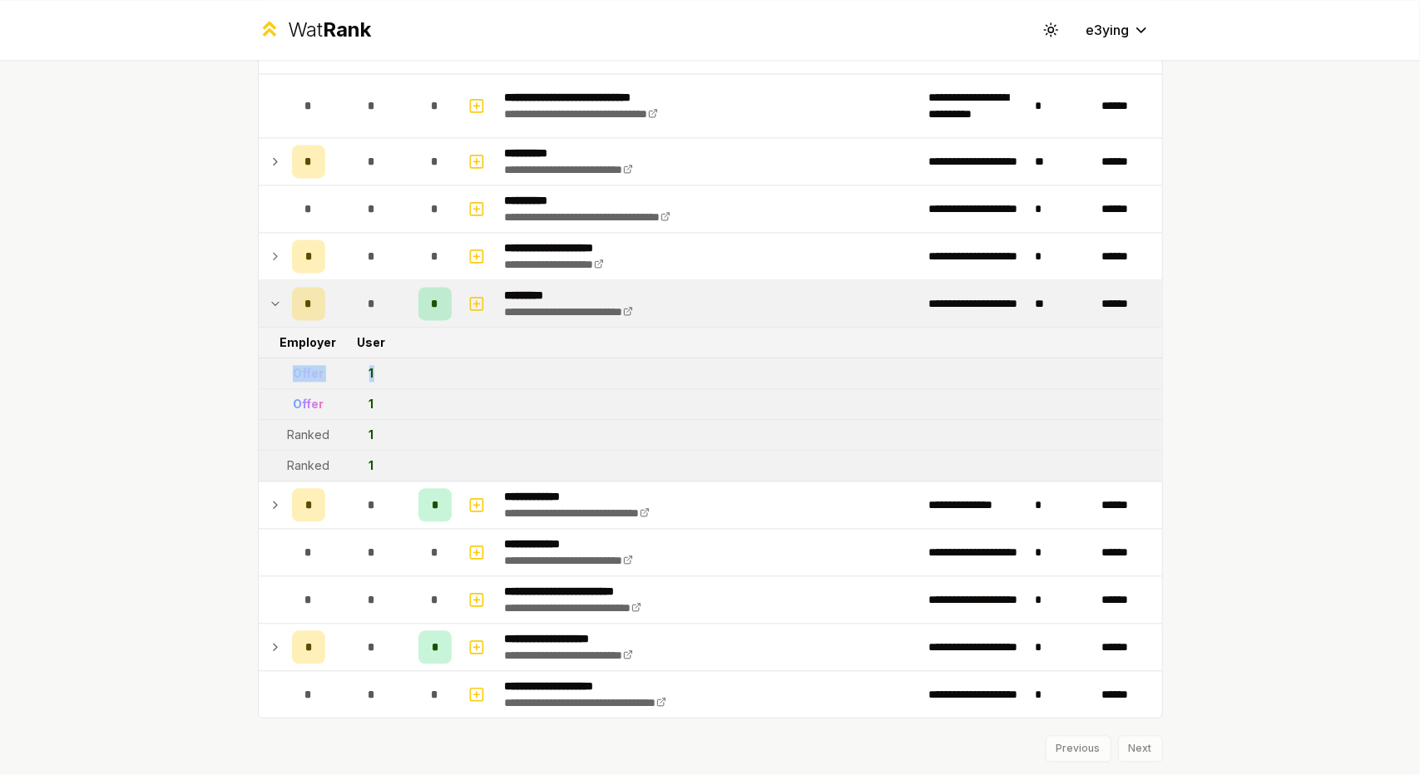
click at [410, 365] on tr "Offer 1" at bounding box center [710, 373] width 903 height 31
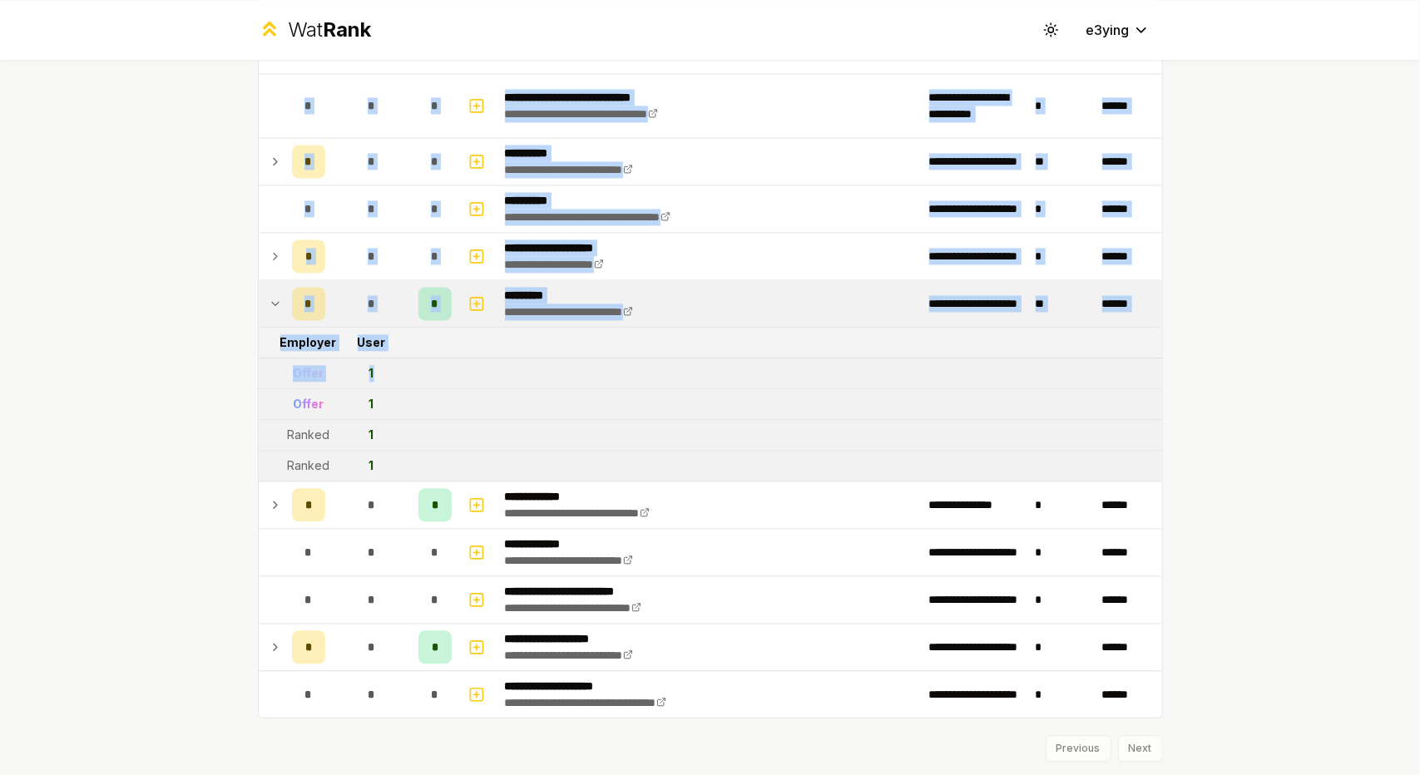
drag, startPoint x: 303, startPoint y: 368, endPoint x: 225, endPoint y: 368, distance: 78.2
click at [294, 366] on div "Offer" at bounding box center [308, 373] width 31 height 17
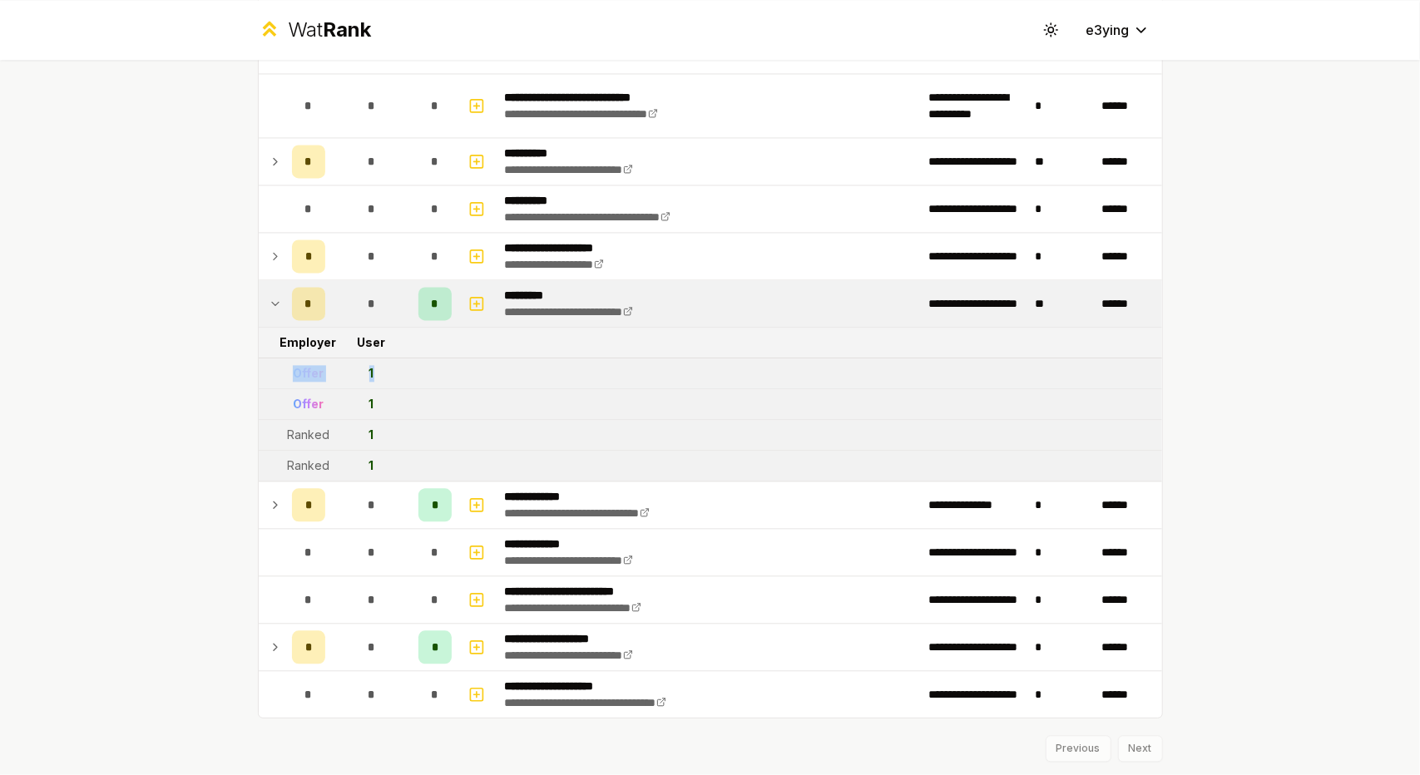
drag, startPoint x: 264, startPoint y: 363, endPoint x: 372, endPoint y: 368, distance: 107.4
click at [371, 368] on tr "Offer 1" at bounding box center [710, 373] width 903 height 31
click at [372, 368] on td "1" at bounding box center [372, 373] width 80 height 30
drag, startPoint x: 358, startPoint y: 363, endPoint x: 261, endPoint y: 365, distance: 97.3
click at [261, 365] on tr "Offer 1" at bounding box center [710, 373] width 903 height 31
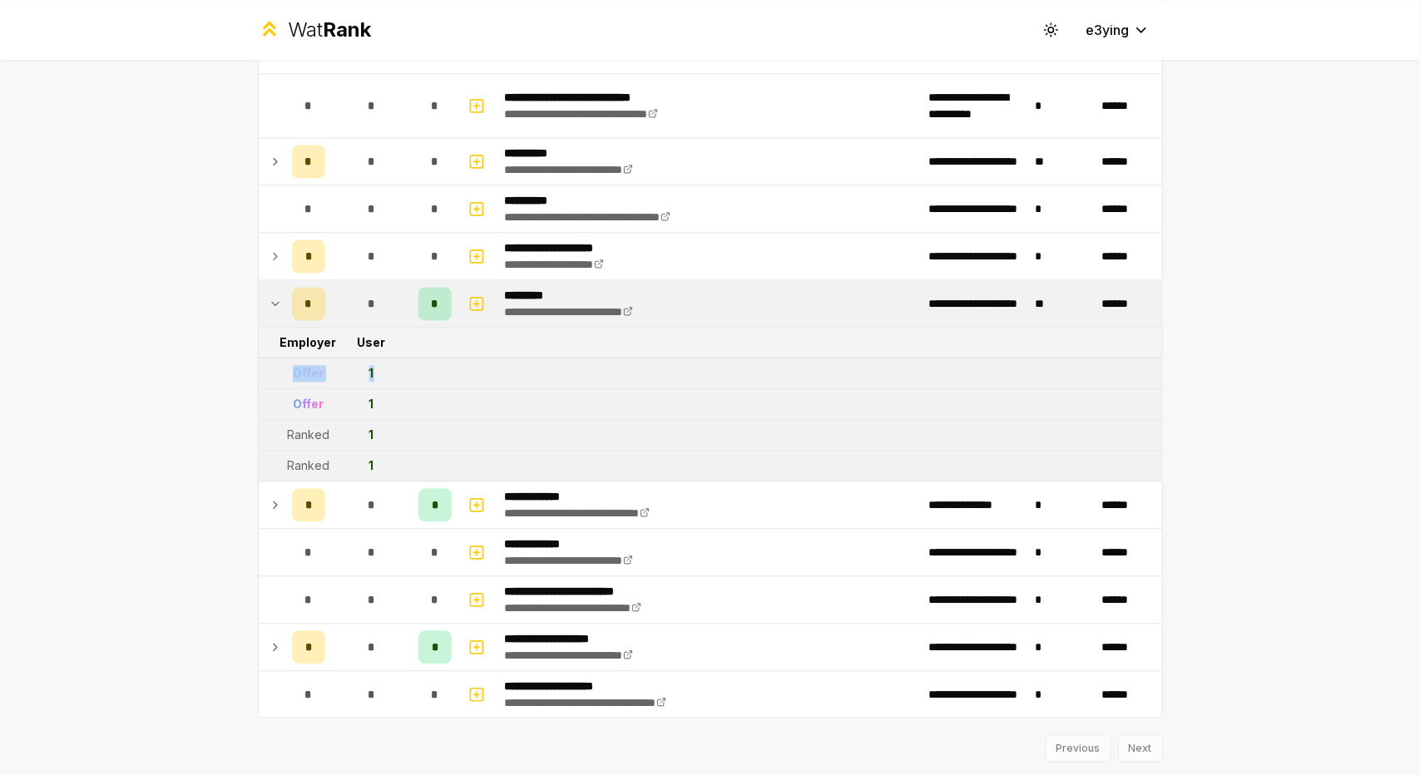
click at [261, 365] on td at bounding box center [272, 373] width 27 height 30
click at [285, 363] on td "Offer" at bounding box center [308, 373] width 47 height 30
drag, startPoint x: 318, startPoint y: 367, endPoint x: 390, endPoint y: 370, distance: 72.4
click at [388, 370] on tr "Offer 1" at bounding box center [710, 373] width 903 height 31
click at [390, 370] on td "1" at bounding box center [372, 373] width 80 height 30
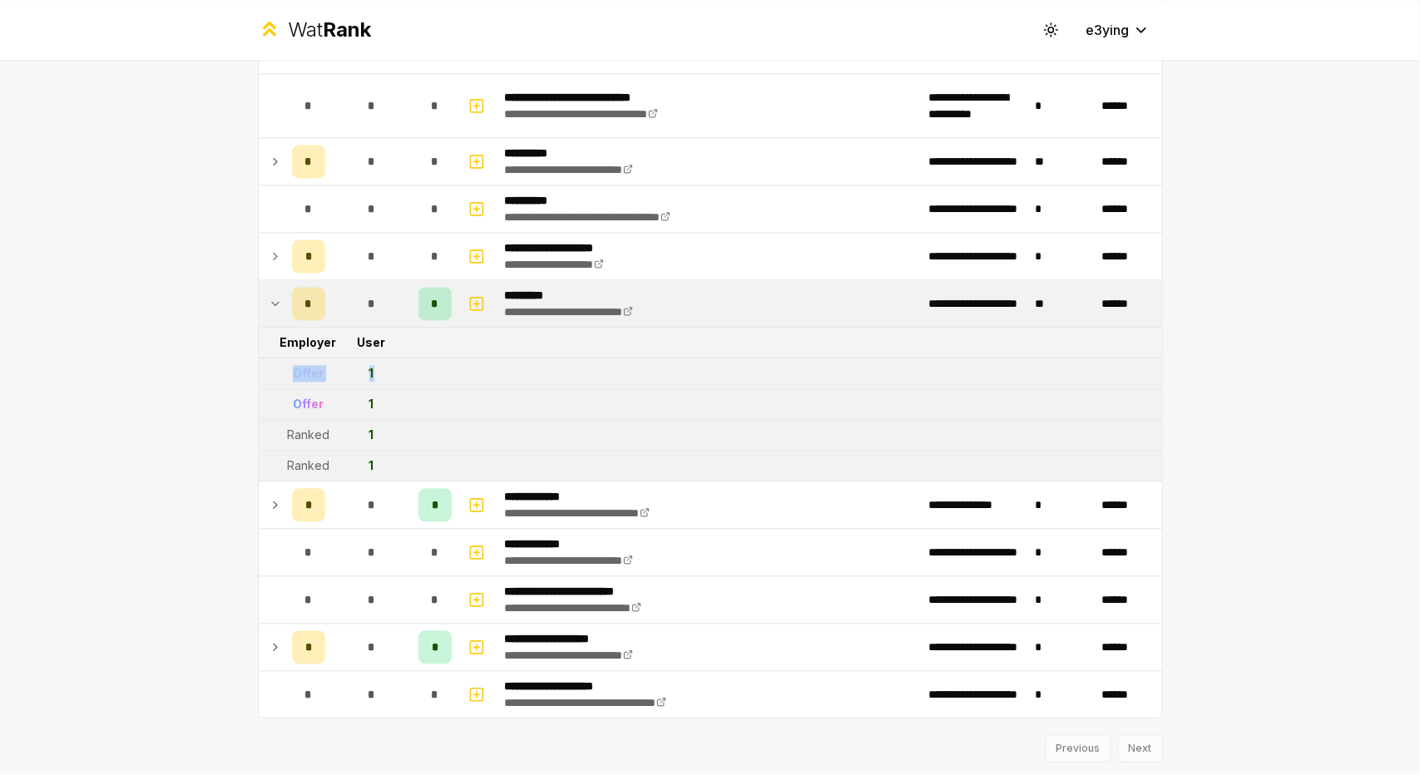
drag, startPoint x: 388, startPoint y: 367, endPoint x: 276, endPoint y: 367, distance: 111.4
click at [277, 367] on tr "Offer 1" at bounding box center [710, 373] width 903 height 31
click at [276, 367] on td at bounding box center [272, 373] width 27 height 30
drag, startPoint x: 413, startPoint y: 443, endPoint x: 283, endPoint y: 370, distance: 149.7
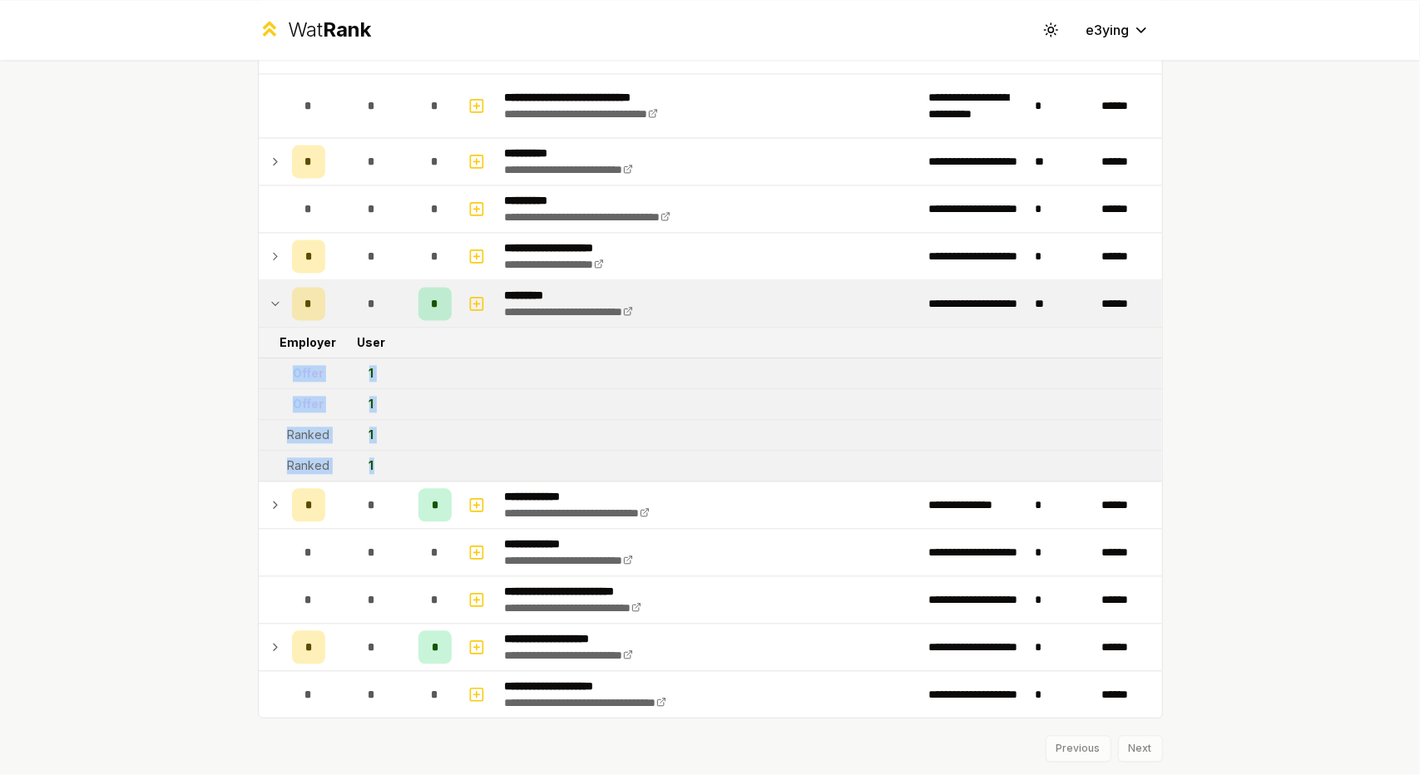
click at [285, 370] on td "Offer" at bounding box center [308, 373] width 47 height 30
drag, startPoint x: 279, startPoint y: 363, endPoint x: 401, endPoint y: 428, distance: 137.7
click at [401, 428] on td "1" at bounding box center [372, 435] width 80 height 30
drag, startPoint x: 407, startPoint y: 440, endPoint x: 268, endPoint y: 352, distance: 164.5
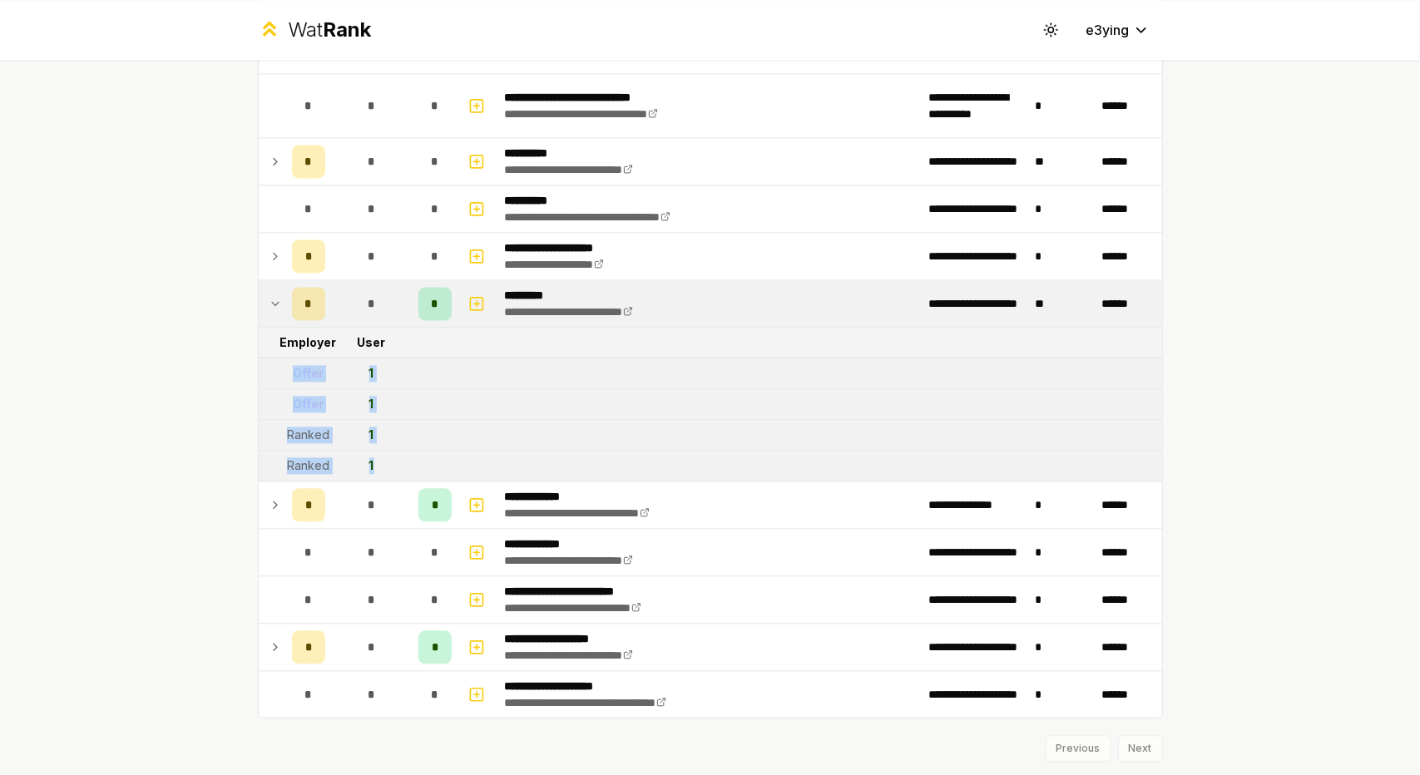
click at [268, 358] on td at bounding box center [272, 373] width 27 height 30
drag, startPoint x: 281, startPoint y: 353, endPoint x: 420, endPoint y: 451, distance: 169.6
click at [420, 451] on tr "Ranked 1" at bounding box center [710, 466] width 903 height 31
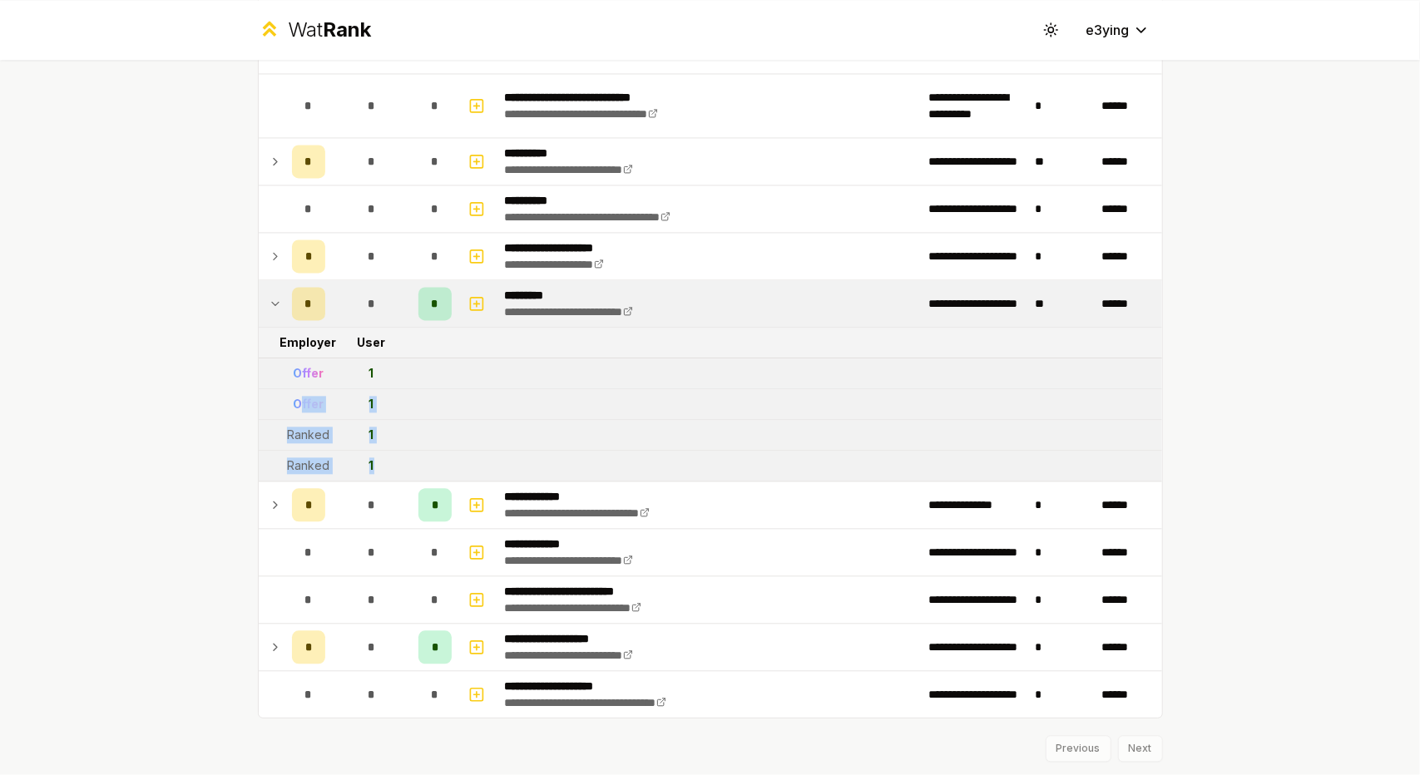
drag, startPoint x: 429, startPoint y: 450, endPoint x: 294, endPoint y: 379, distance: 152.2
click at [288, 368] on td "Offer" at bounding box center [308, 373] width 47 height 30
drag, startPoint x: 283, startPoint y: 364, endPoint x: 416, endPoint y: 458, distance: 162.9
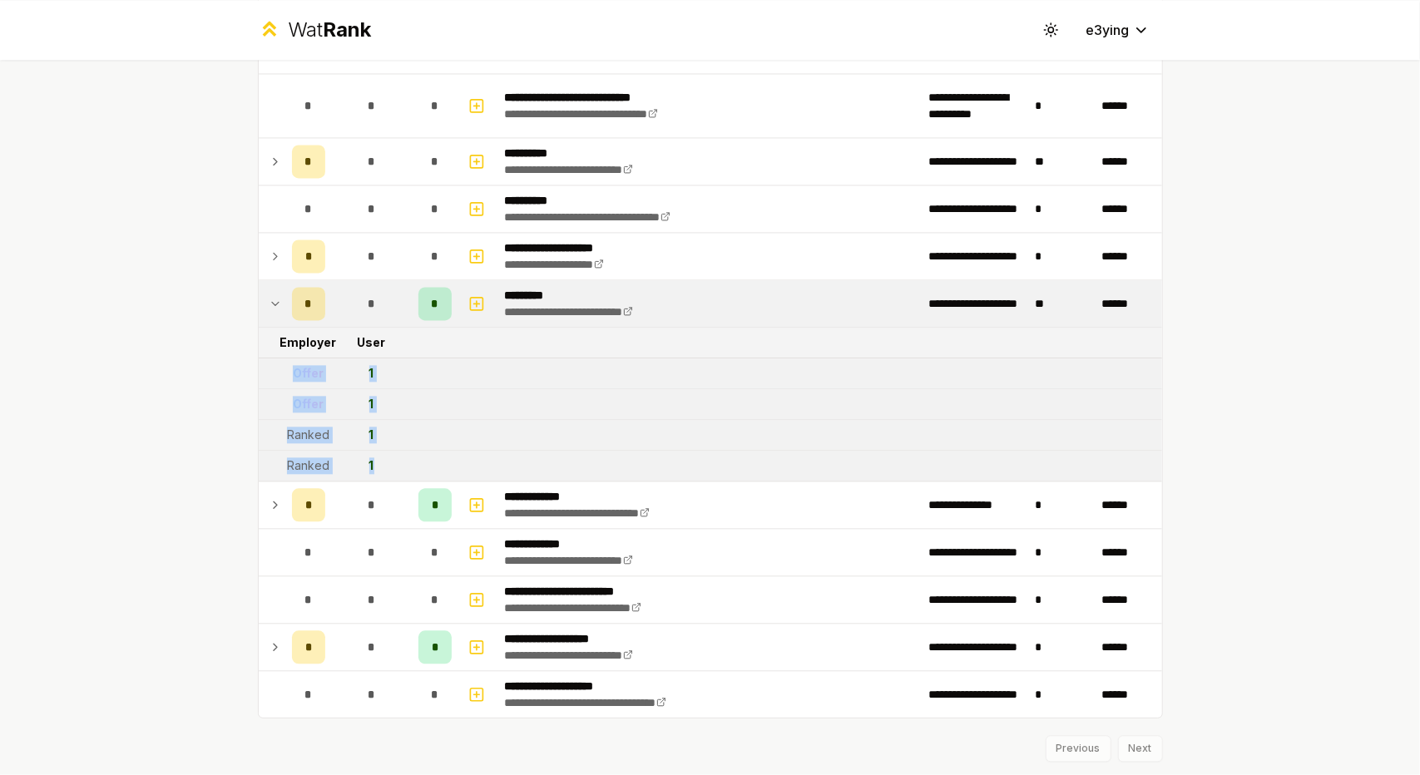
click at [416, 458] on tr "Ranked 1" at bounding box center [710, 466] width 903 height 31
drag, startPoint x: 427, startPoint y: 458, endPoint x: 291, endPoint y: 358, distance: 168.3
click at [293, 365] on div "Offer" at bounding box center [308, 373] width 31 height 17
drag, startPoint x: 282, startPoint y: 358, endPoint x: 379, endPoint y: 442, distance: 128.5
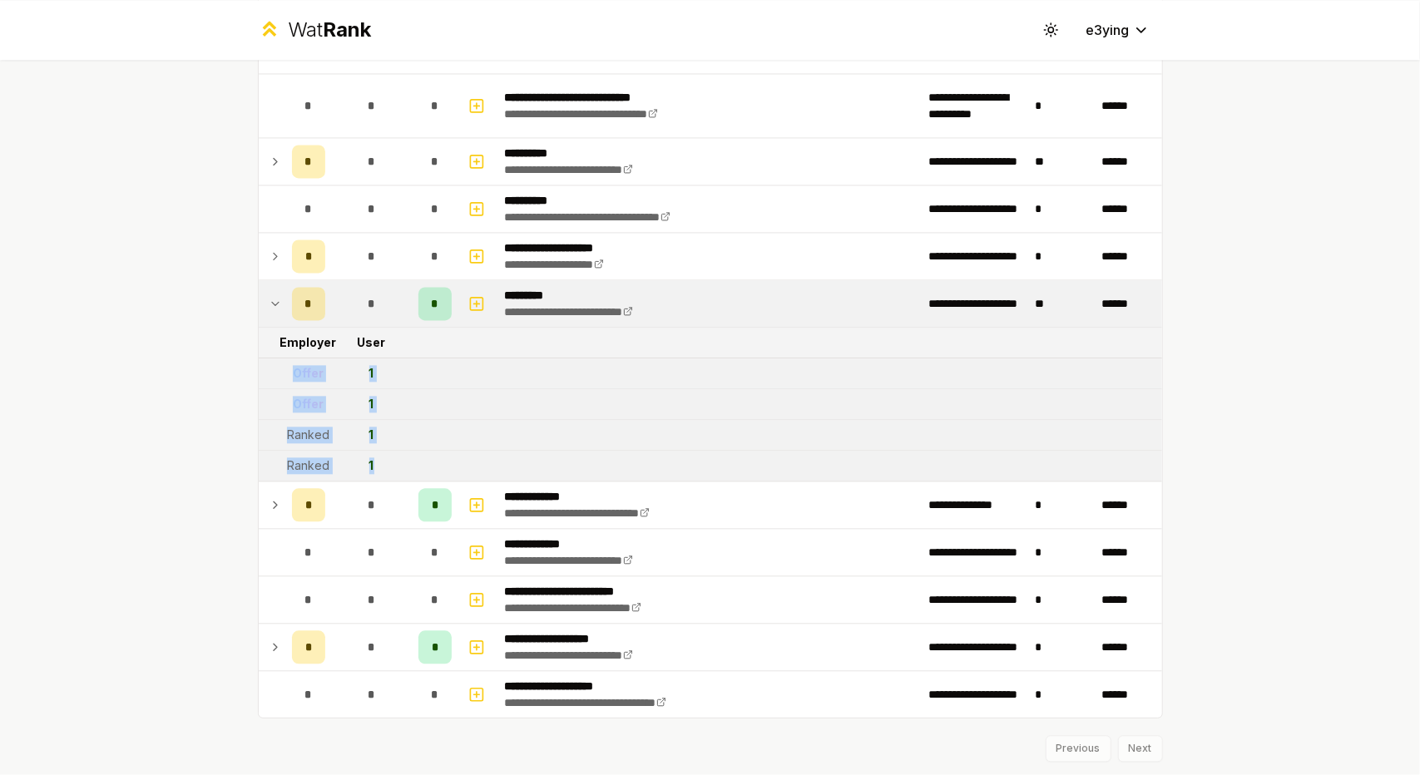
click at [379, 451] on td "1" at bounding box center [372, 466] width 80 height 30
drag, startPoint x: 384, startPoint y: 447, endPoint x: 269, endPoint y: 368, distance: 139.3
click at [269, 368] on td at bounding box center [272, 373] width 27 height 30
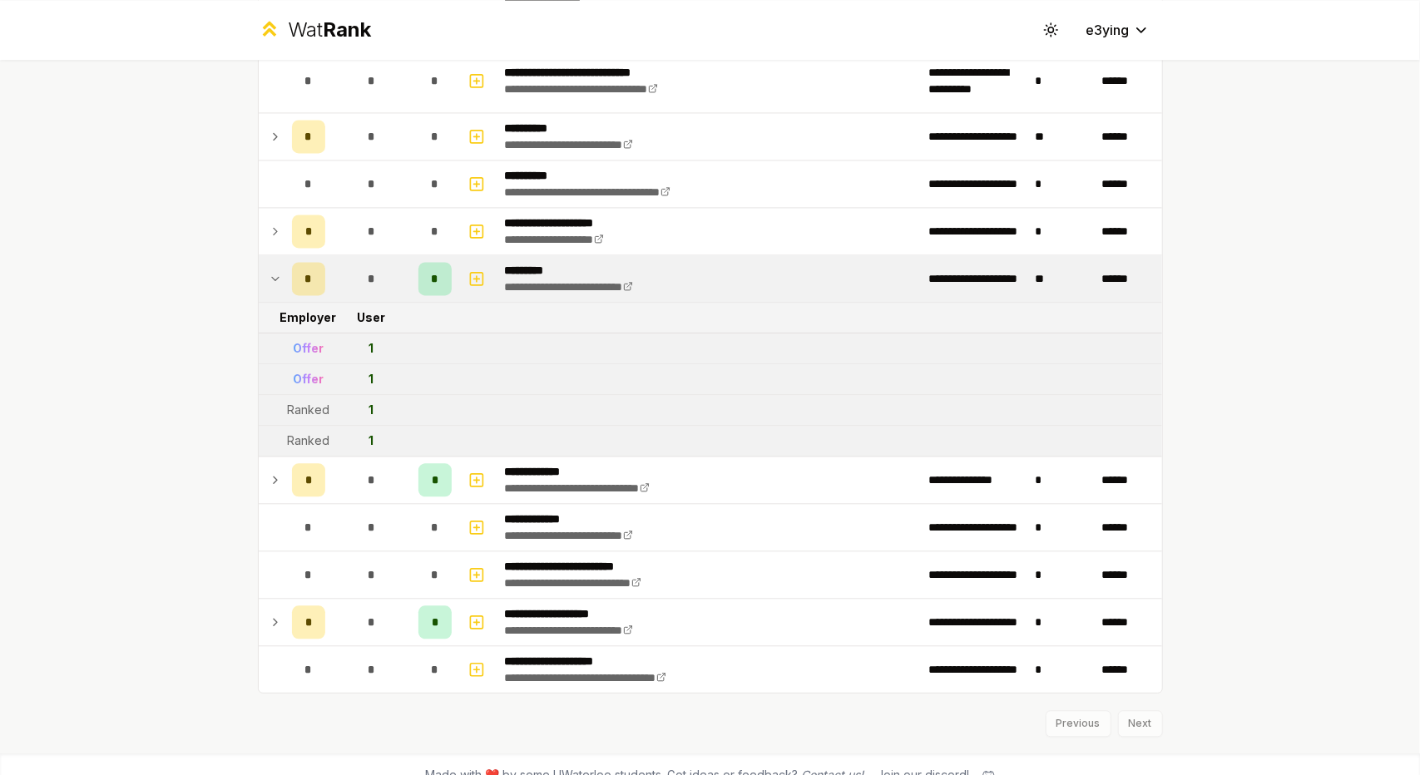
scroll to position [2358, 0]
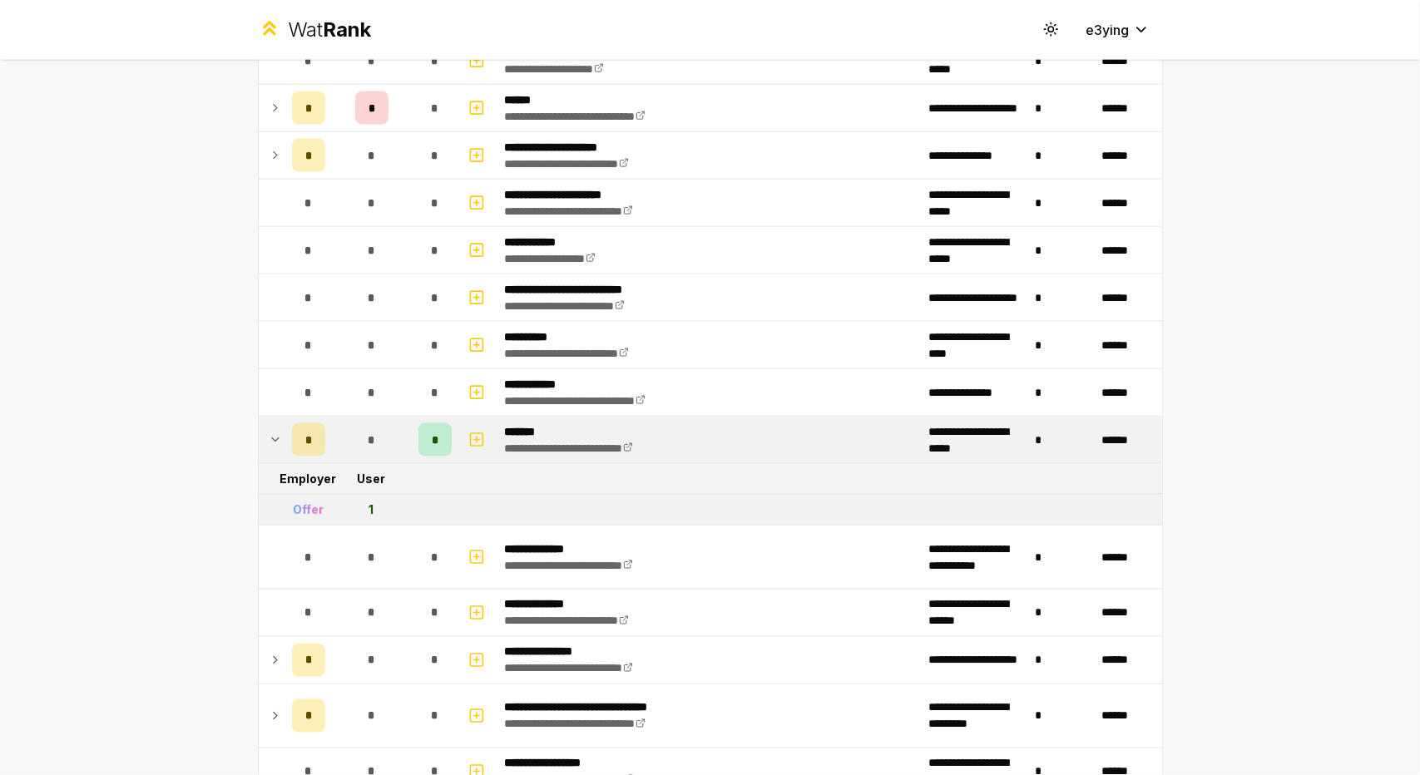
click at [264, 418] on td at bounding box center [272, 440] width 27 height 47
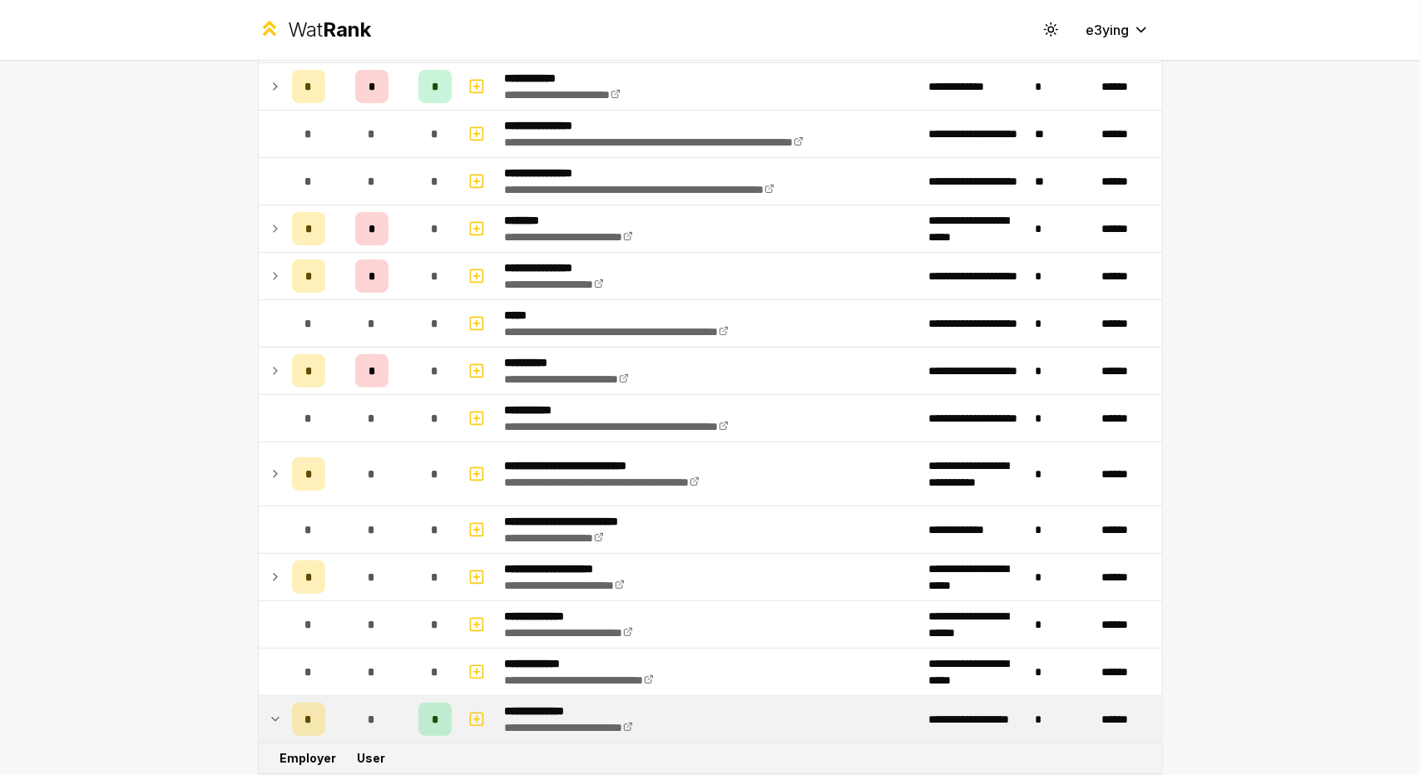
scroll to position [362, 0]
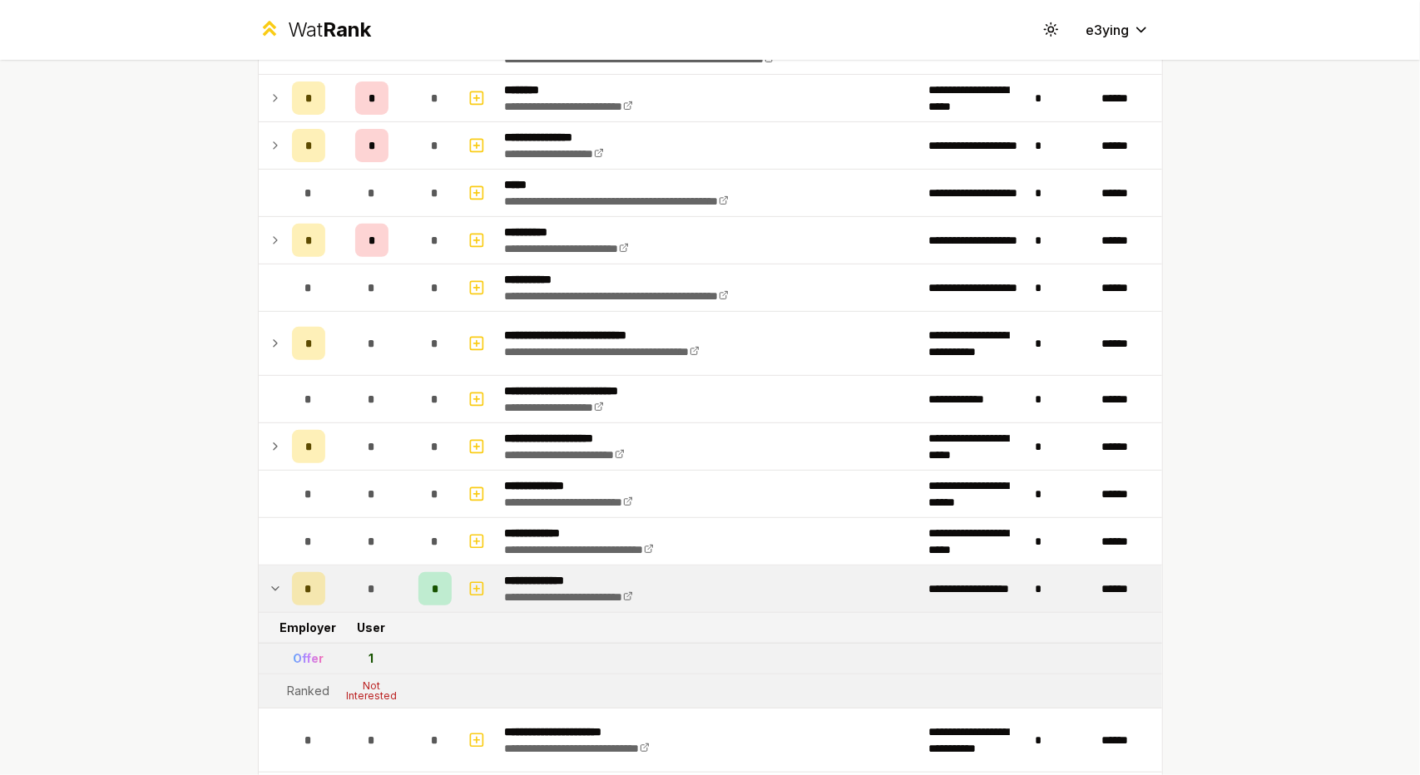
click at [259, 572] on td at bounding box center [272, 589] width 27 height 47
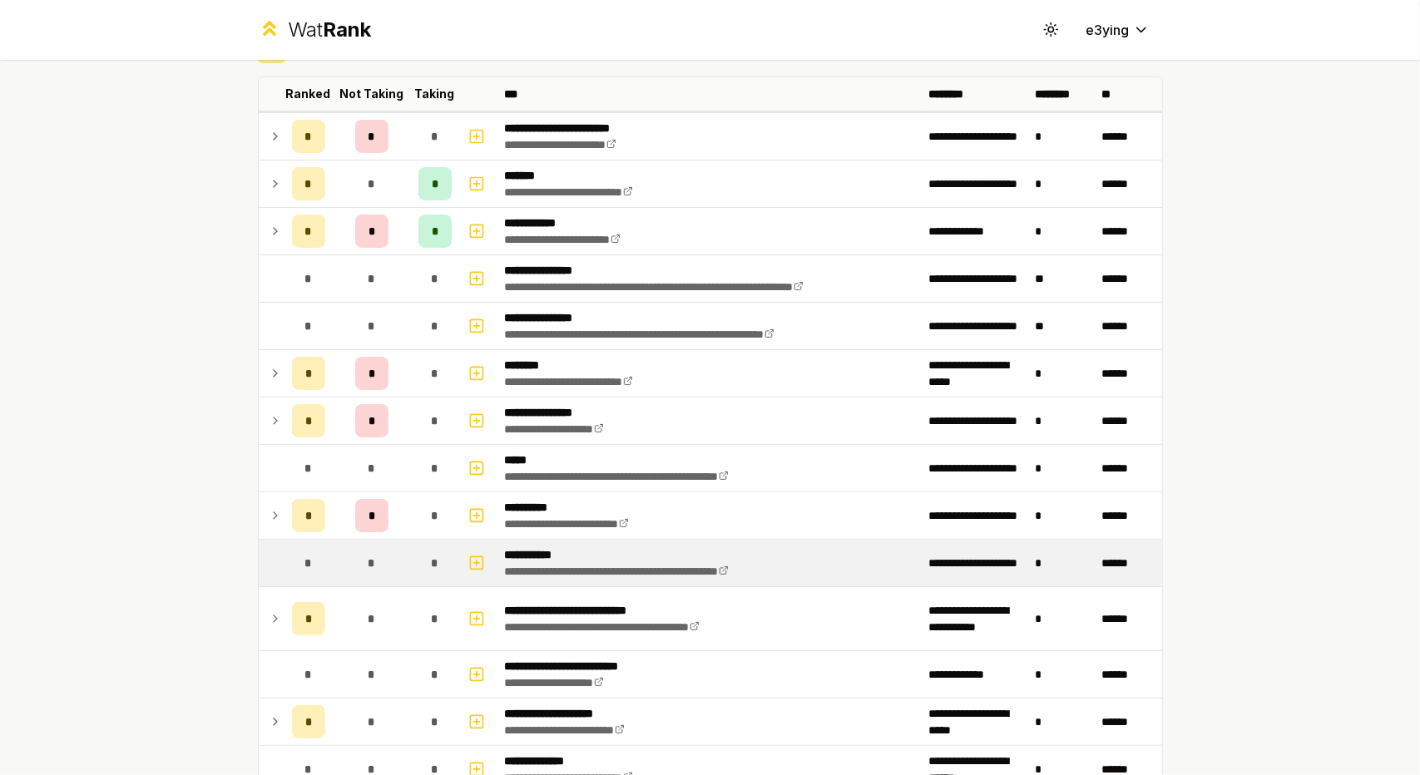
scroll to position [0, 0]
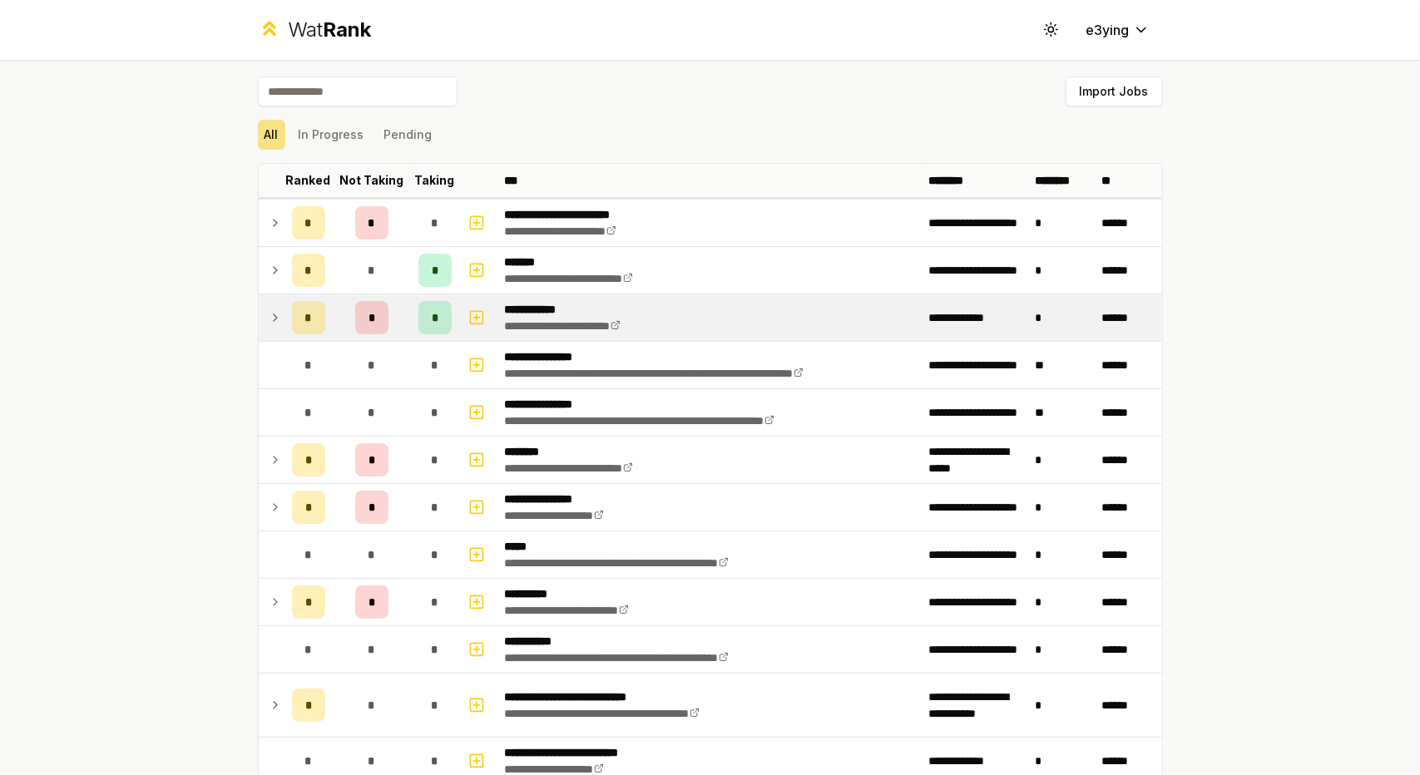
click at [269, 308] on icon at bounding box center [275, 318] width 13 height 20
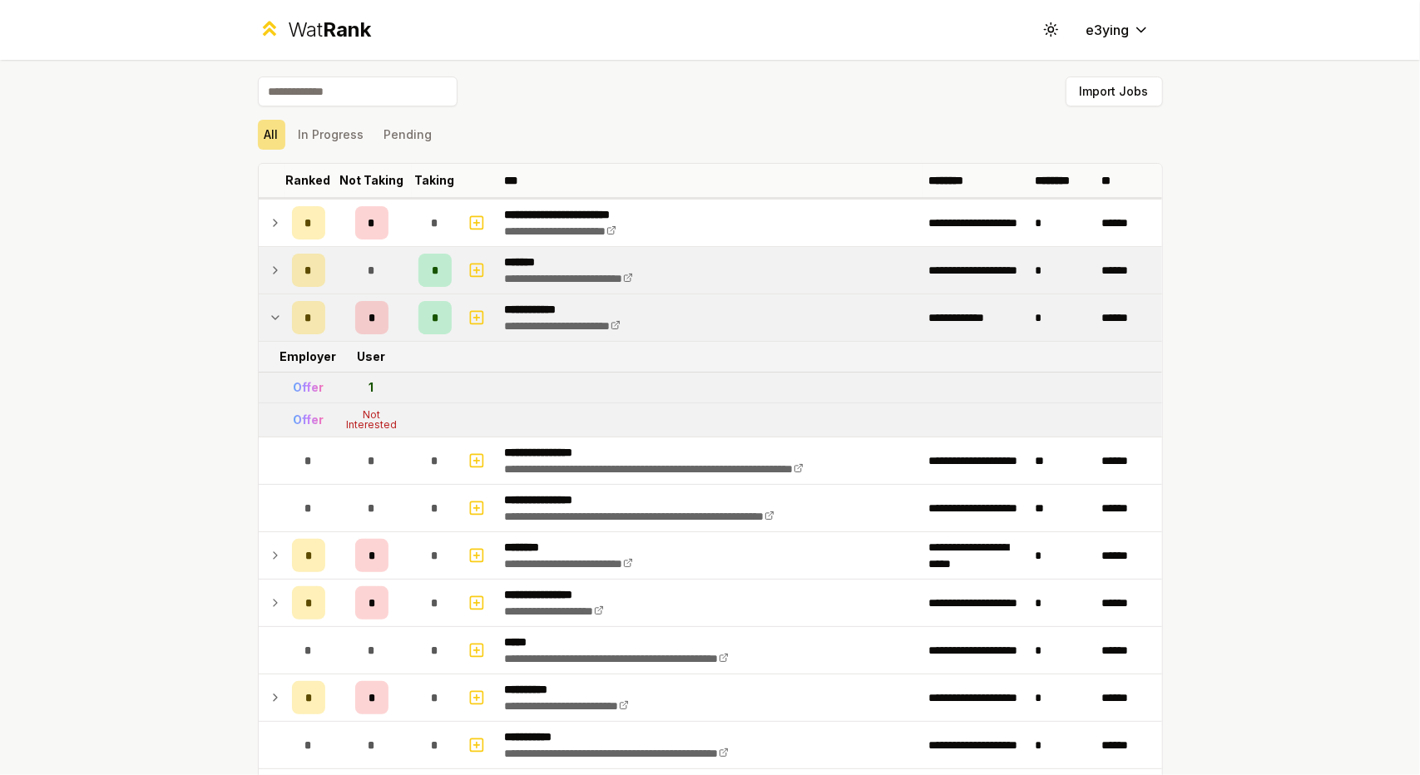
click at [269, 268] on icon at bounding box center [275, 270] width 13 height 20
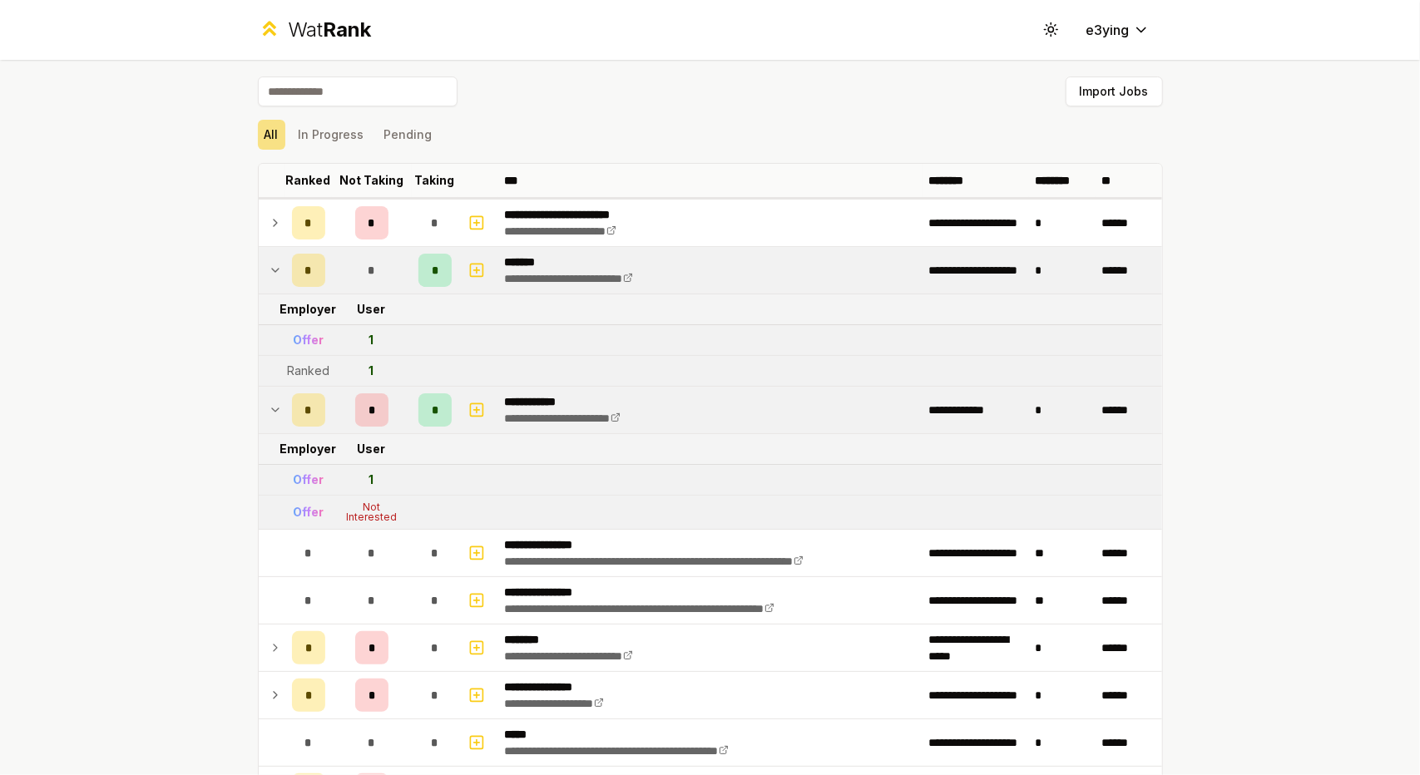
click at [270, 279] on icon at bounding box center [275, 270] width 13 height 20
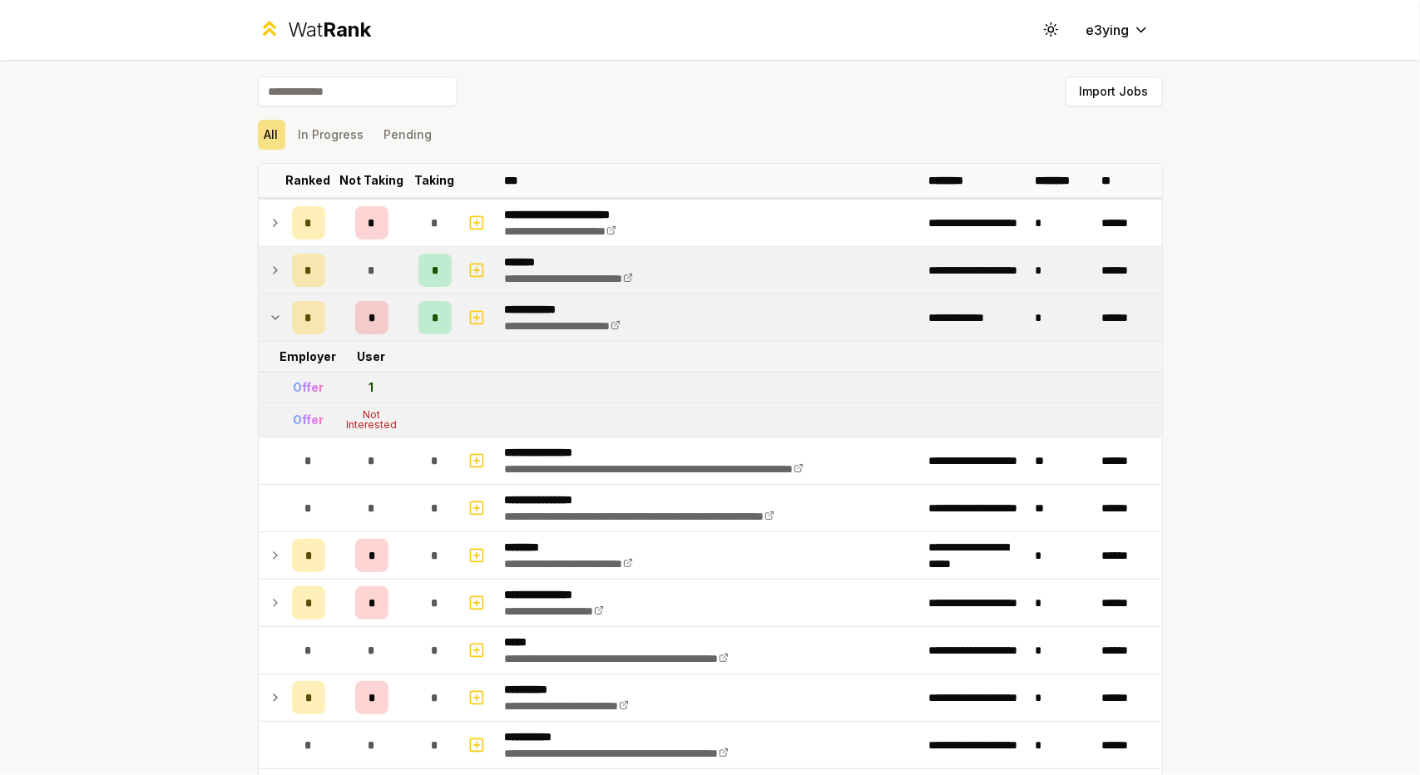
click at [275, 329] on td at bounding box center [272, 317] width 27 height 47
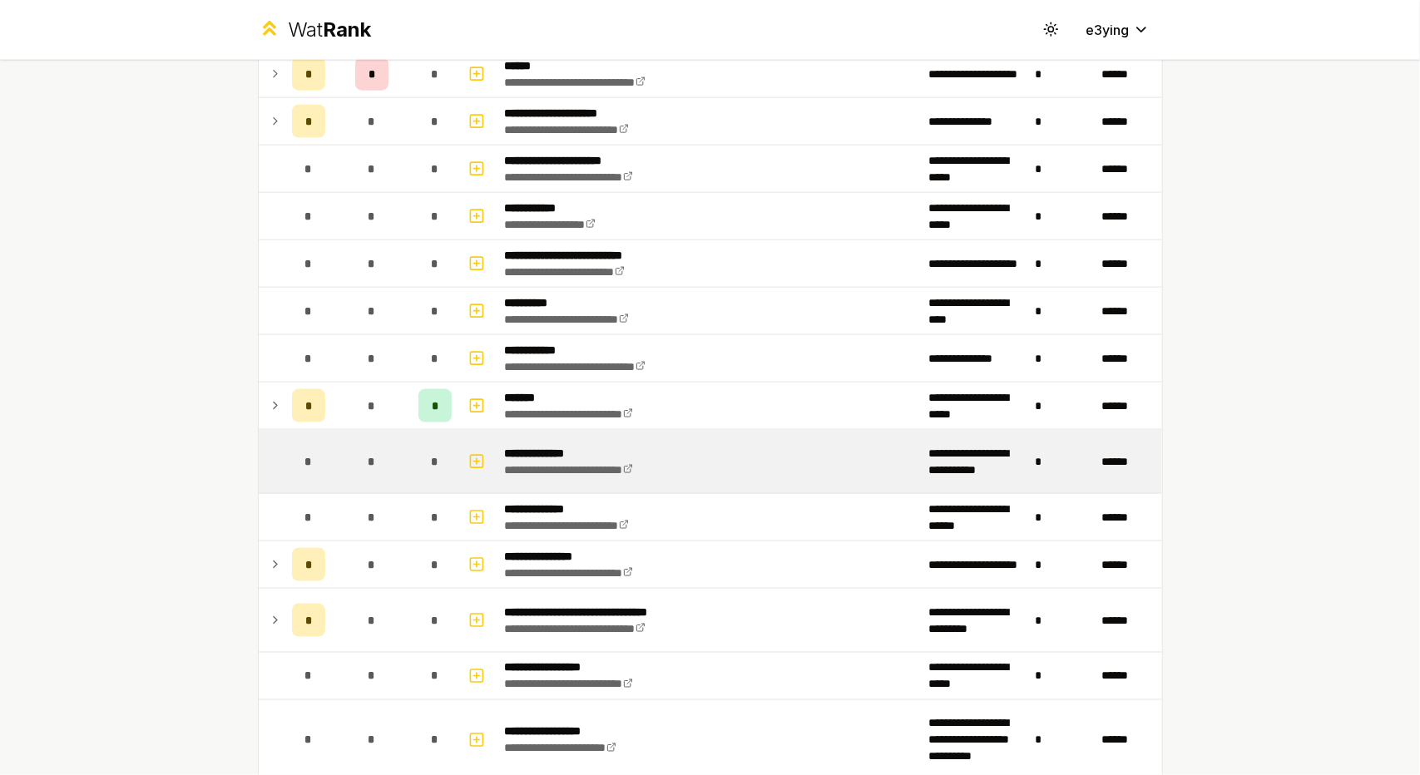
scroll to position [1331, 0]
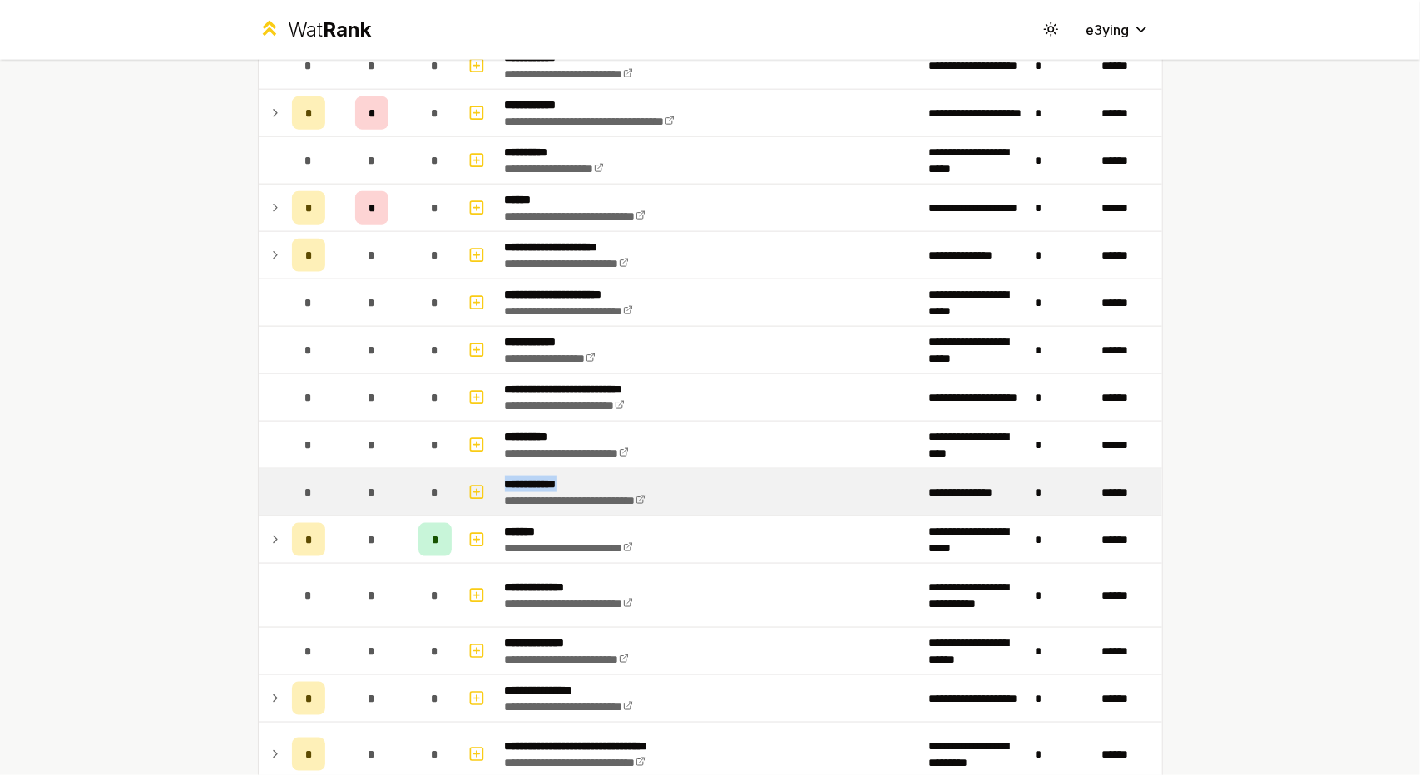
drag, startPoint x: 577, startPoint y: 469, endPoint x: 487, endPoint y: 465, distance: 89.9
click at [487, 469] on tr "**********" at bounding box center [710, 492] width 903 height 47
click at [503, 469] on td "**********" at bounding box center [710, 492] width 424 height 47
drag, startPoint x: 582, startPoint y: 470, endPoint x: 487, endPoint y: 472, distance: 94.8
click at [487, 472] on tr "**********" at bounding box center [710, 492] width 903 height 47
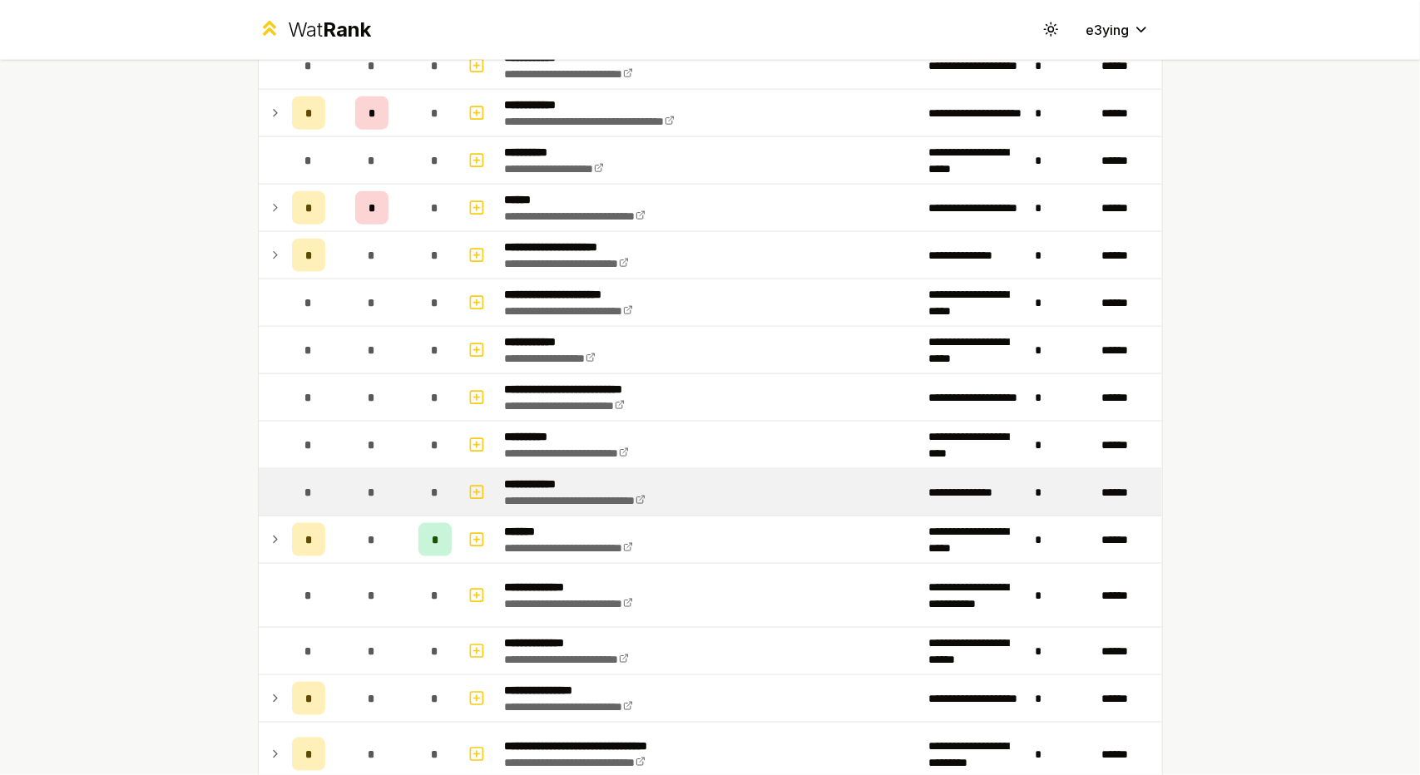
click at [487, 472] on td at bounding box center [478, 492] width 40 height 47
drag, startPoint x: 497, startPoint y: 472, endPoint x: 582, endPoint y: 472, distance: 84.8
click at [582, 476] on p "**********" at bounding box center [597, 484] width 184 height 17
drag, startPoint x: 595, startPoint y: 471, endPoint x: 499, endPoint y: 466, distance: 96.6
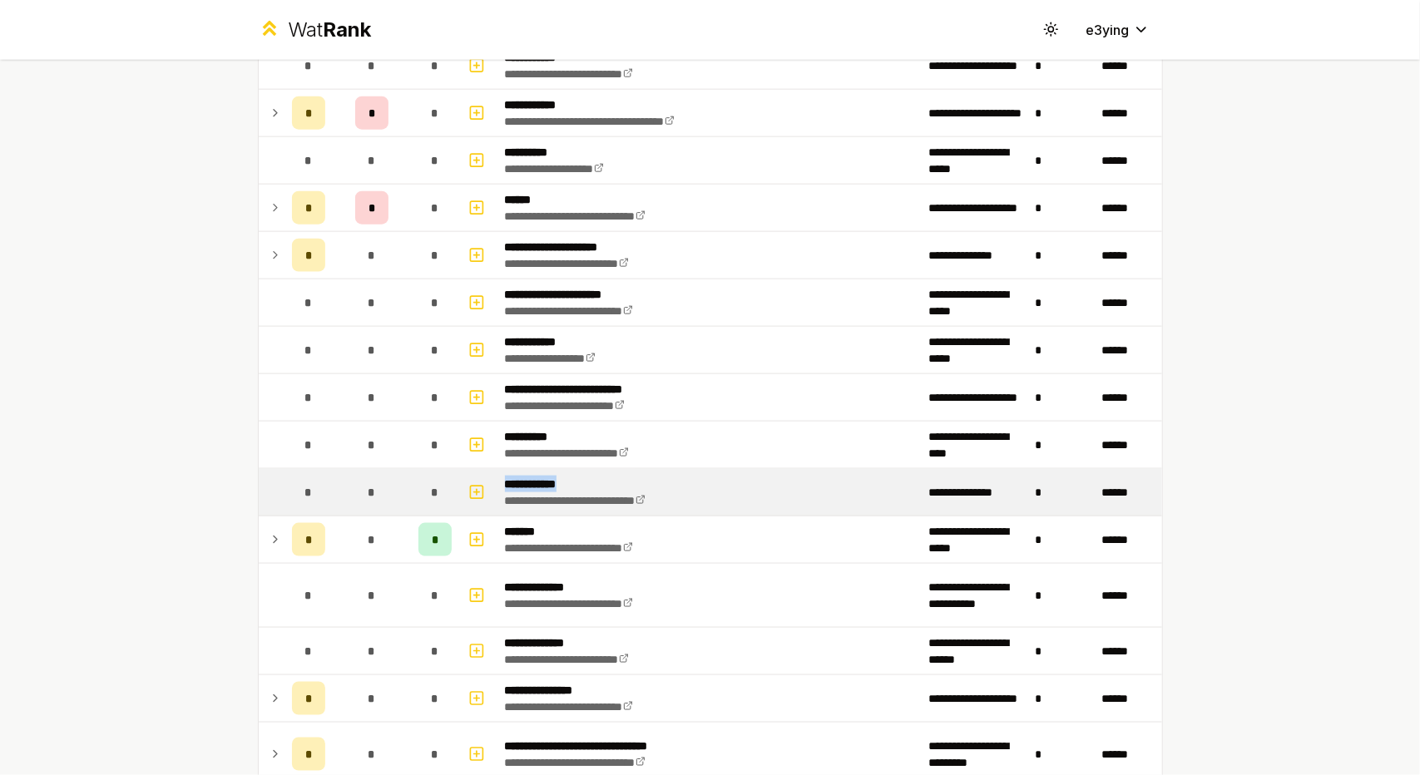
click at [505, 476] on p "**********" at bounding box center [597, 484] width 184 height 17
drag, startPoint x: 493, startPoint y: 467, endPoint x: 587, endPoint y: 477, distance: 94.4
click at [587, 477] on td "**********" at bounding box center [710, 492] width 424 height 47
click at [587, 477] on p "**********" at bounding box center [597, 484] width 184 height 17
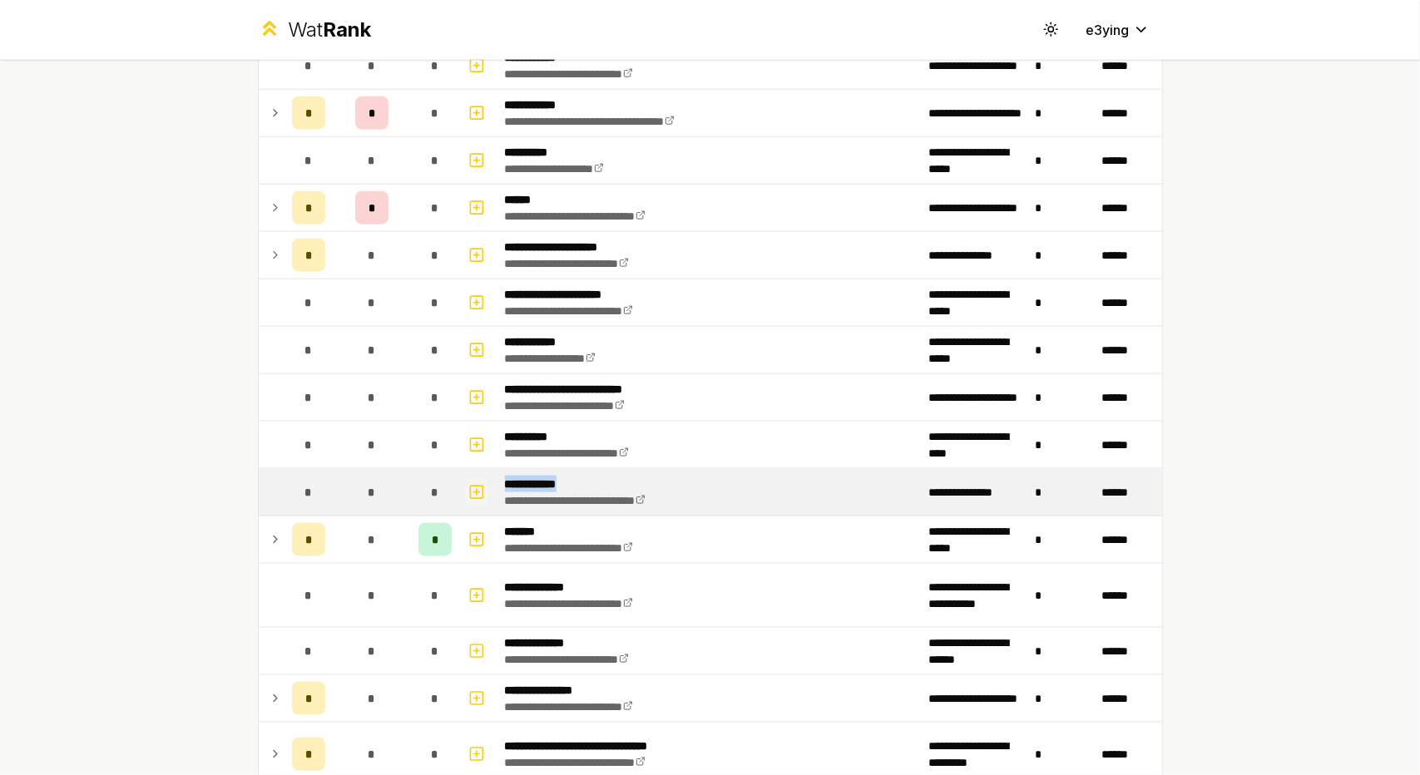
drag, startPoint x: 598, startPoint y: 475, endPoint x: 472, endPoint y: 472, distance: 126.5
click at [472, 472] on tr "**********" at bounding box center [710, 492] width 903 height 47
click at [472, 479] on button "button" at bounding box center [476, 492] width 23 height 27
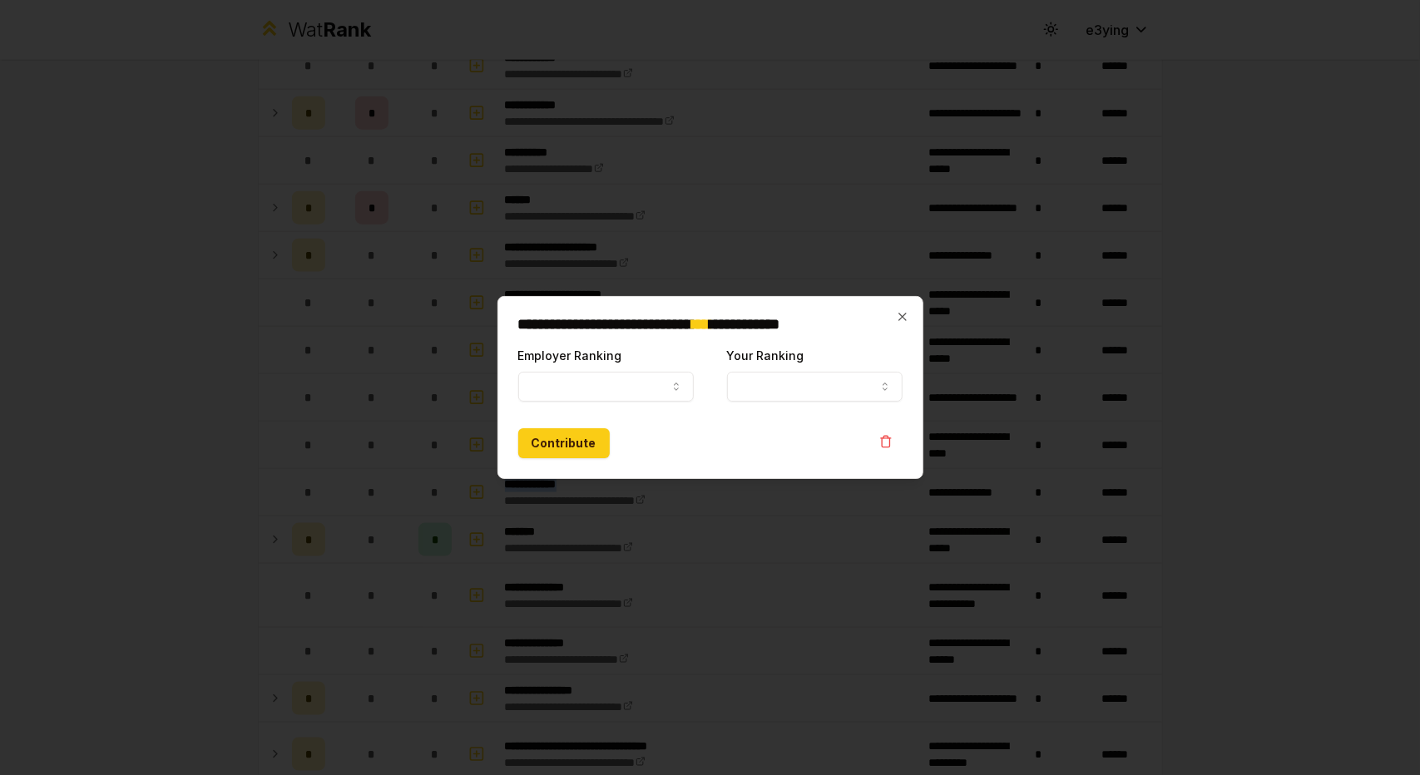
select select
click at [638, 516] on div at bounding box center [710, 387] width 1420 height 775
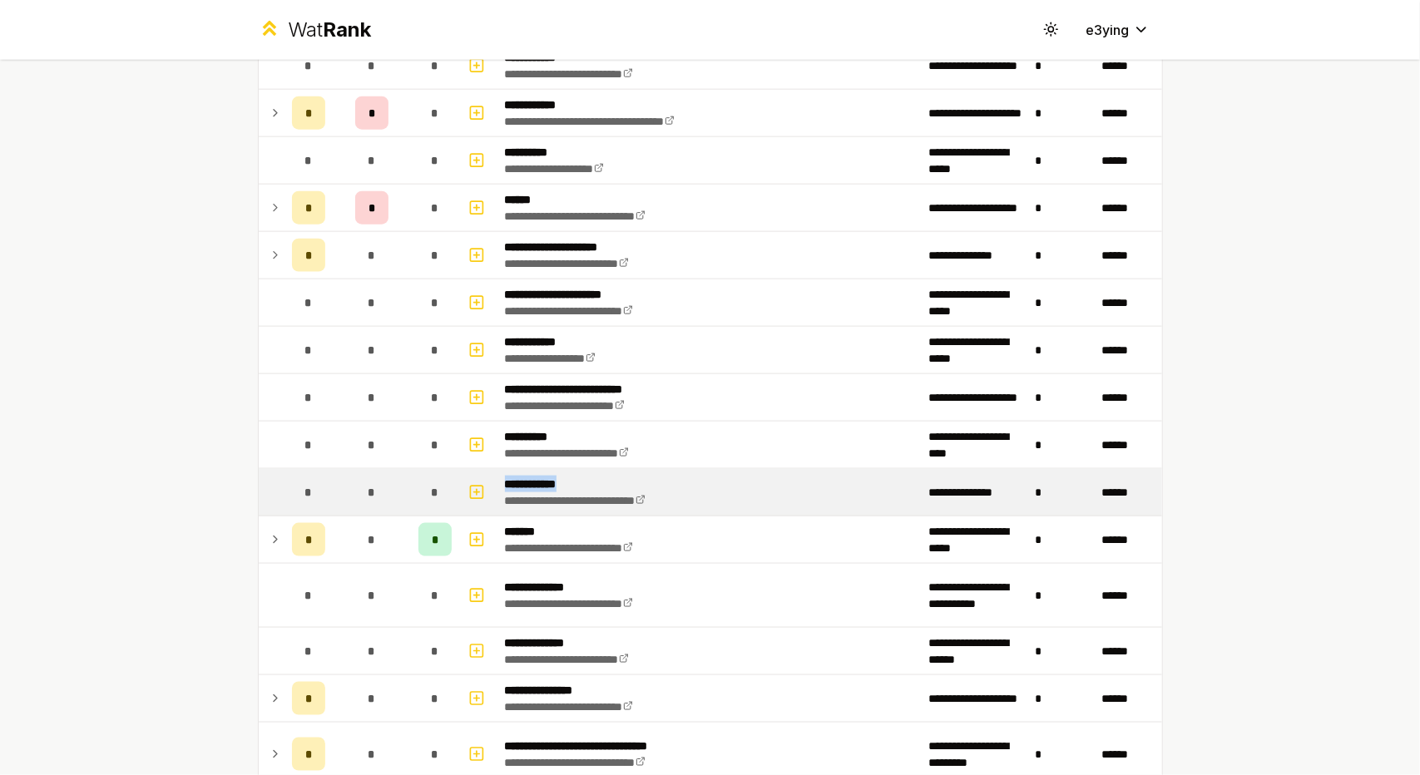
drag, startPoint x: 584, startPoint y: 471, endPoint x: 499, endPoint y: 476, distance: 85.0
click at [505, 476] on p "**********" at bounding box center [597, 484] width 184 height 17
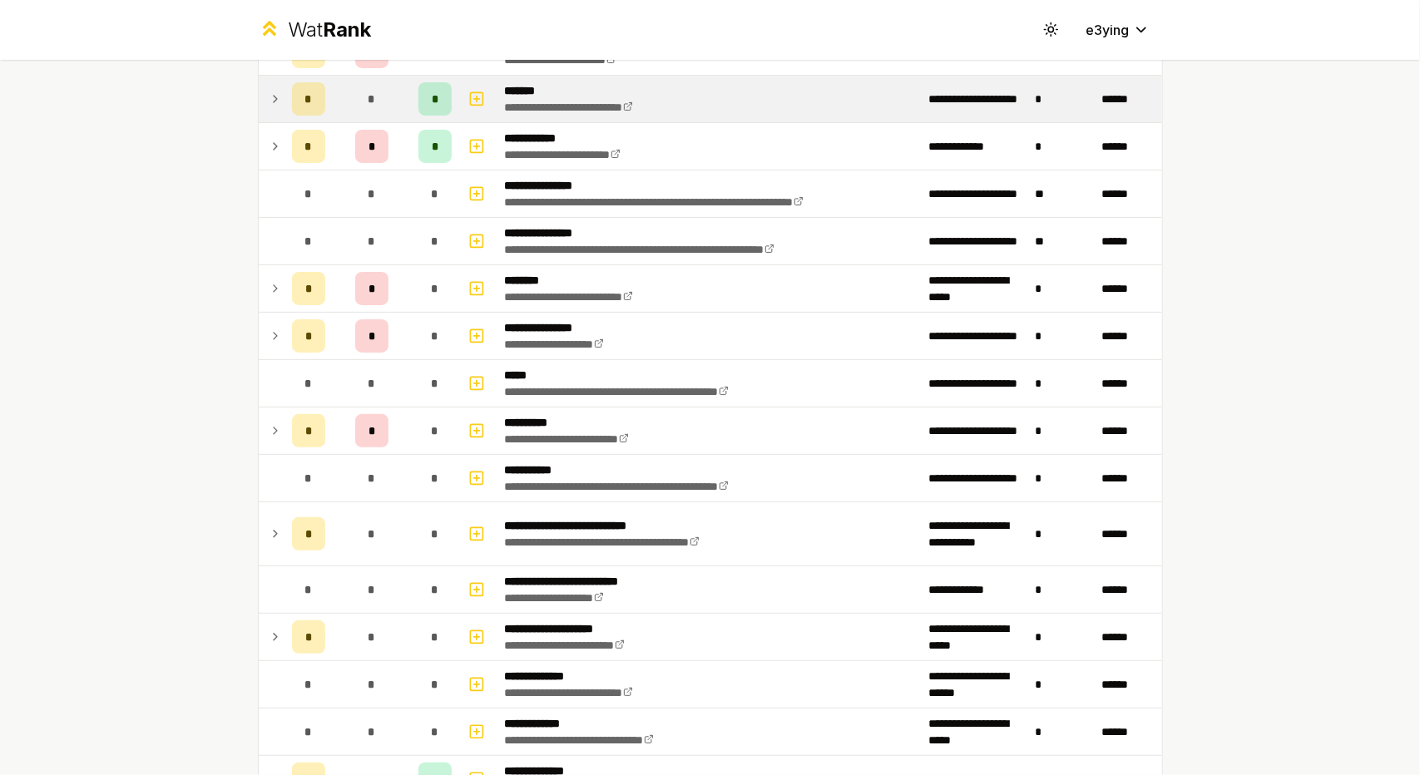
scroll to position [0, 0]
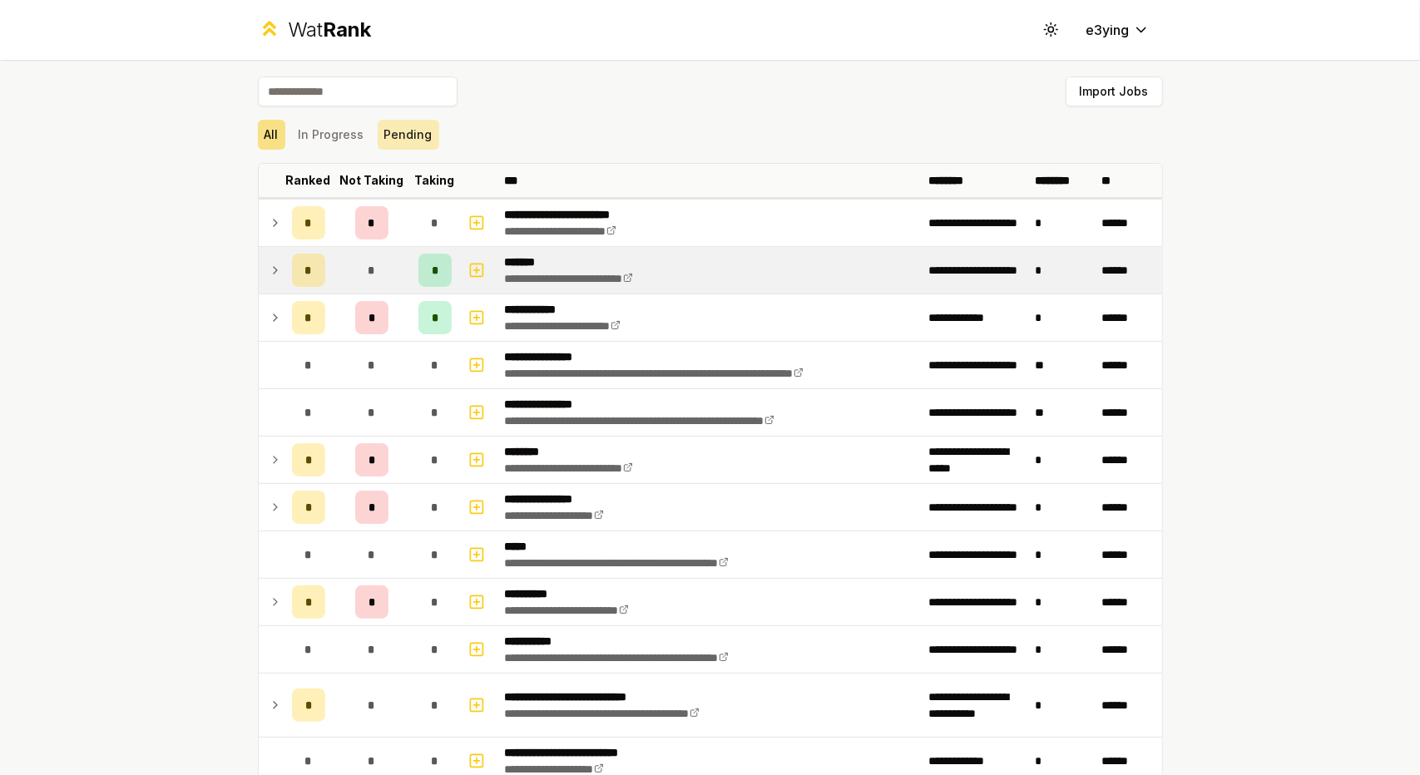
click at [392, 121] on button "Pending" at bounding box center [409, 135] width 62 height 30
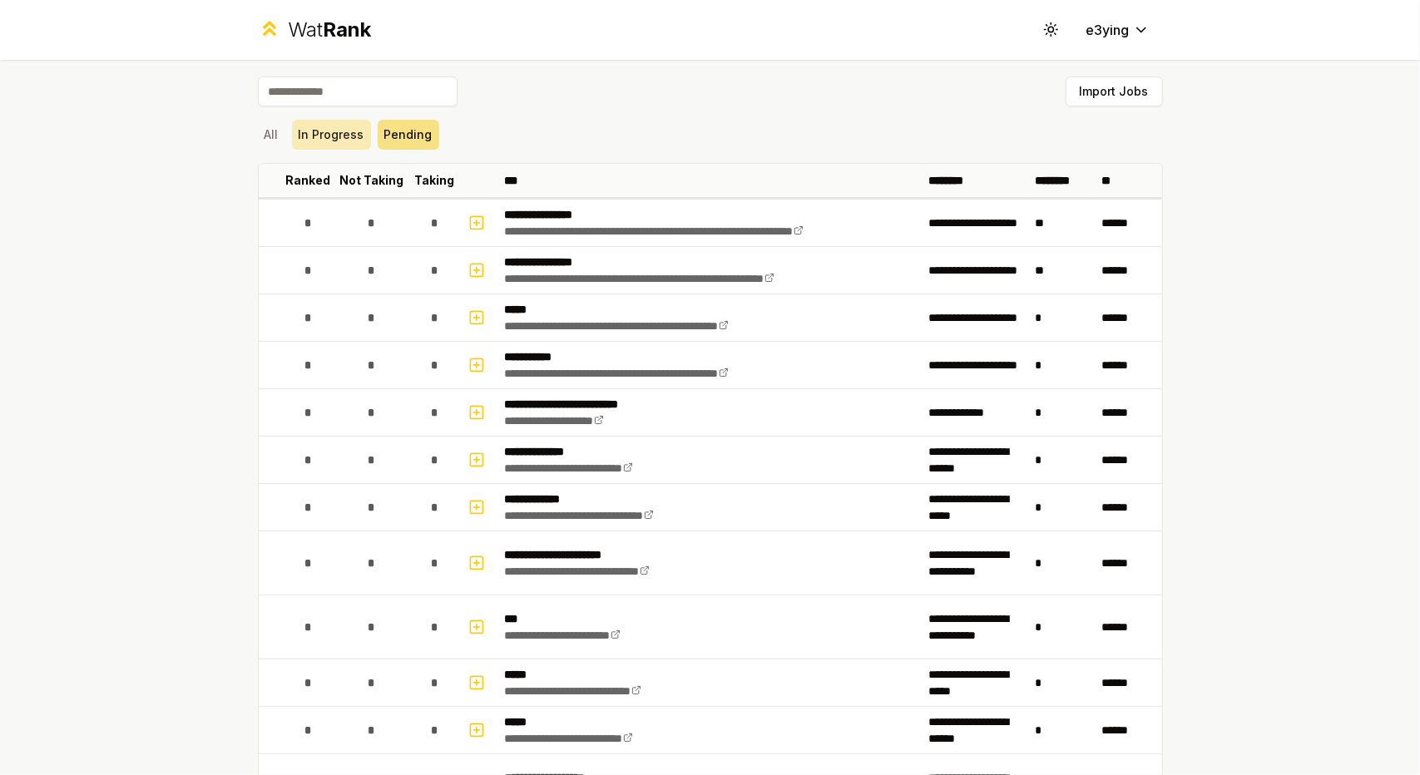
click at [347, 135] on button "In Progress" at bounding box center [331, 135] width 79 height 30
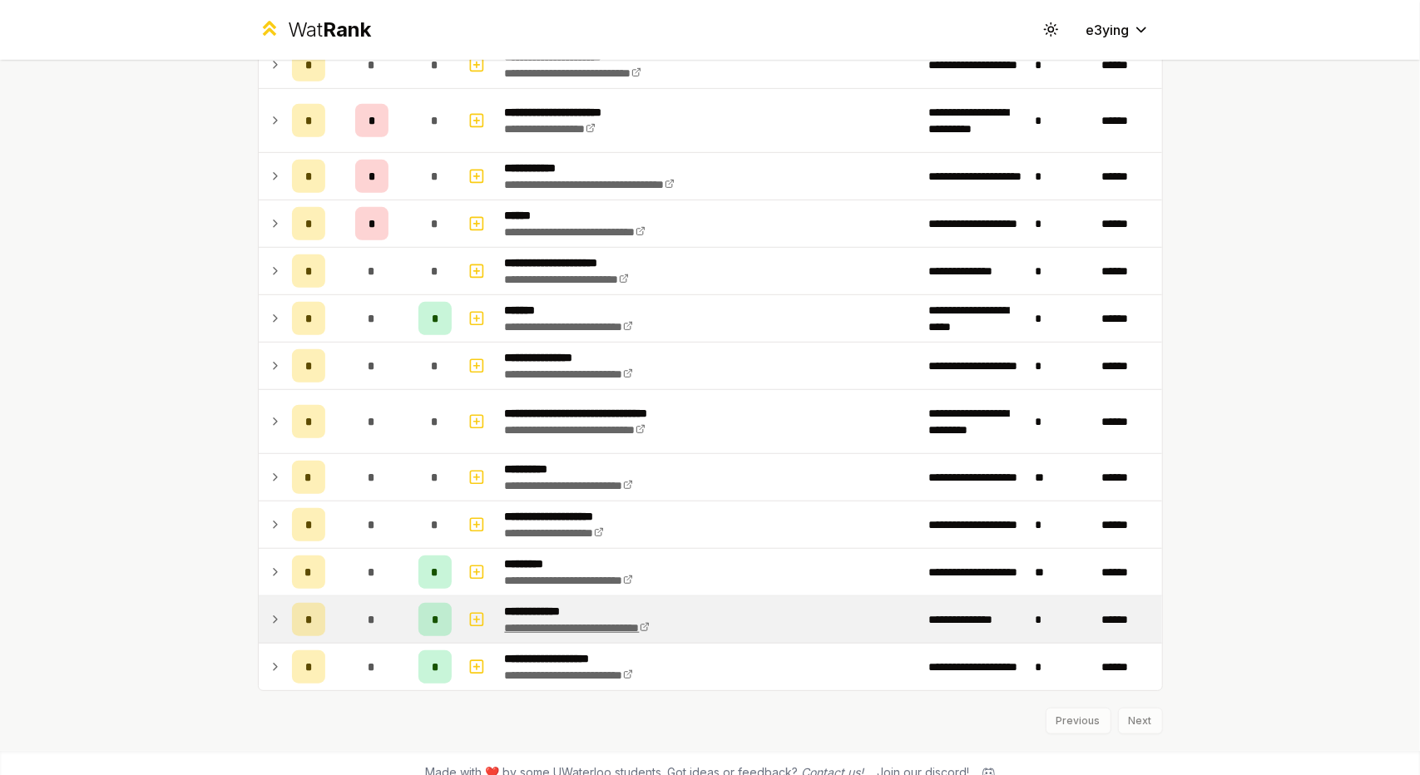
scroll to position [614, 0]
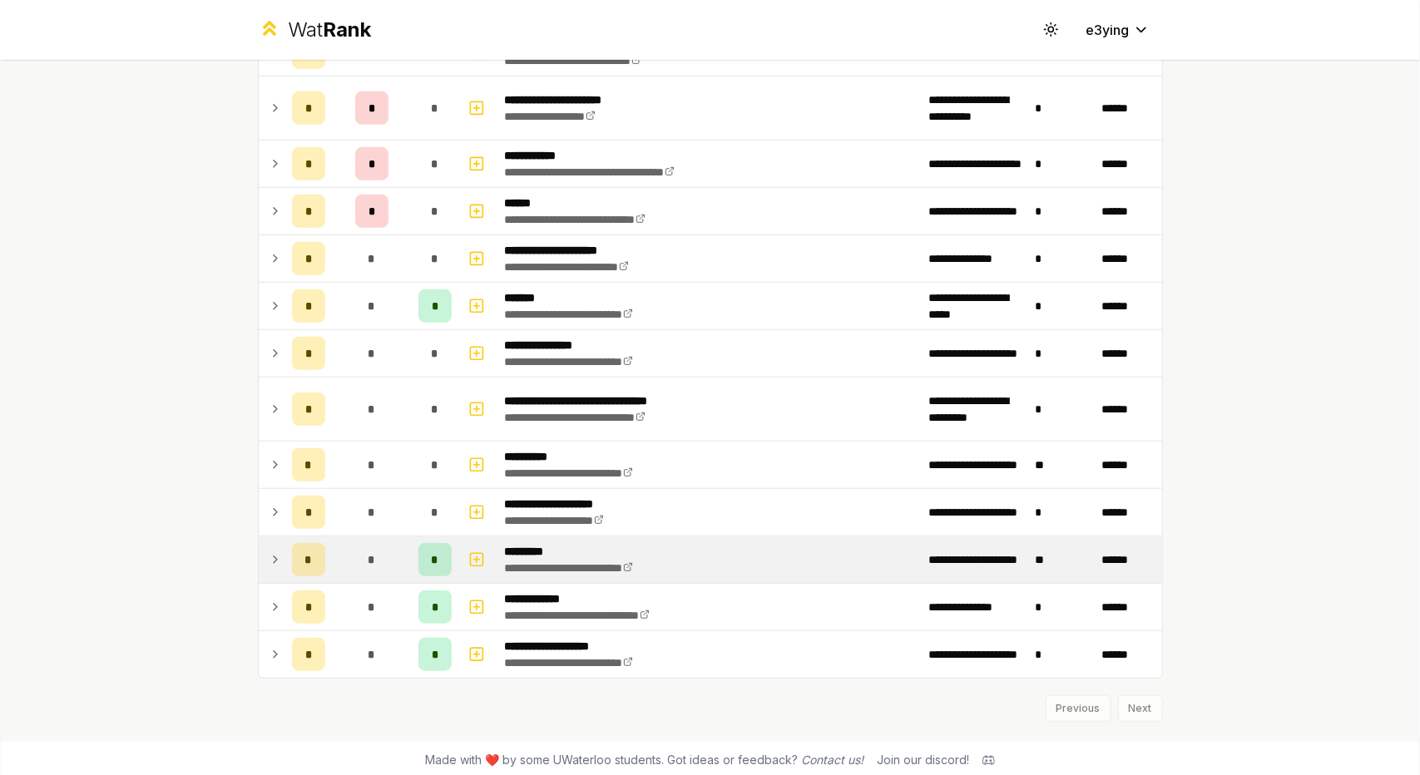
click at [269, 559] on icon at bounding box center [275, 560] width 13 height 20
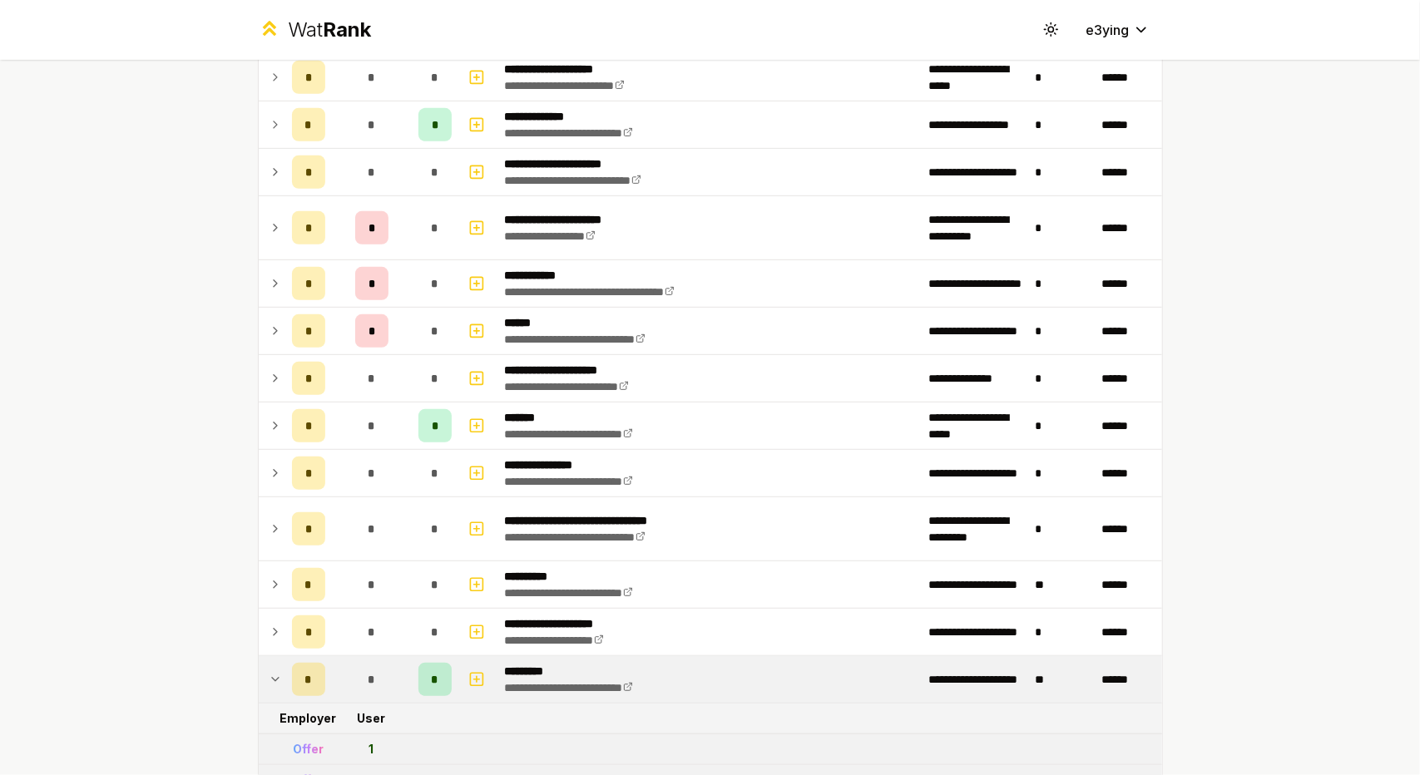
scroll to position [516, 0]
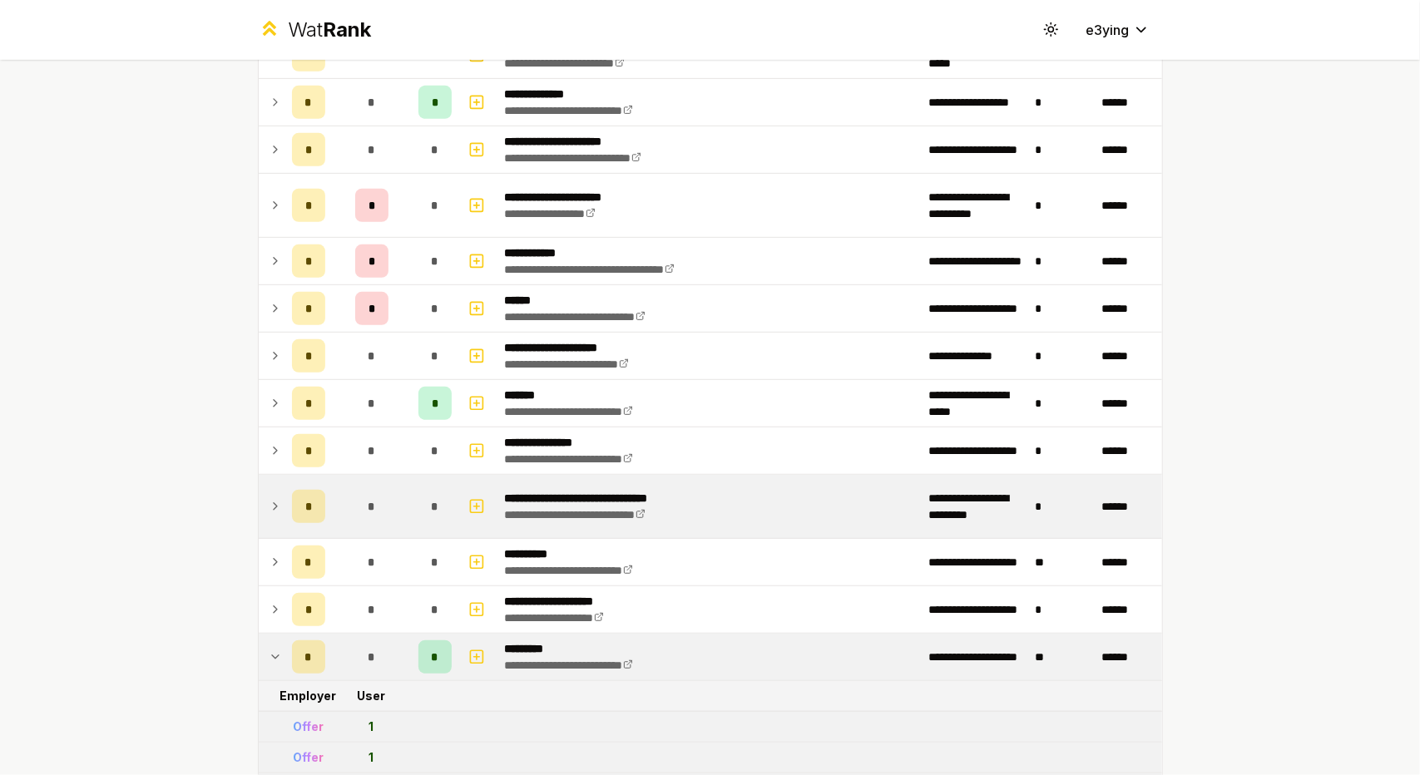
click at [269, 497] on icon at bounding box center [275, 507] width 13 height 20
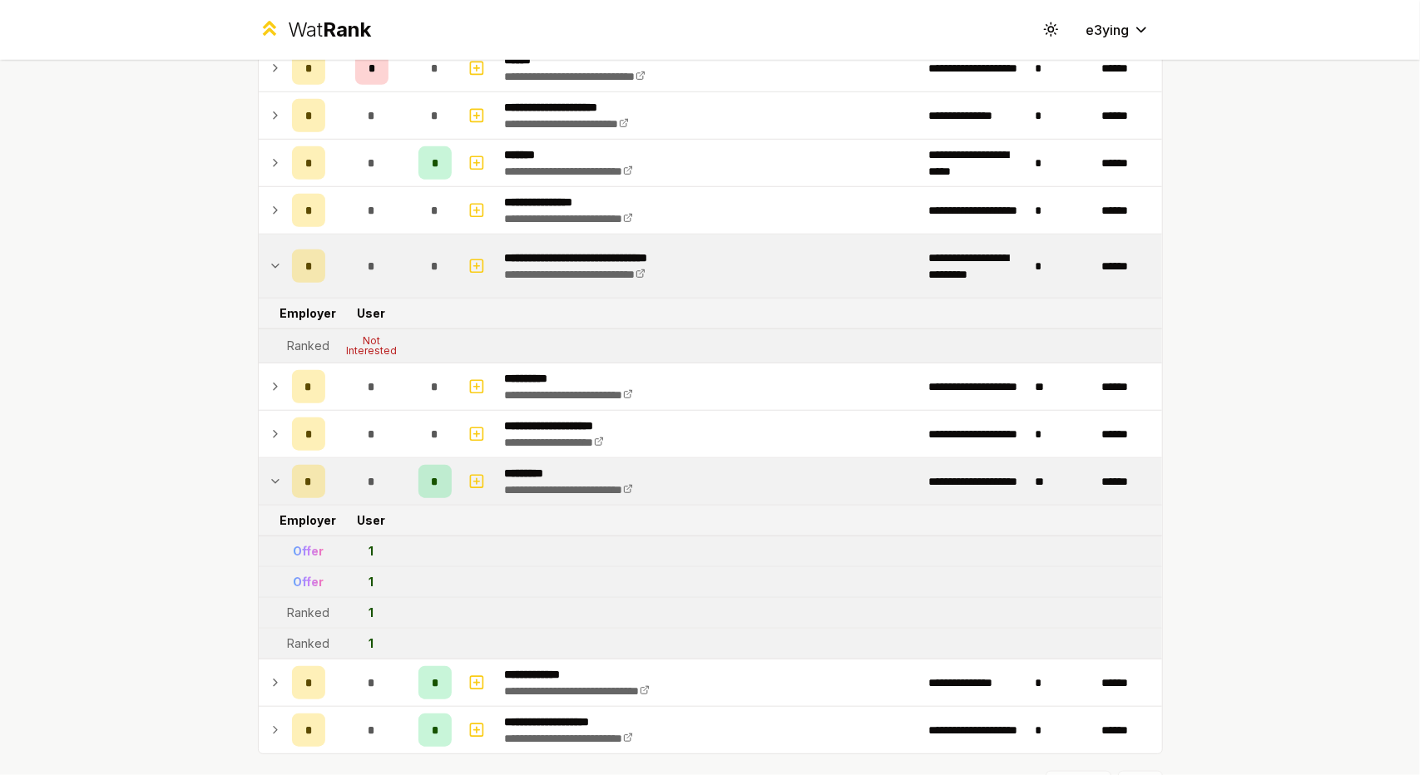
scroll to position [747, 0]
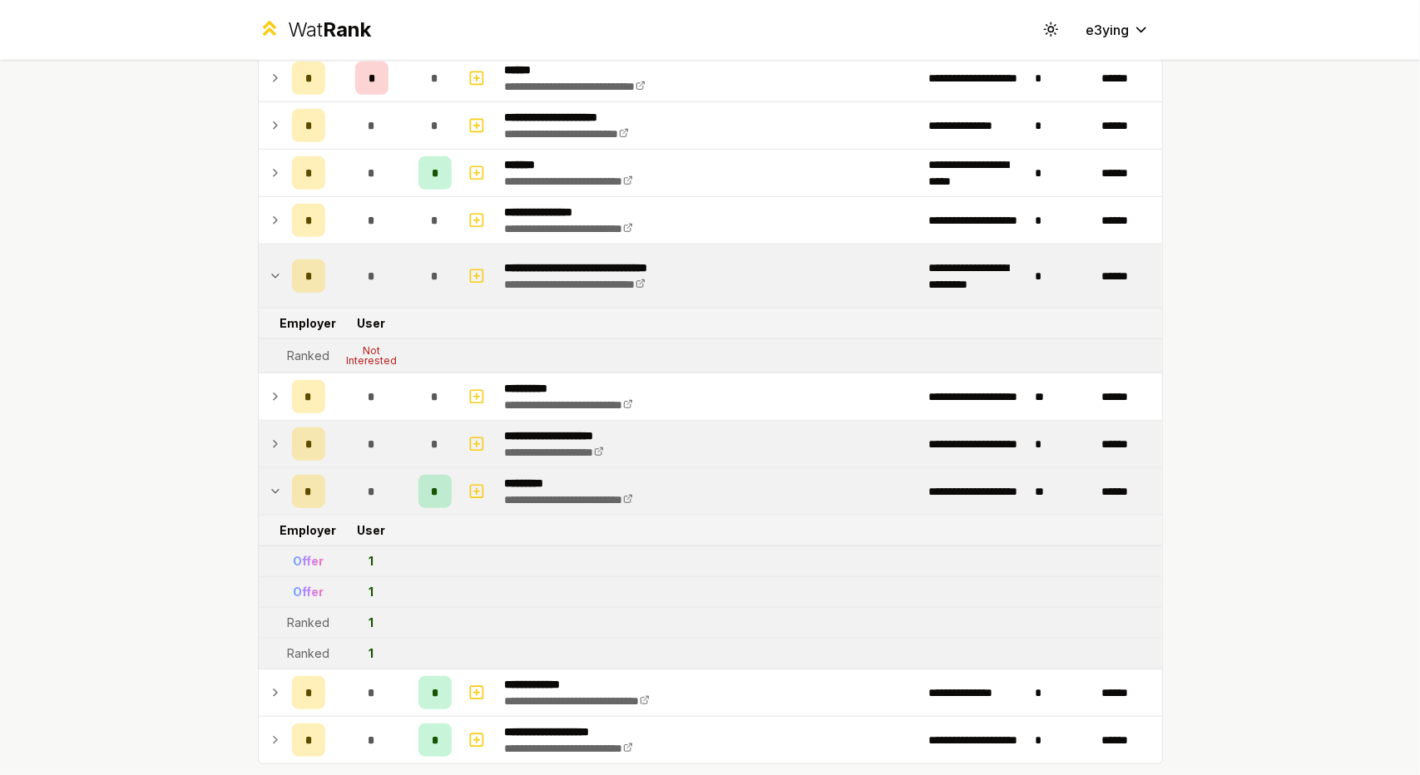
click at [293, 487] on div "*" at bounding box center [308, 491] width 33 height 33
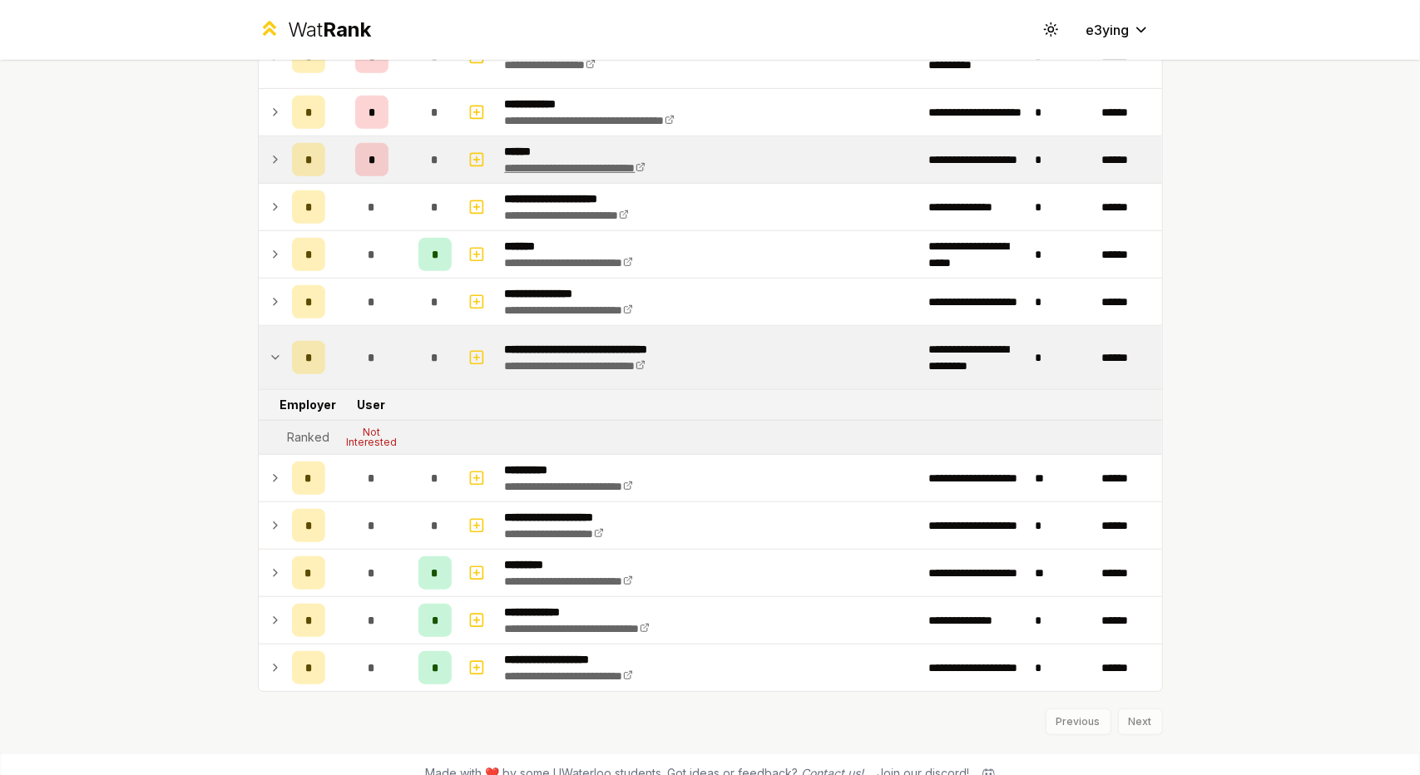
scroll to position [678, 0]
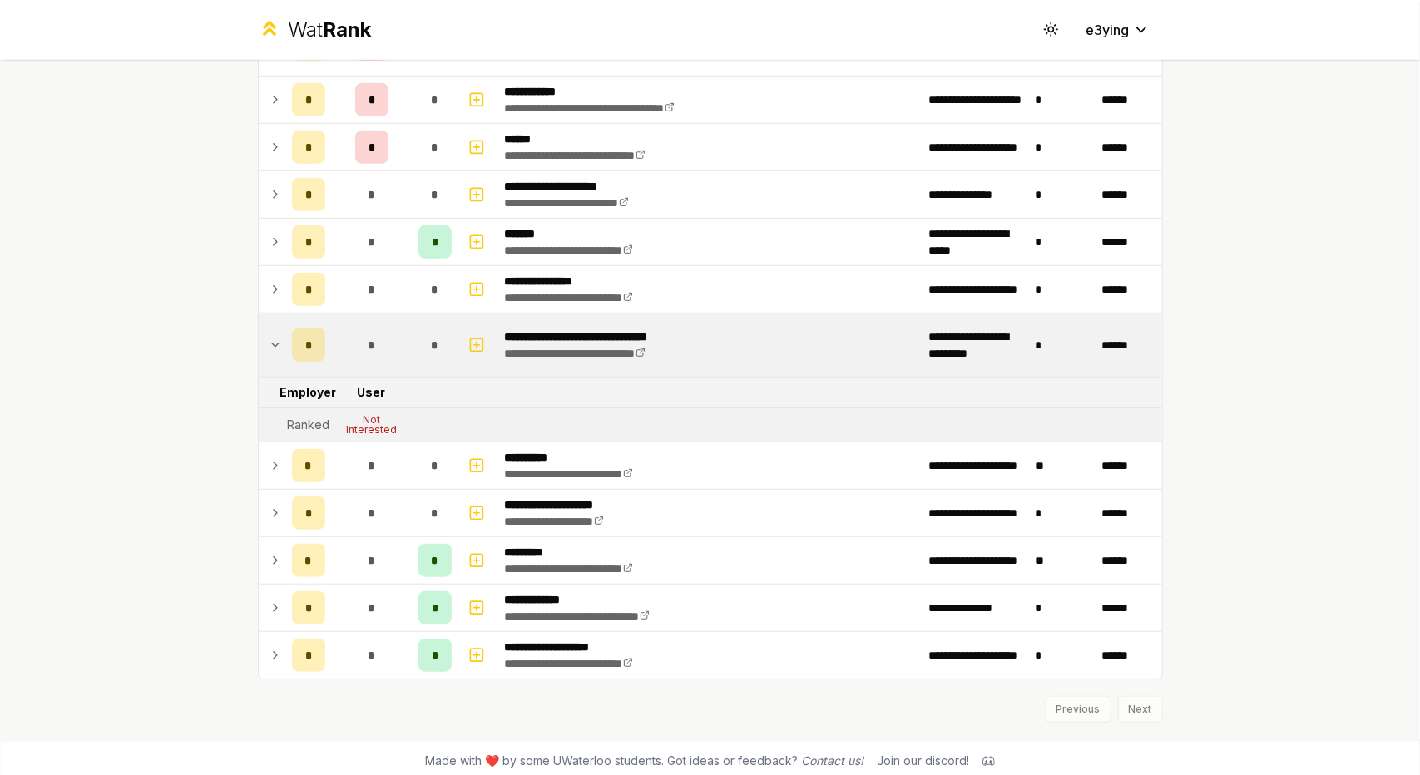
click at [269, 351] on td at bounding box center [272, 345] width 27 height 63
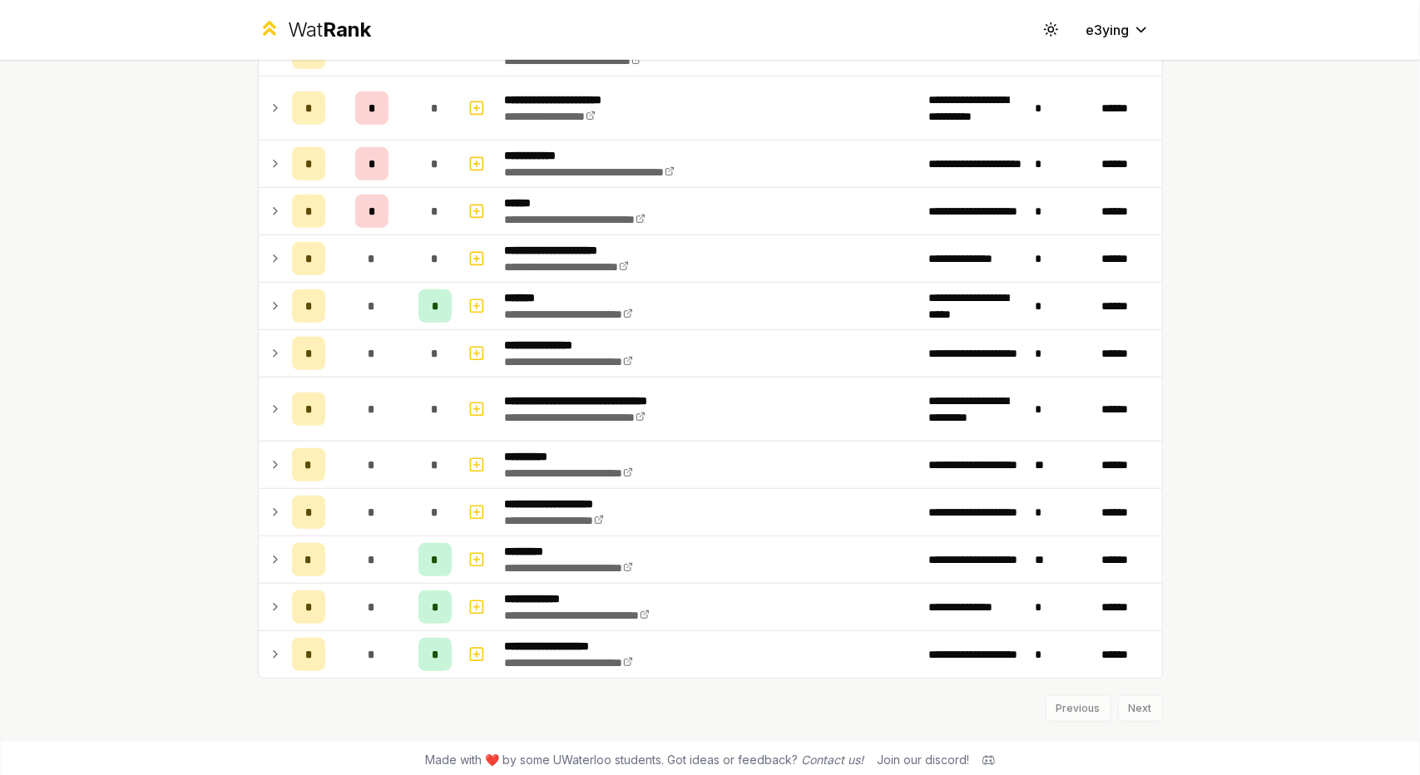
click at [269, 408] on icon at bounding box center [275, 409] width 13 height 20
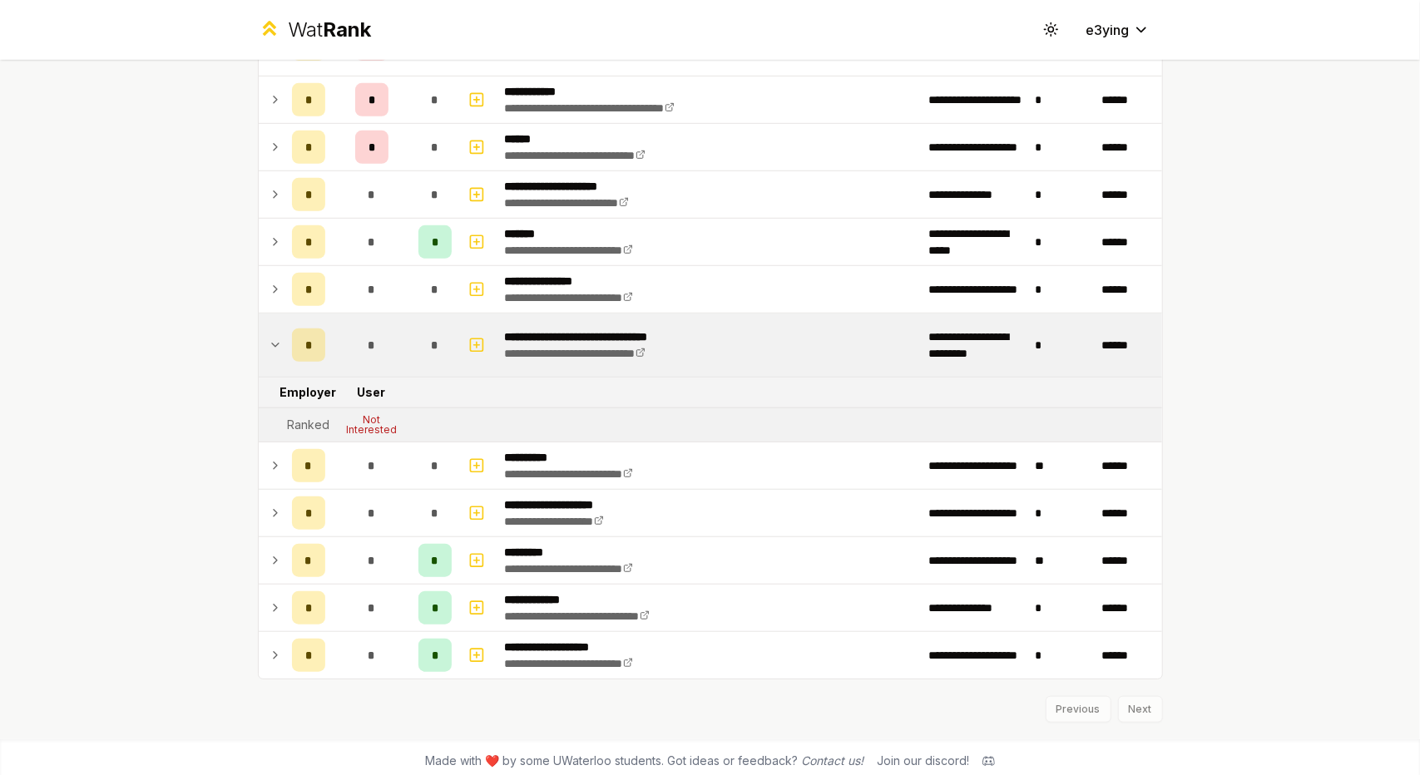
click at [269, 553] on icon at bounding box center [275, 561] width 13 height 20
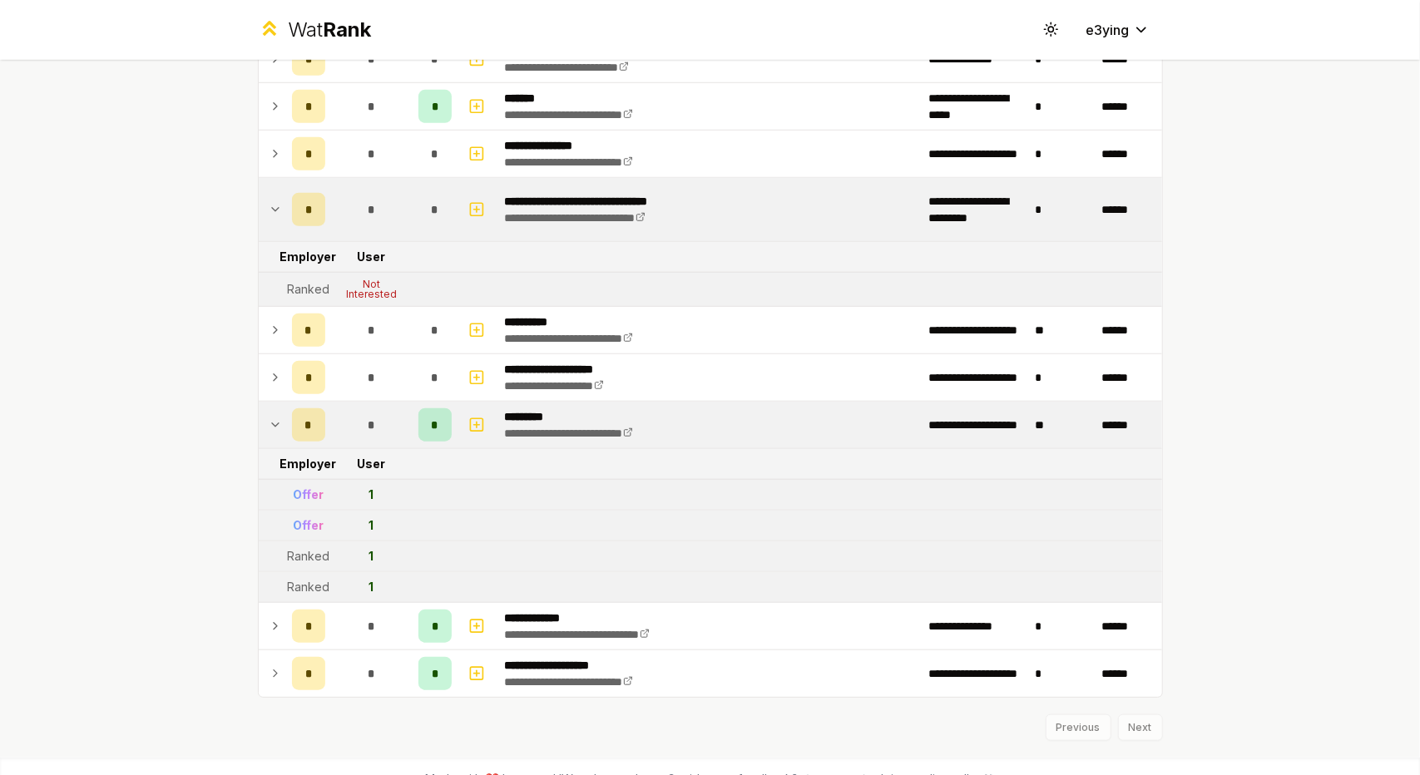
scroll to position [830, 0]
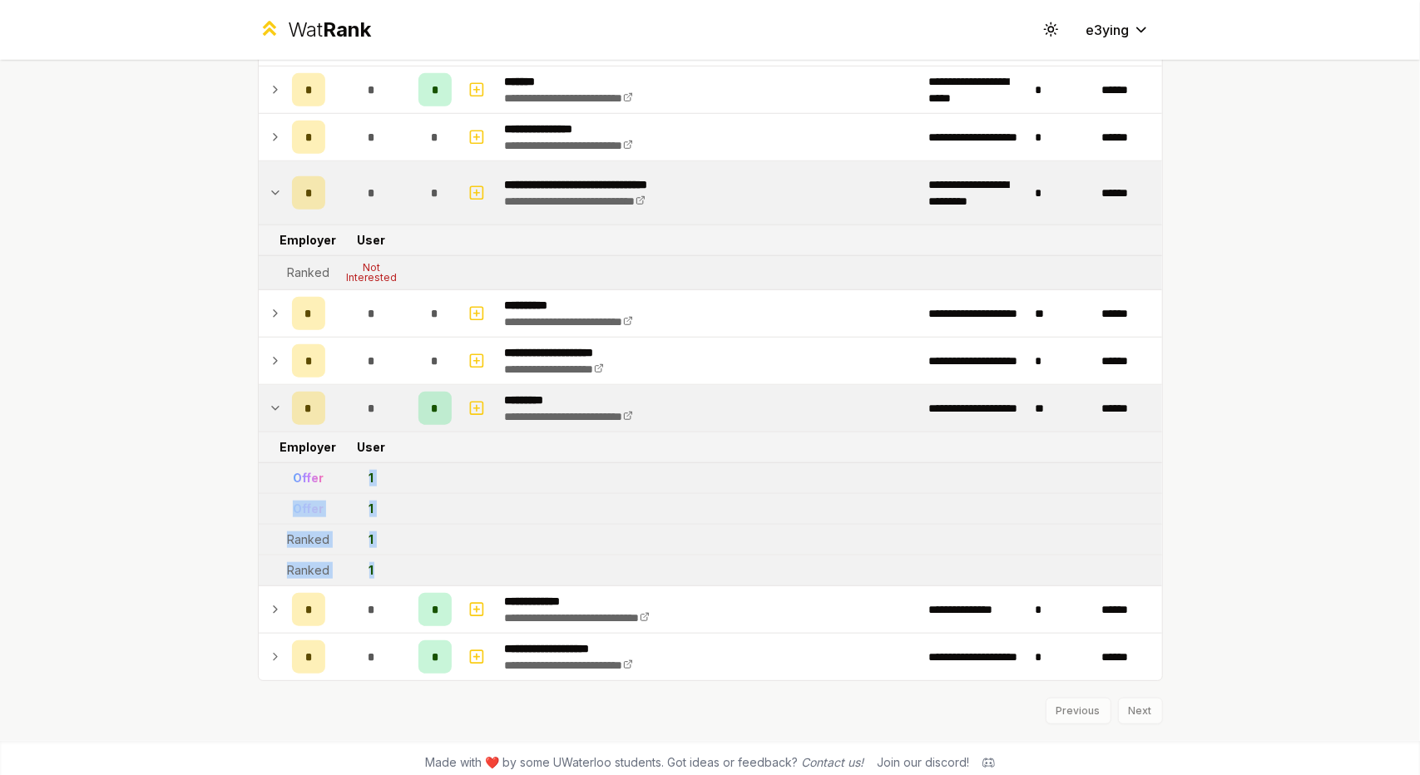
drag, startPoint x: 394, startPoint y: 550, endPoint x: 329, endPoint y: 485, distance: 92.3
click at [329, 485] on tbody "**********" at bounding box center [710, 24] width 903 height 1312
click at [332, 485] on td "1" at bounding box center [372, 478] width 80 height 30
drag, startPoint x: 362, startPoint y: 509, endPoint x: 386, endPoint y: 561, distance: 56.9
click at [386, 561] on tbody "**********" at bounding box center [710, 24] width 903 height 1312
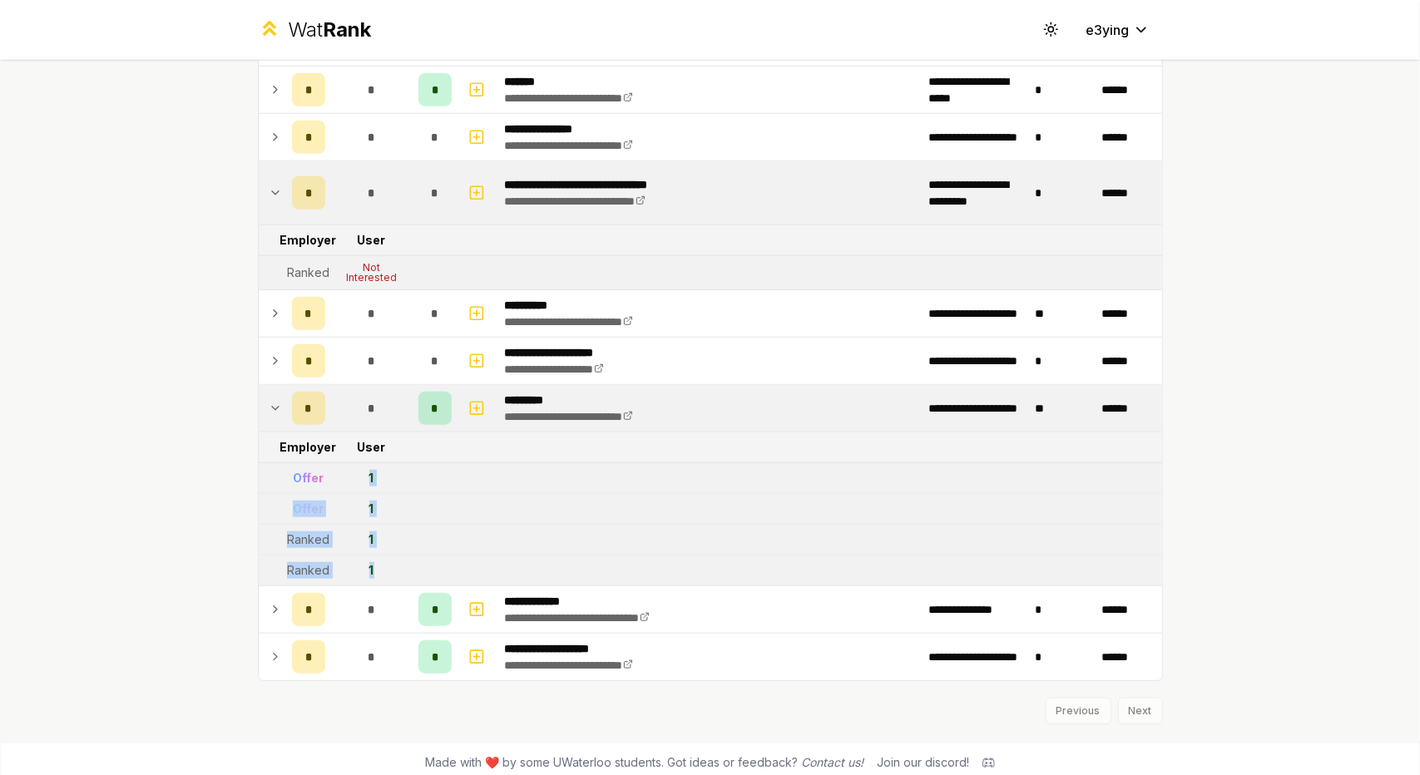
click at [386, 561] on td "1" at bounding box center [372, 571] width 80 height 30
drag, startPoint x: 391, startPoint y: 560, endPoint x: 335, endPoint y: 486, distance: 92.6
click at [335, 486] on tbody "**********" at bounding box center [710, 24] width 903 height 1312
click at [335, 494] on td "1" at bounding box center [372, 509] width 80 height 30
drag, startPoint x: 347, startPoint y: 478, endPoint x: 389, endPoint y: 563, distance: 94.8
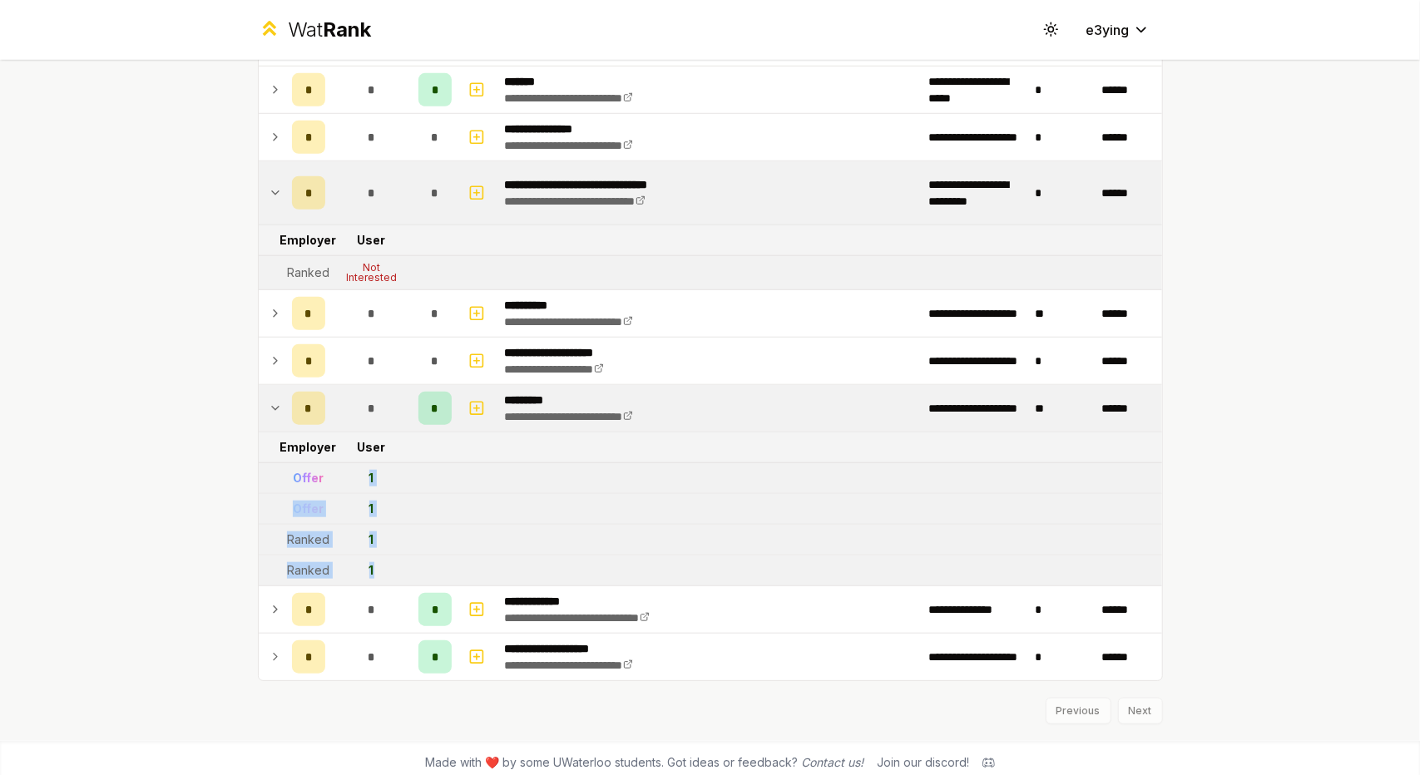
click at [388, 563] on tbody "**********" at bounding box center [710, 24] width 903 height 1312
click at [389, 563] on td "1" at bounding box center [372, 571] width 80 height 30
drag, startPoint x: 401, startPoint y: 559, endPoint x: 340, endPoint y: 477, distance: 101.6
click at [340, 477] on tbody "**********" at bounding box center [710, 24] width 903 height 1312
click at [339, 477] on td "1" at bounding box center [372, 478] width 80 height 30
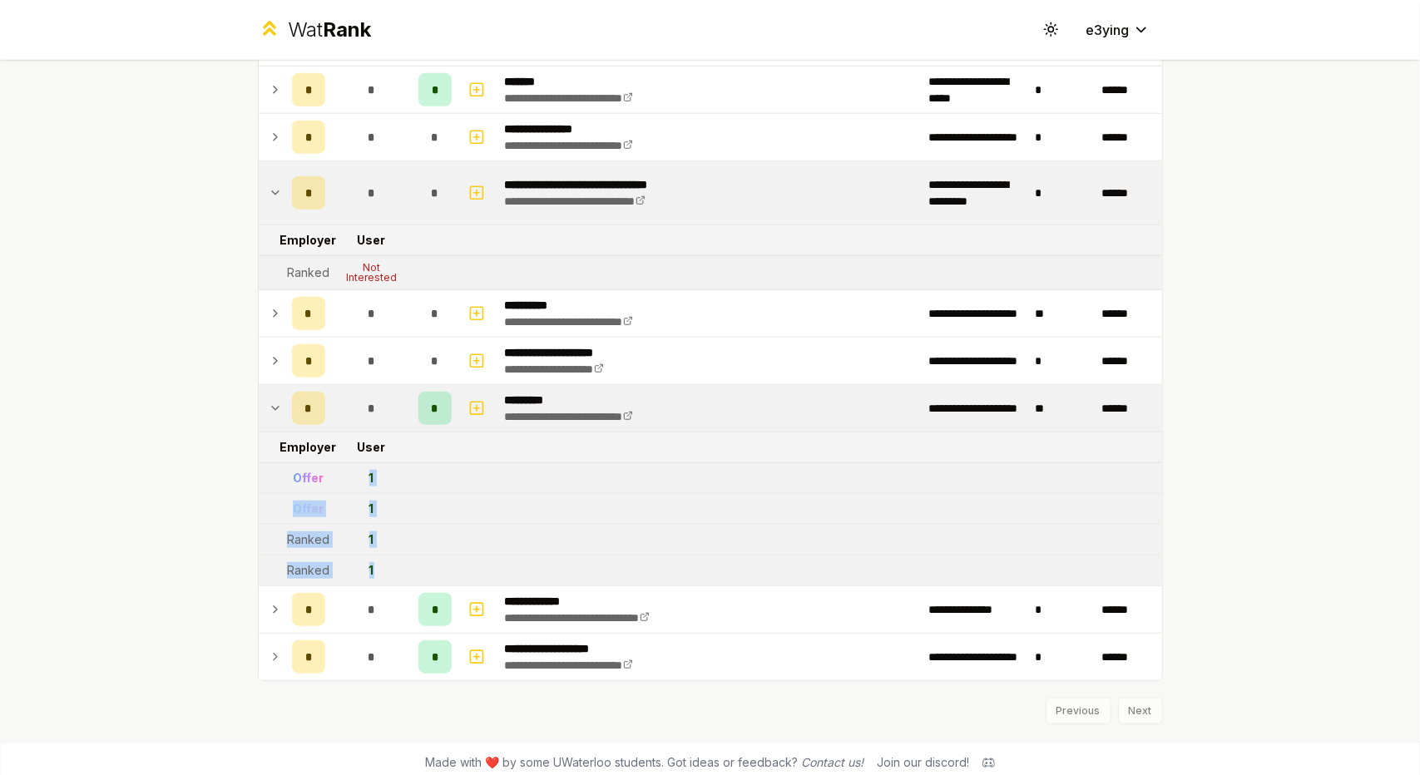
drag, startPoint x: 346, startPoint y: 480, endPoint x: 384, endPoint y: 550, distance: 79.6
click at [384, 550] on tbody "**********" at bounding box center [710, 24] width 903 height 1312
click at [384, 556] on td "1" at bounding box center [372, 571] width 80 height 30
drag, startPoint x: 406, startPoint y: 557, endPoint x: 349, endPoint y: 475, distance: 99.9
click at [349, 477] on tbody "**********" at bounding box center [710, 24] width 903 height 1312
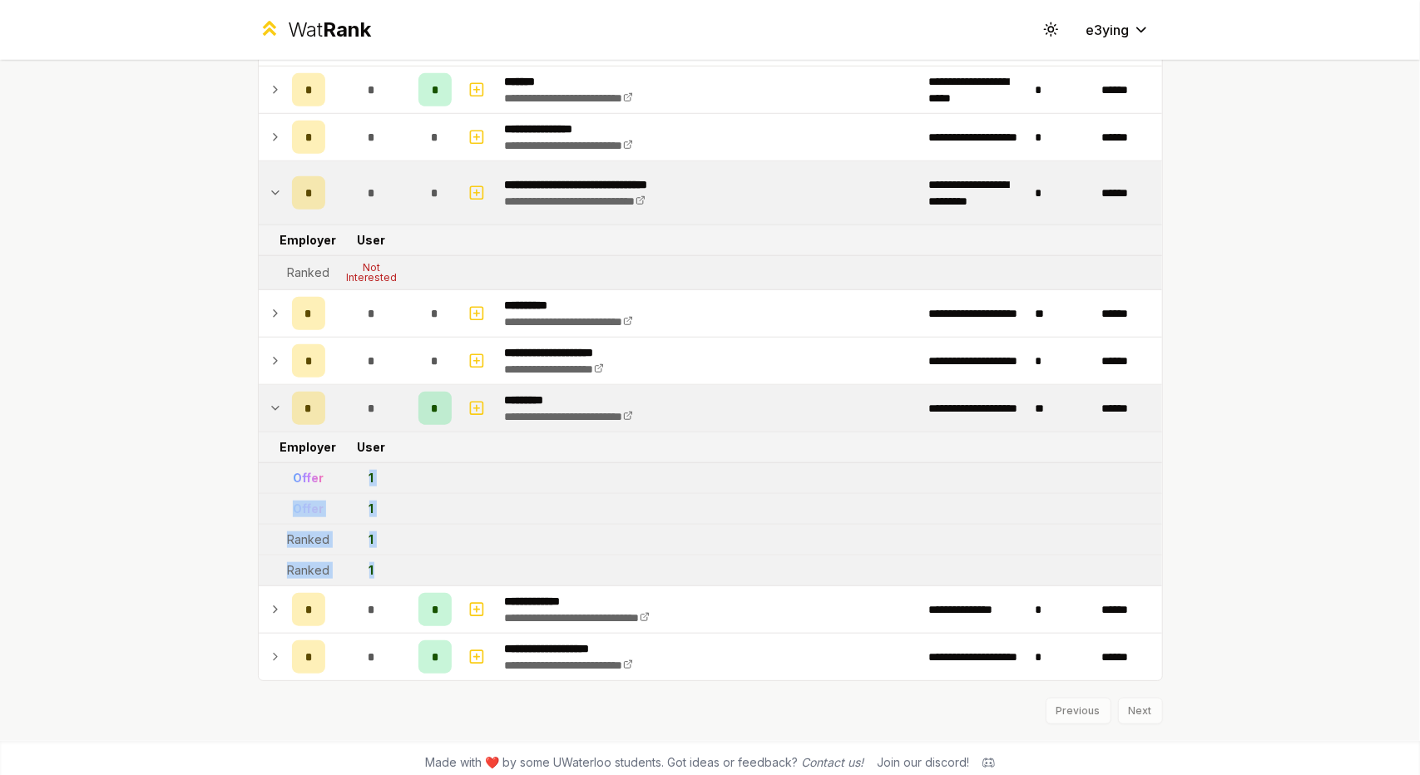
click at [349, 475] on td "1" at bounding box center [372, 478] width 80 height 30
drag, startPoint x: 351, startPoint y: 472, endPoint x: 404, endPoint y: 556, distance: 99.4
click at [404, 556] on tbody "**********" at bounding box center [710, 24] width 903 height 1312
click at [404, 556] on tr "Ranked 1" at bounding box center [710, 571] width 903 height 31
drag, startPoint x: 408, startPoint y: 560, endPoint x: 354, endPoint y: 487, distance: 89.8
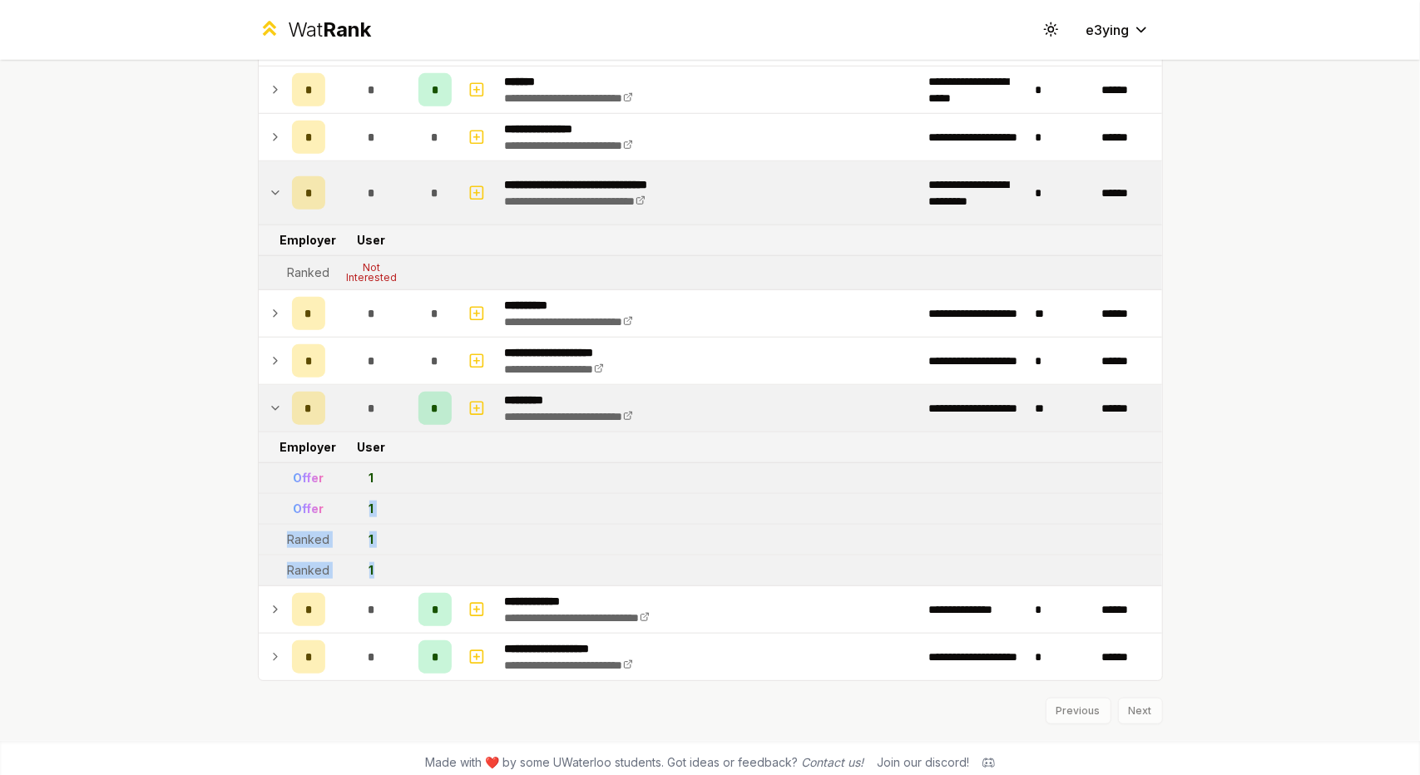
click at [354, 487] on tbody "**********" at bounding box center [710, 24] width 903 height 1312
click at [354, 494] on td "1" at bounding box center [372, 509] width 80 height 30
drag, startPoint x: 351, startPoint y: 474, endPoint x: 399, endPoint y: 560, distance: 98.3
click at [399, 560] on tbody "**********" at bounding box center [710, 24] width 903 height 1312
click at [399, 560] on td "1" at bounding box center [372, 571] width 80 height 30
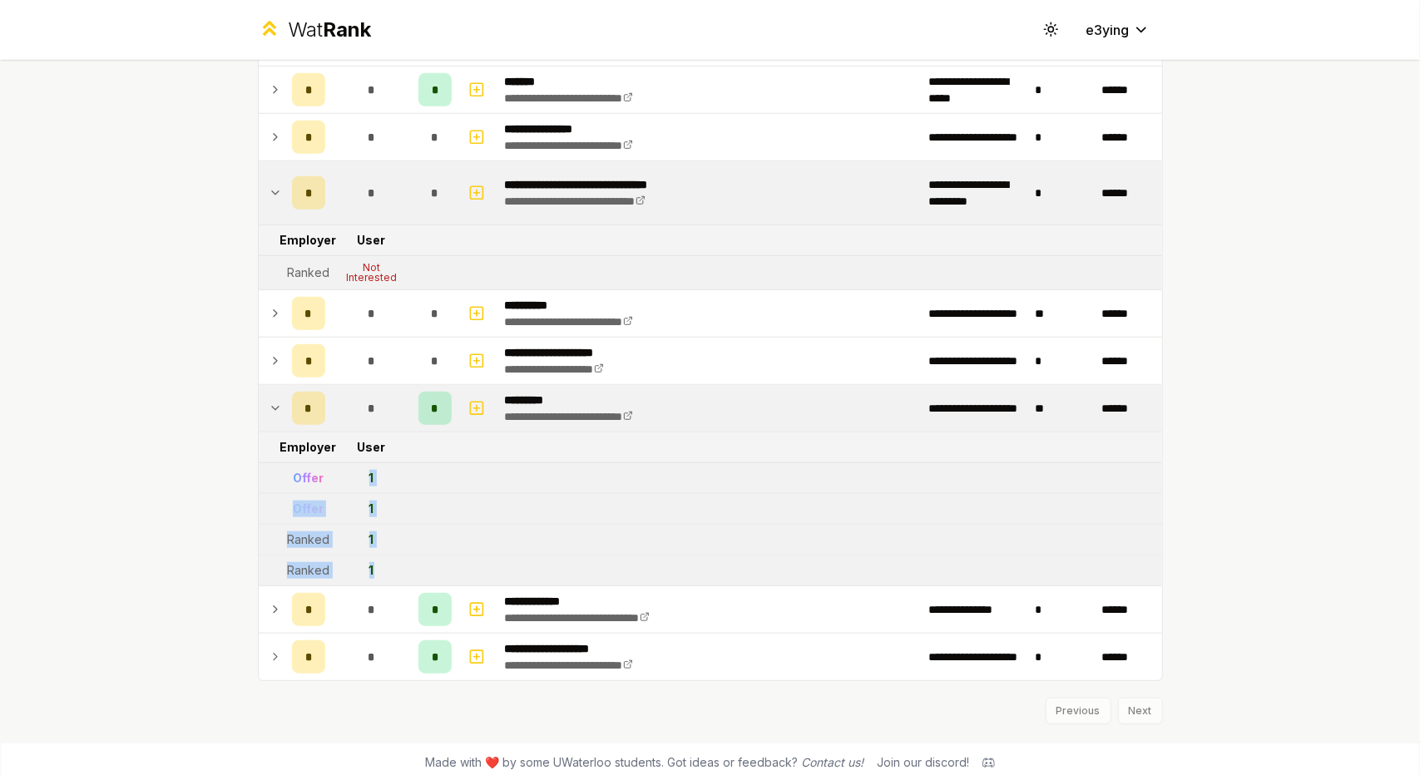
click at [409, 561] on tr "Ranked 1" at bounding box center [710, 571] width 903 height 31
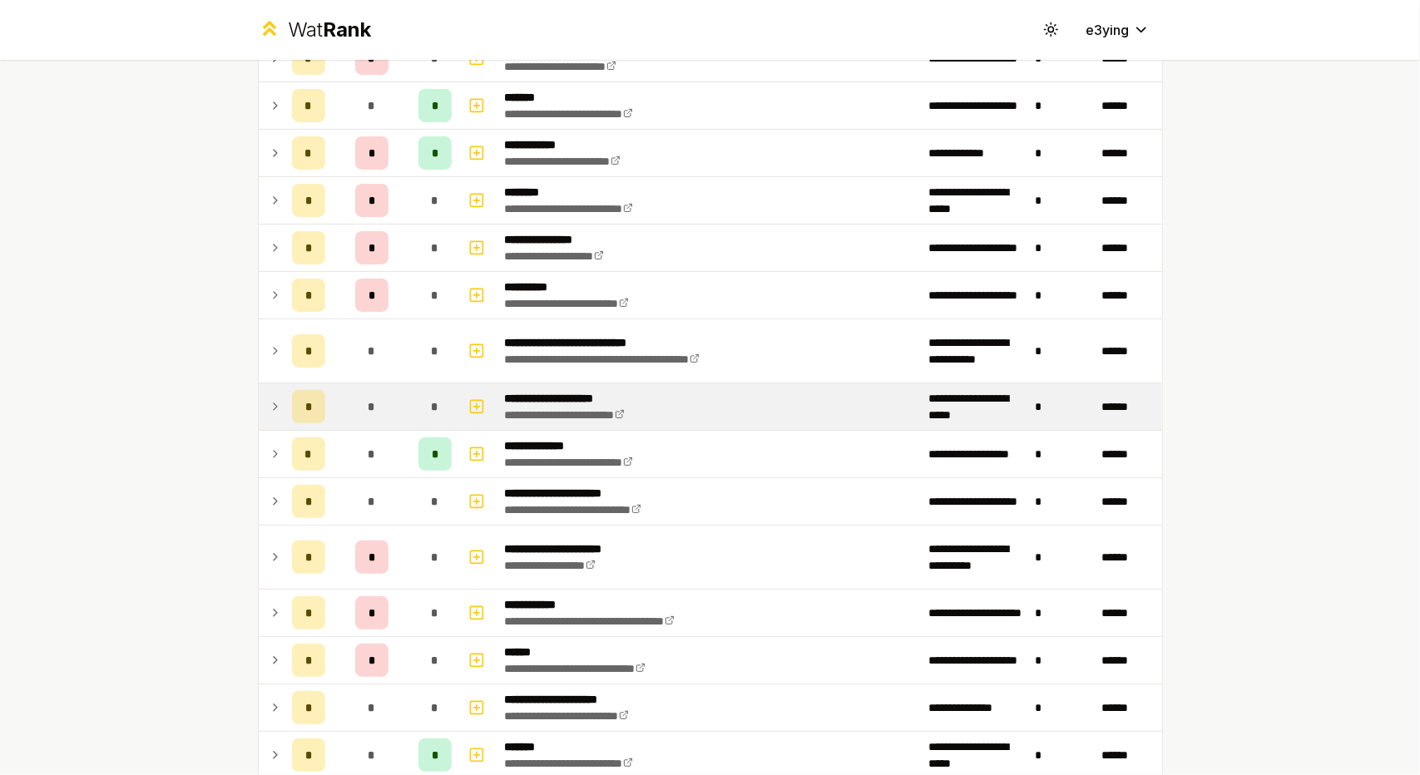
scroll to position [0, 0]
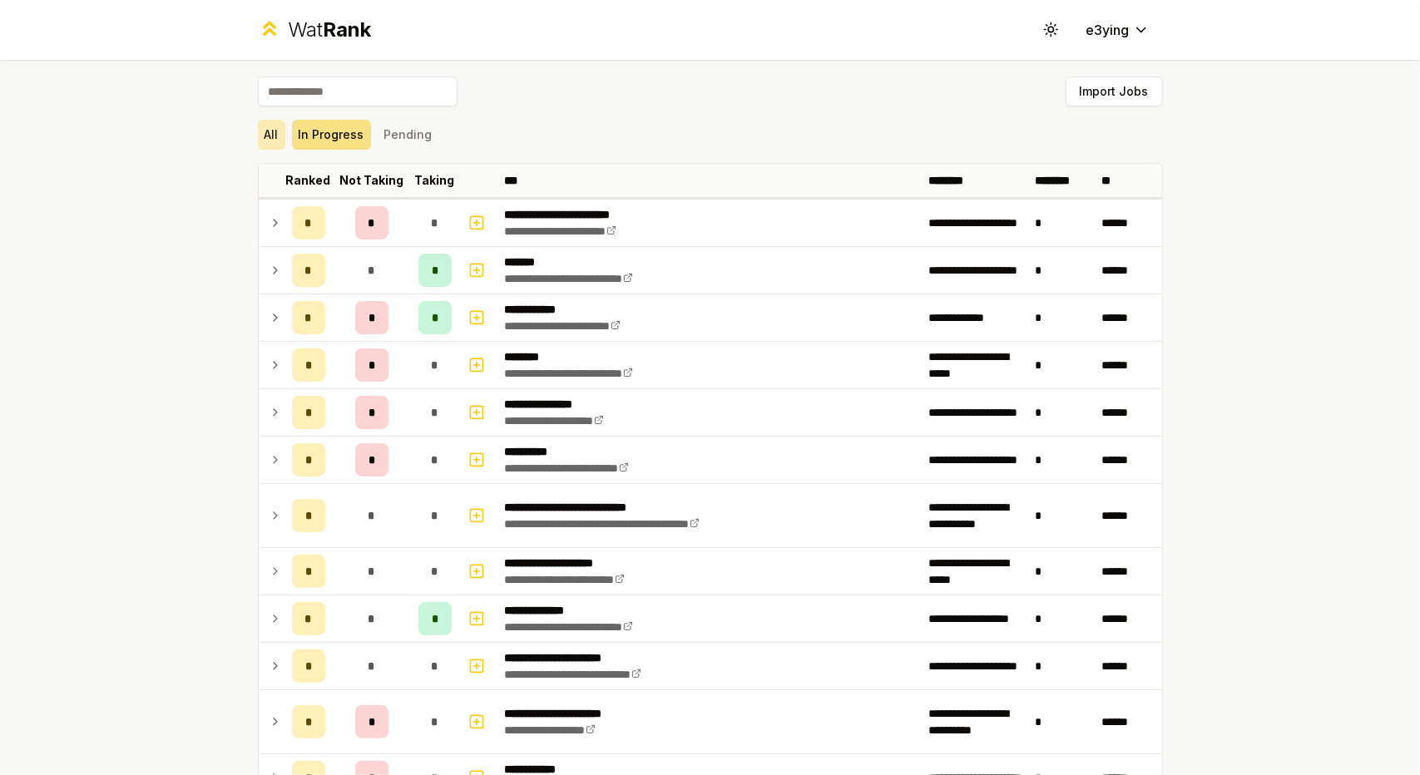
click at [258, 143] on button "All" at bounding box center [271, 135] width 27 height 30
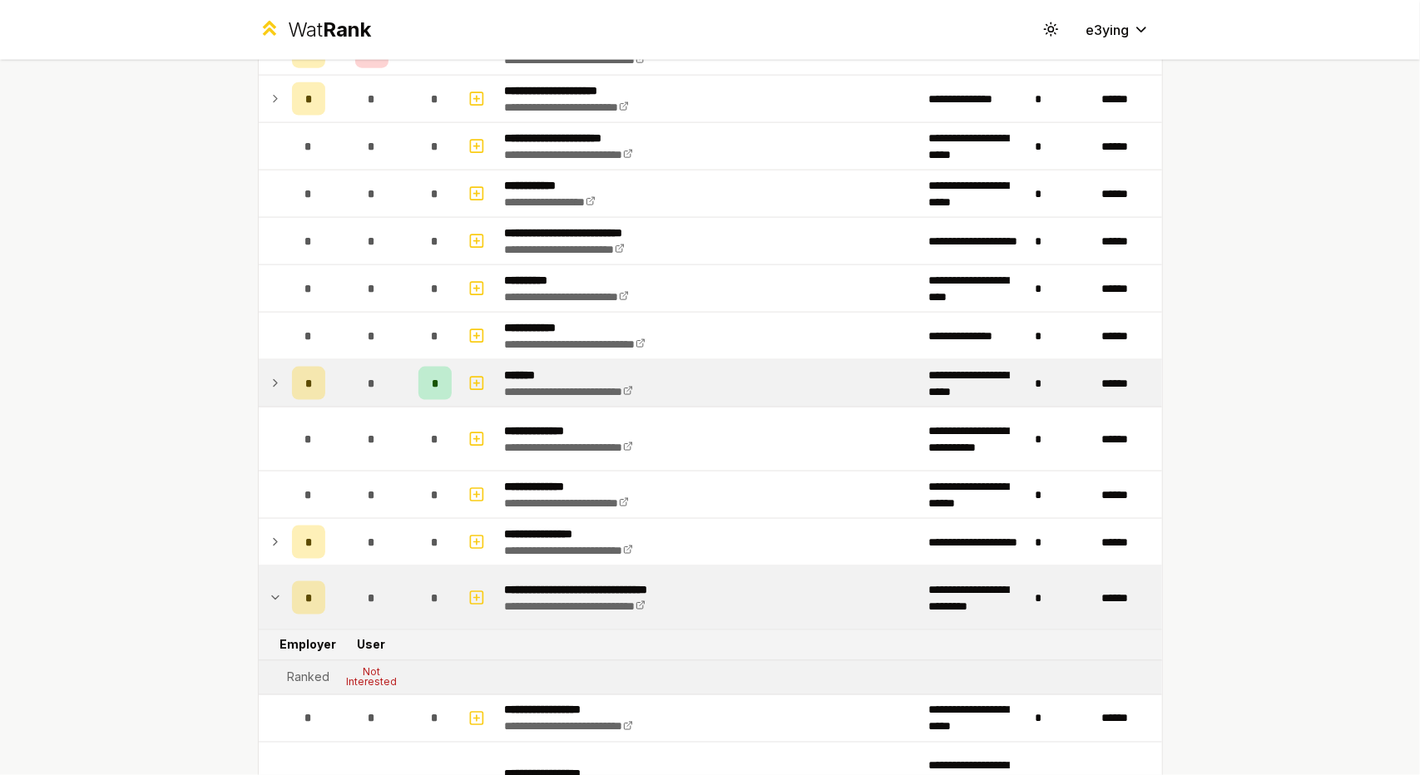
scroll to position [1497, 0]
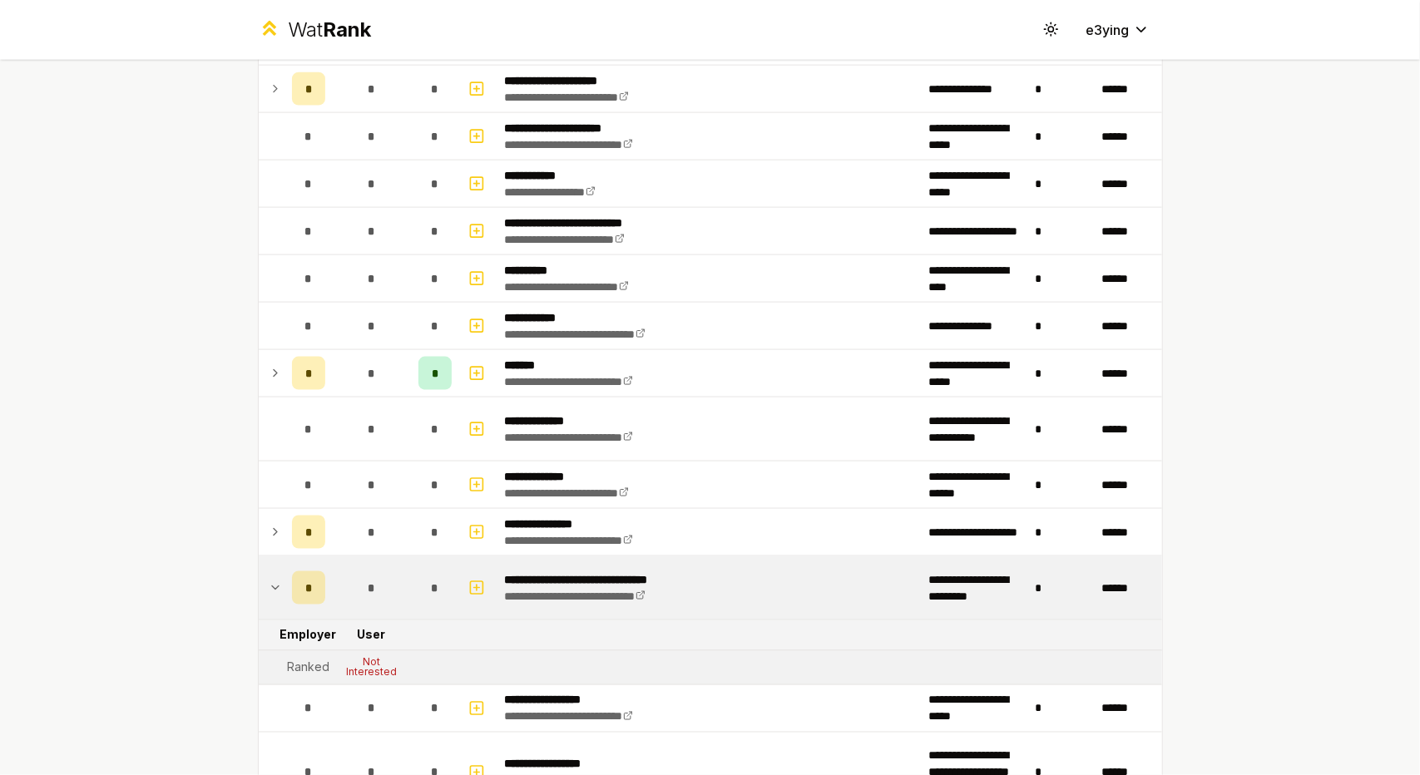
click at [250, 370] on div "**********" at bounding box center [710, 40] width 958 height 2955
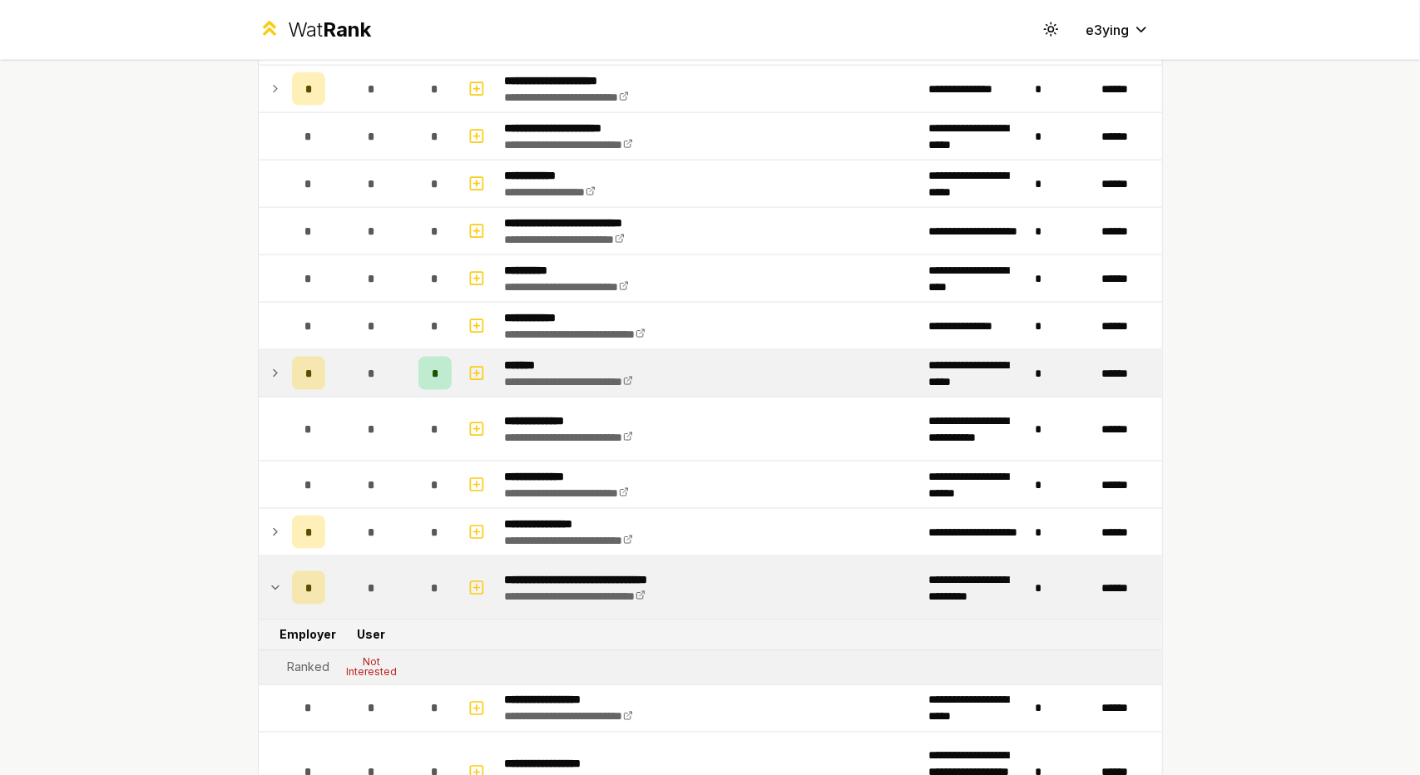
click at [259, 367] on td at bounding box center [272, 373] width 27 height 47
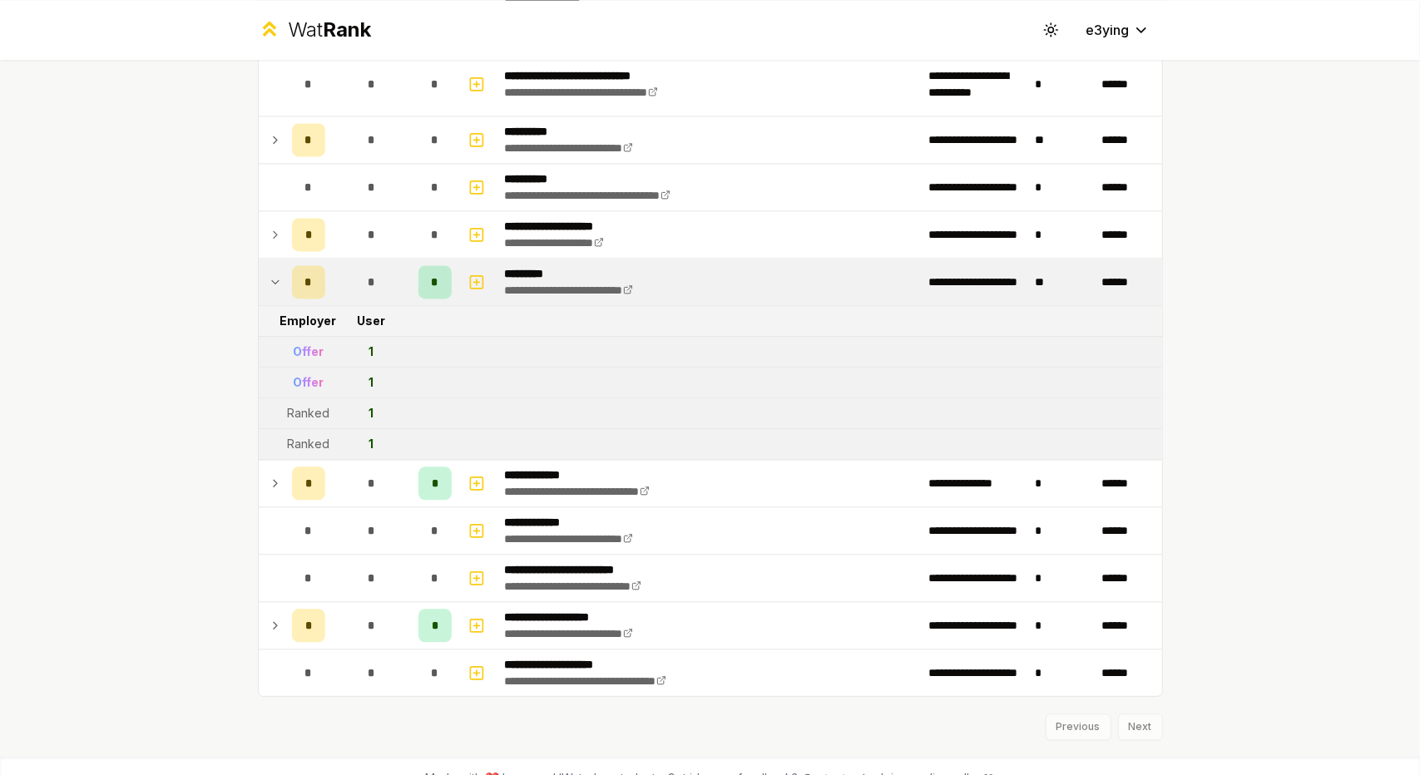
scroll to position [2327, 0]
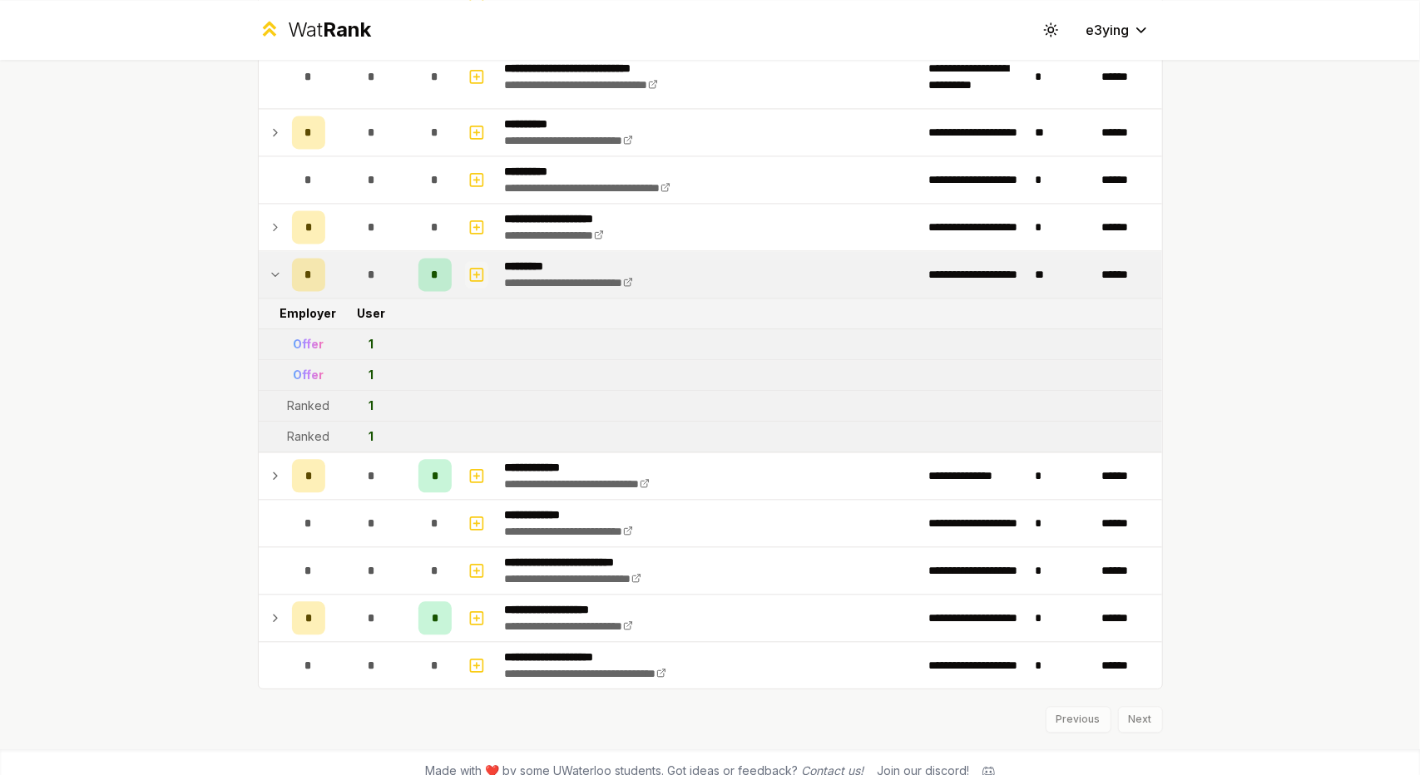
click at [472, 268] on rect "button" at bounding box center [476, 274] width 12 height 12
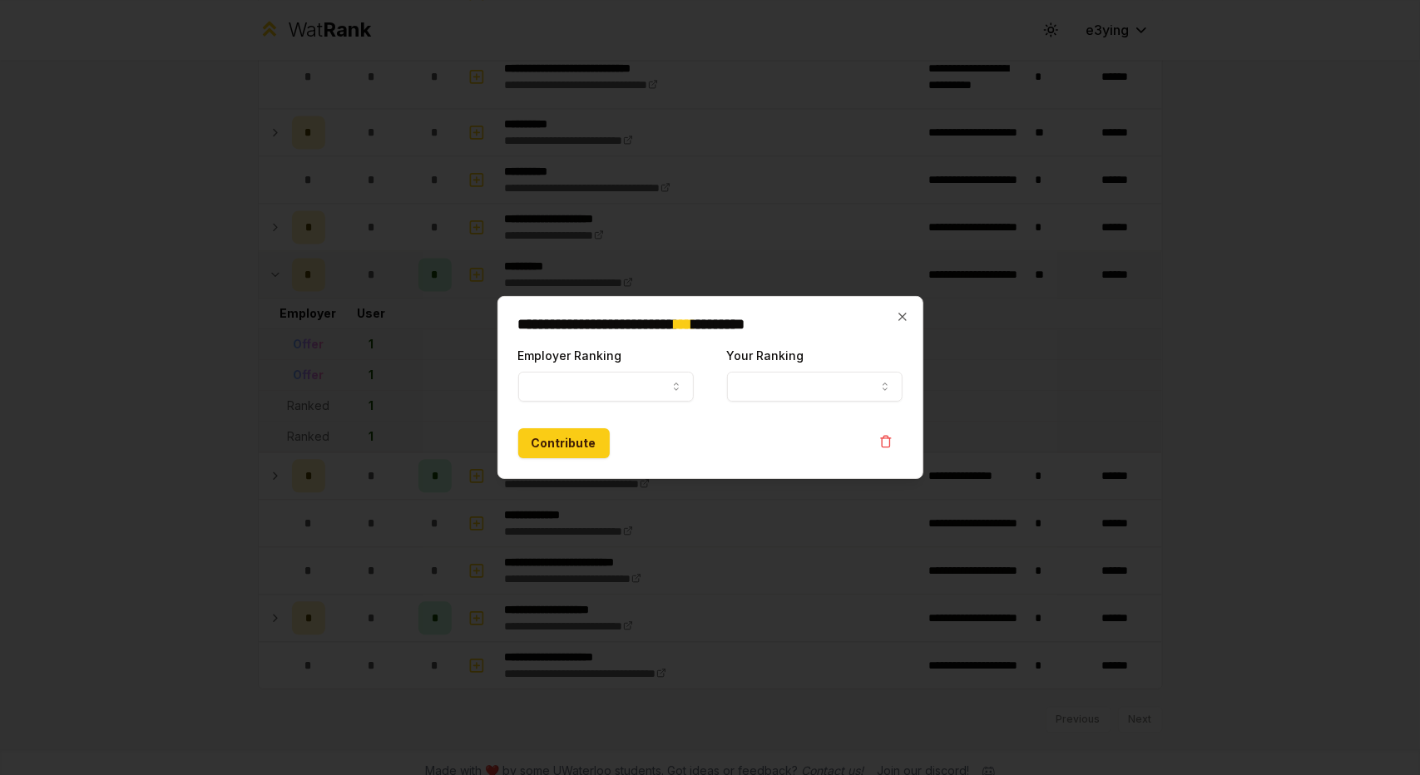
select select
click at [614, 373] on button "Employer Ranking" at bounding box center [605, 387] width 175 height 30
click at [807, 400] on button "Your Ranking" at bounding box center [814, 387] width 175 height 30
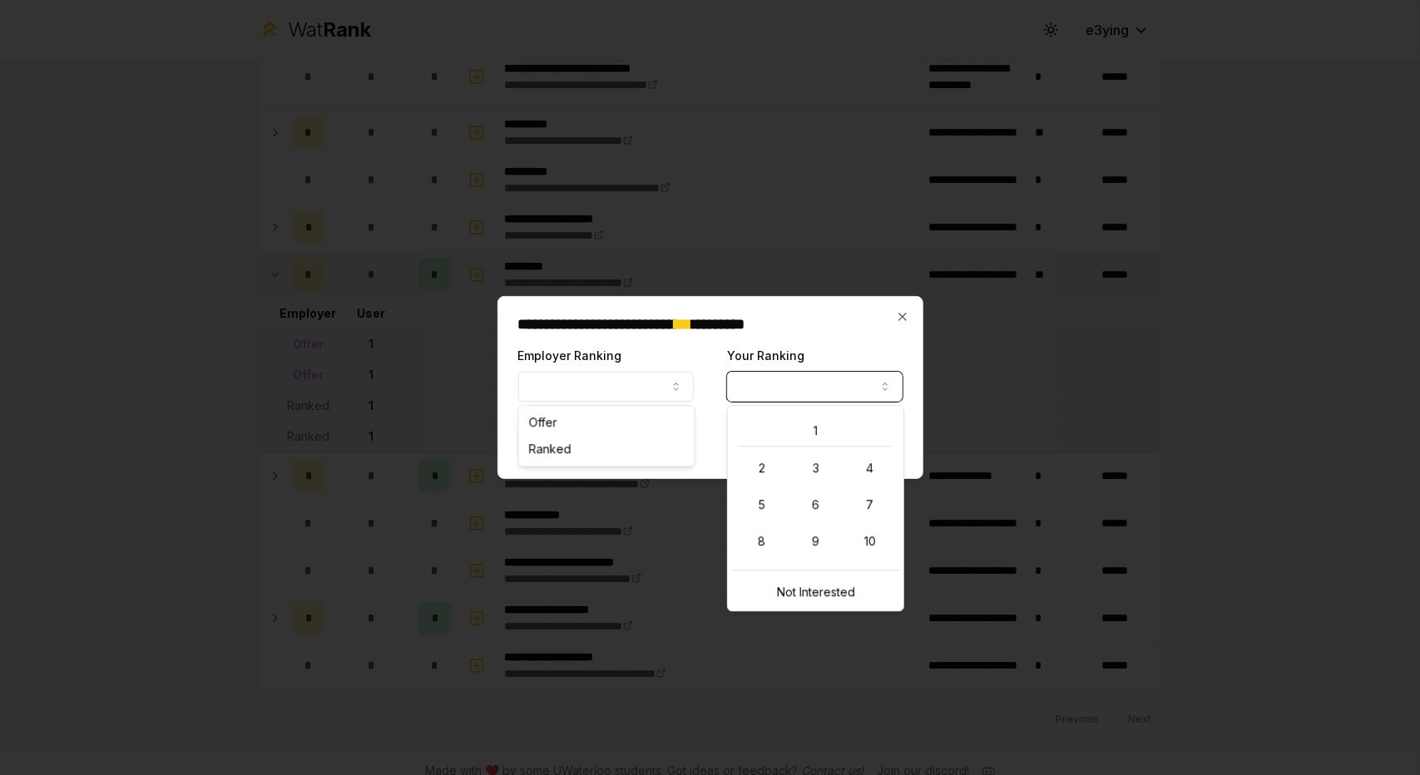
click at [824, 342] on div "**********" at bounding box center [710, 387] width 426 height 183
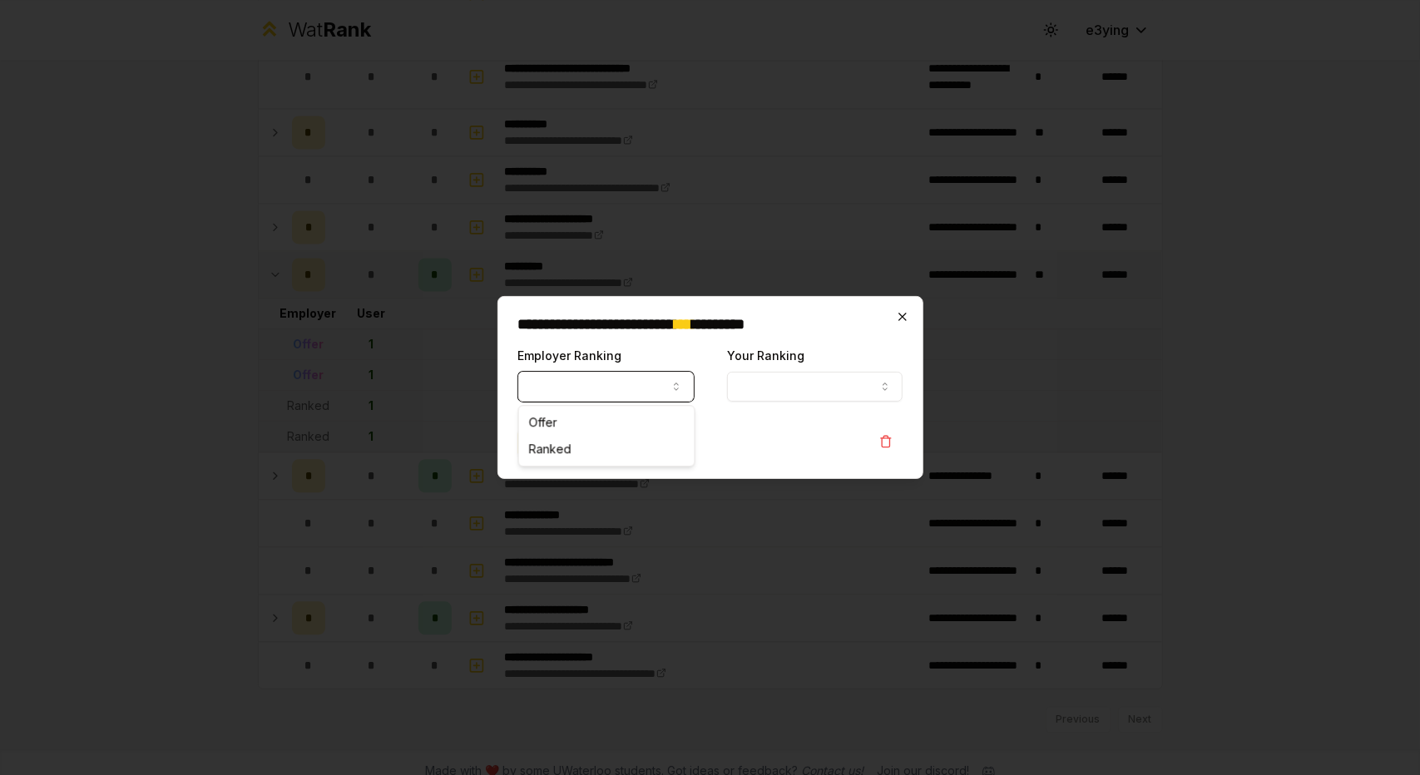
click at [905, 317] on icon "button" at bounding box center [902, 316] width 13 height 13
